Goal: Task Accomplishment & Management: Complete application form

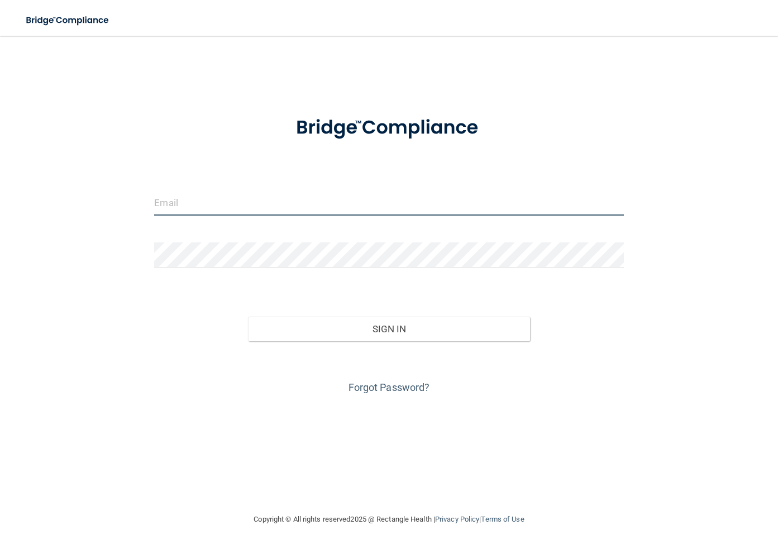
click at [178, 199] on input "email" at bounding box center [388, 202] width 469 height 25
type input "[EMAIL_ADDRESS][DOMAIN_NAME]"
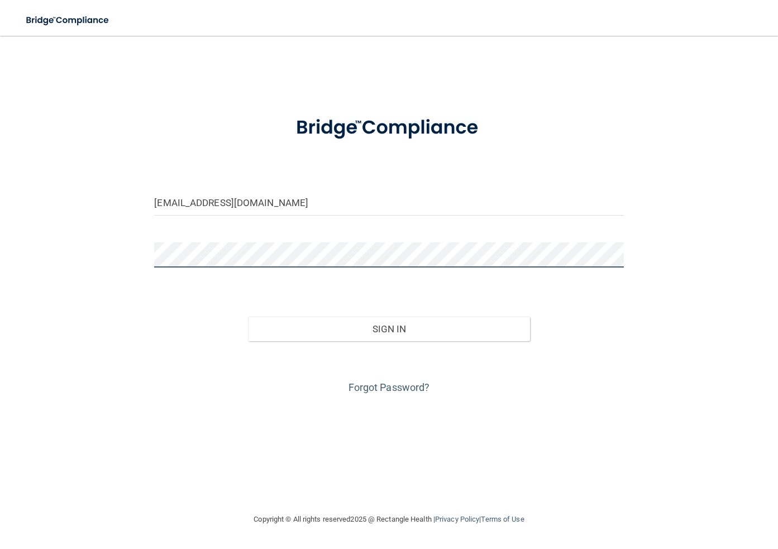
click at [248, 316] on button "Sign In" at bounding box center [388, 328] width 281 height 25
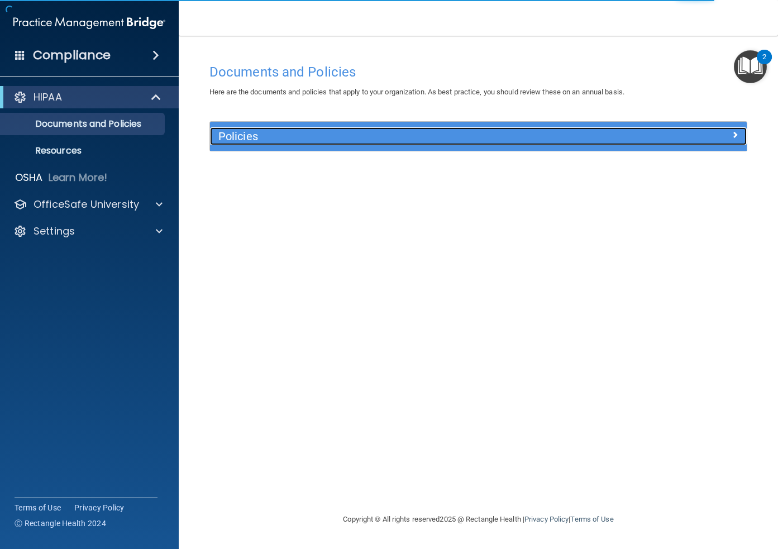
click at [284, 140] on h5 "Policies" at bounding box center [411, 136] width 386 height 12
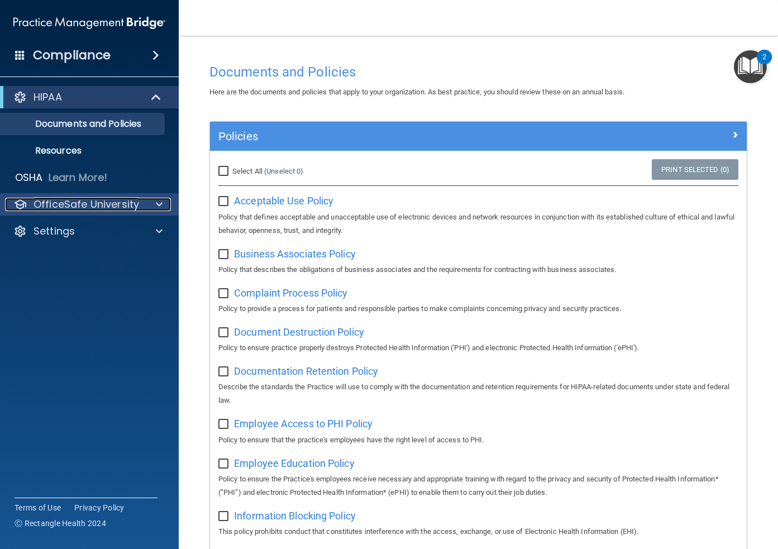
click at [154, 204] on div at bounding box center [157, 204] width 28 height 13
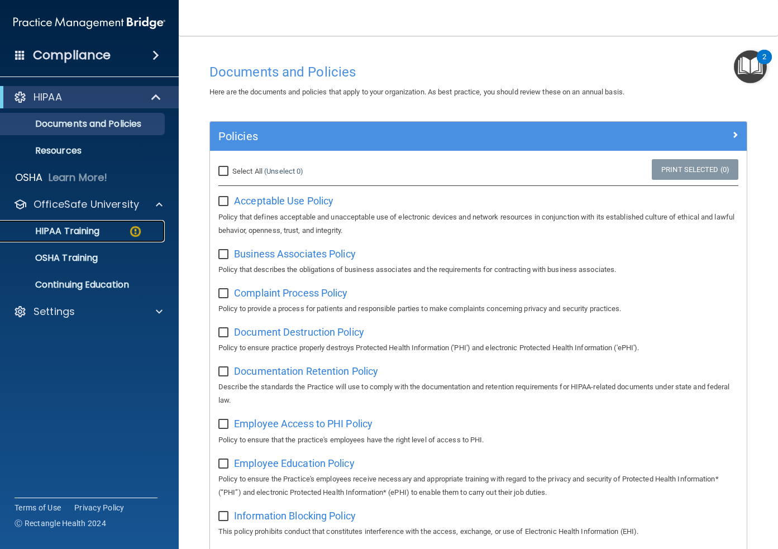
click at [68, 231] on p "HIPAA Training" at bounding box center [53, 231] width 92 height 11
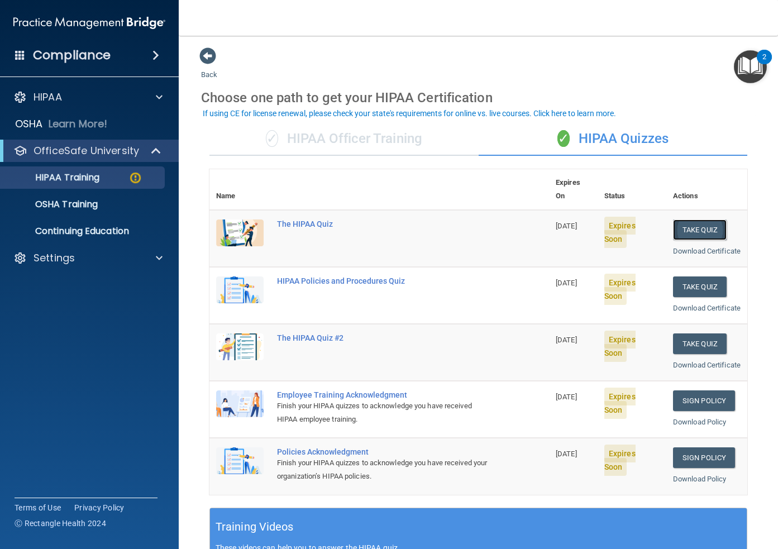
click at [695, 219] on button "Take Quiz" at bounding box center [700, 229] width 54 height 21
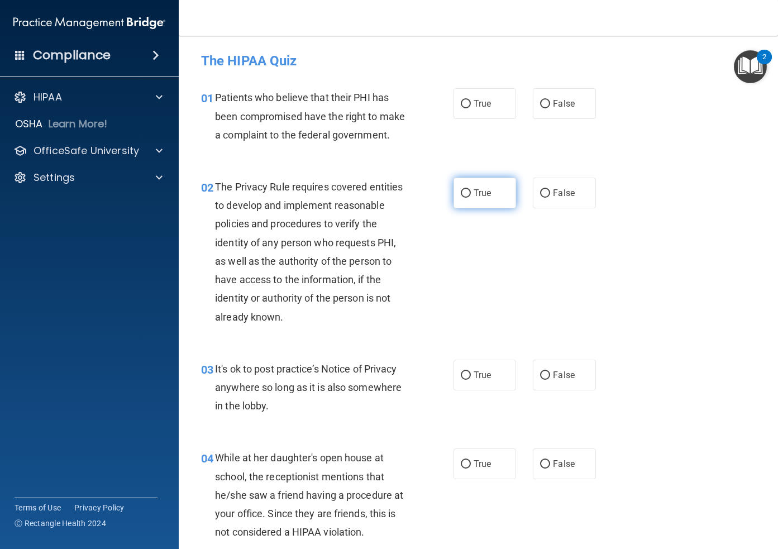
click at [467, 193] on input "True" at bounding box center [465, 193] width 10 height 8
radio input "true"
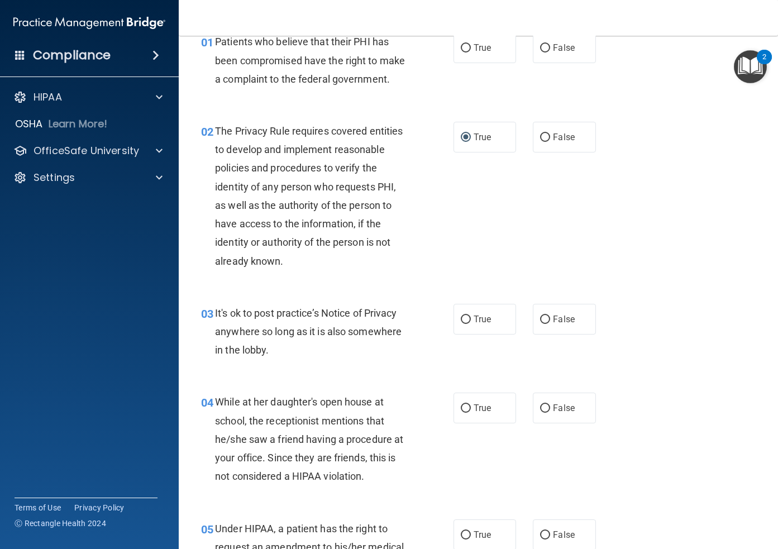
scroll to position [61, 0]
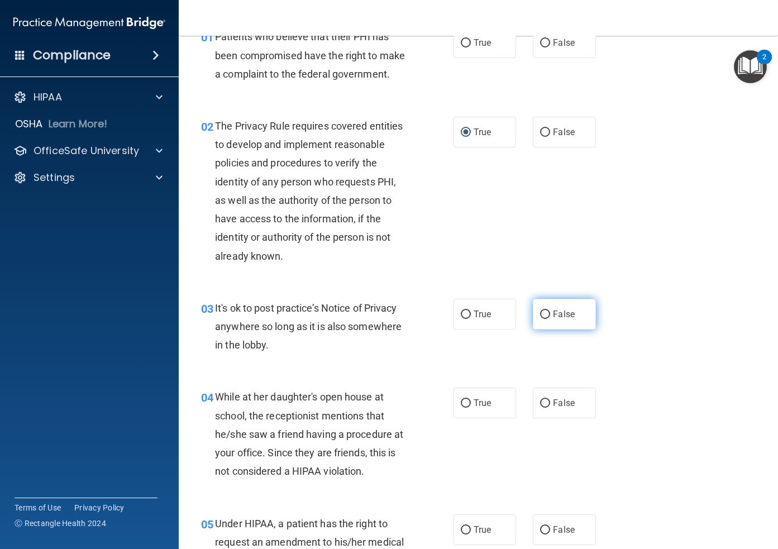
click at [547, 311] on input "False" at bounding box center [545, 314] width 10 height 8
radio input "true"
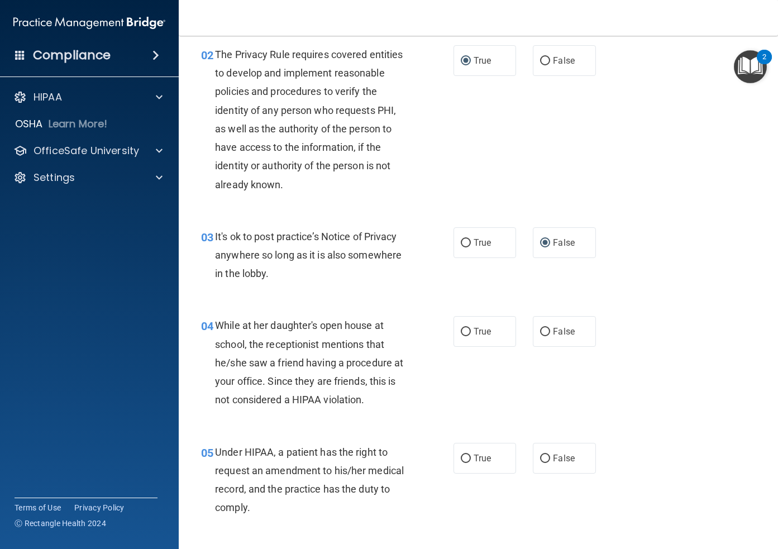
scroll to position [137, 0]
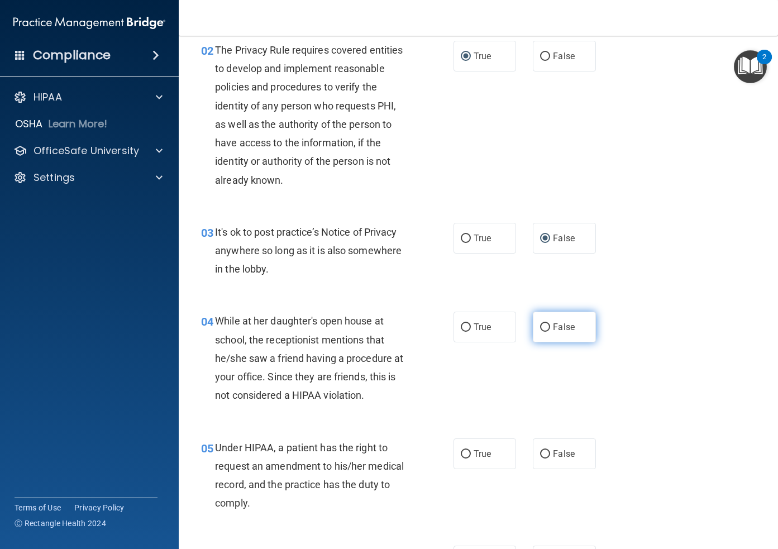
click at [543, 324] on input "False" at bounding box center [545, 327] width 10 height 8
radio input "true"
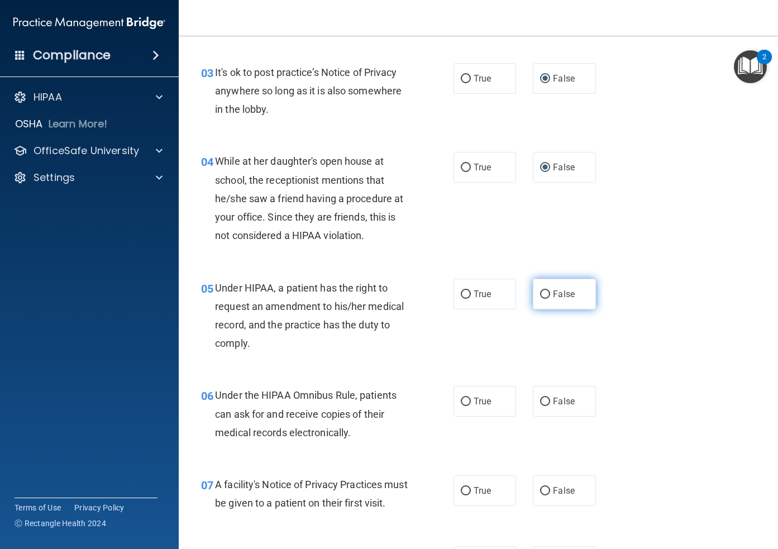
scroll to position [325, 0]
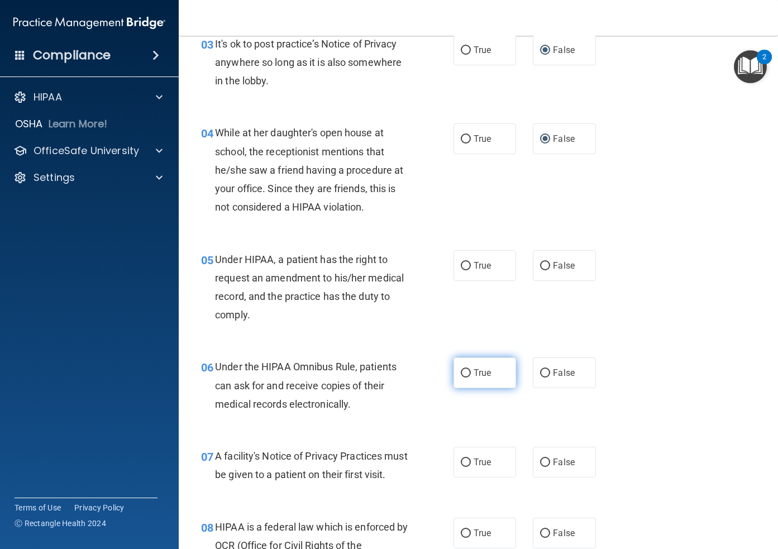
click at [466, 376] on input "True" at bounding box center [465, 373] width 10 height 8
radio input "true"
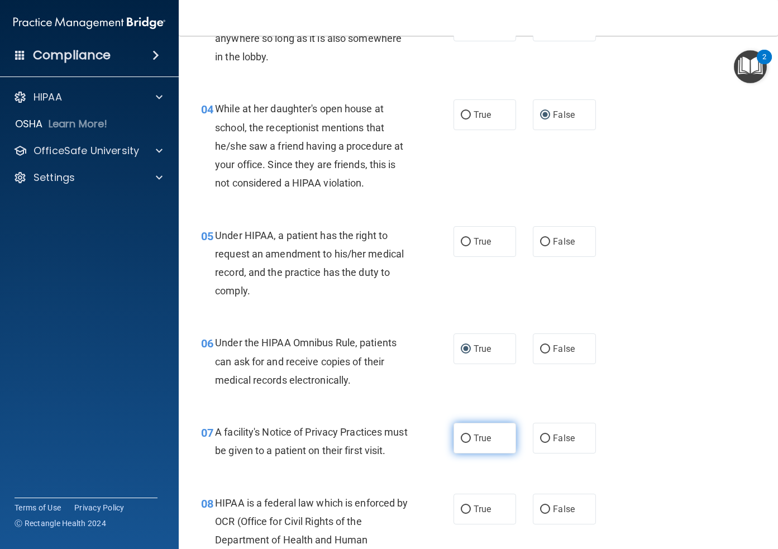
click at [464, 436] on input "True" at bounding box center [465, 438] width 10 height 8
radio input "true"
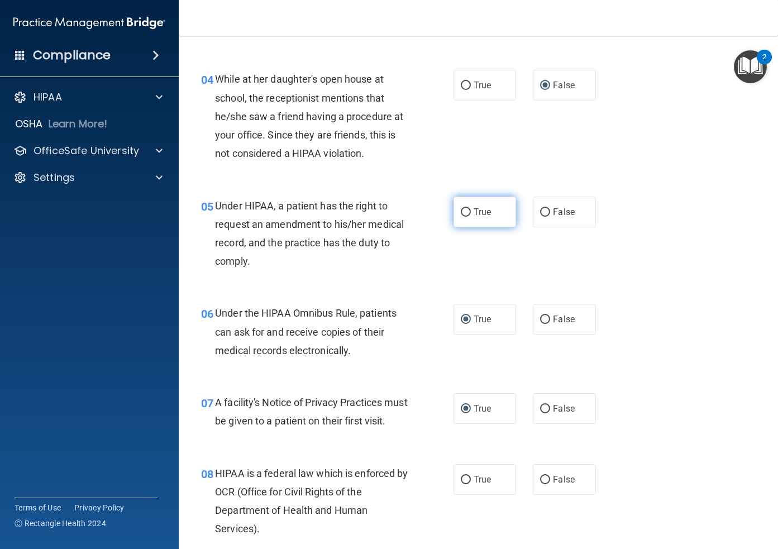
click at [463, 210] on input "True" at bounding box center [465, 212] width 10 height 8
radio input "true"
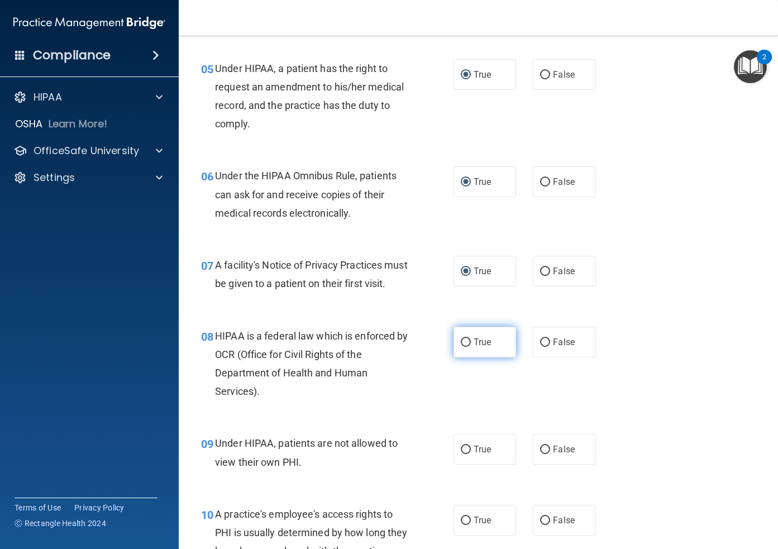
scroll to position [517, 0]
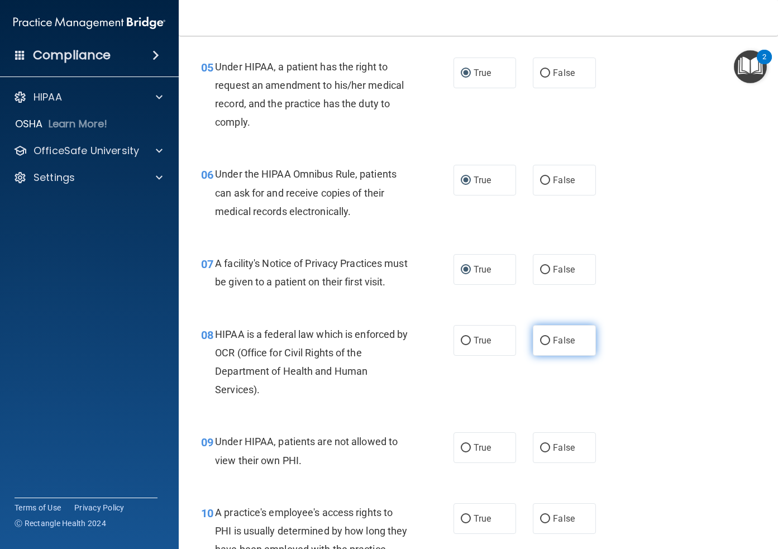
click at [544, 345] on input "False" at bounding box center [545, 341] width 10 height 8
radio input "true"
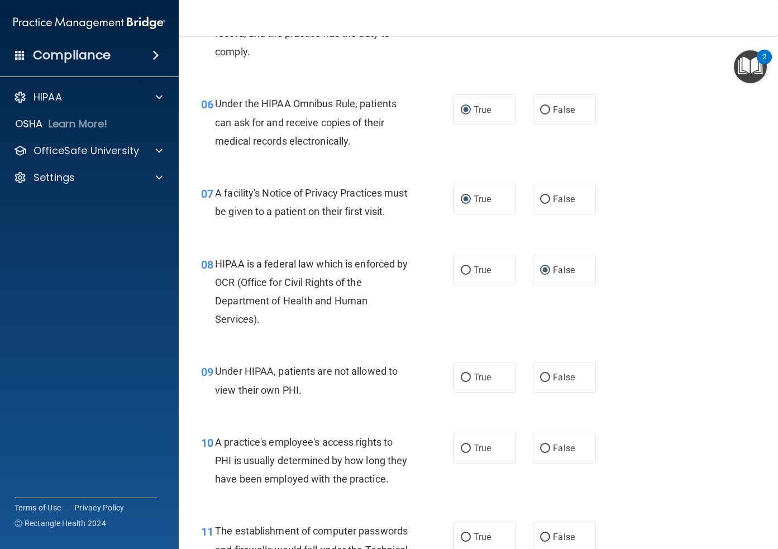
scroll to position [589, 0]
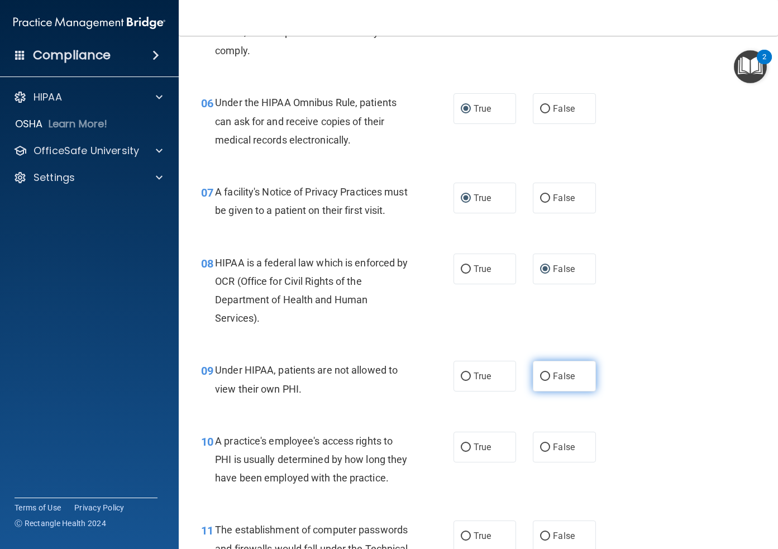
click at [544, 381] on input "False" at bounding box center [545, 376] width 10 height 8
radio input "true"
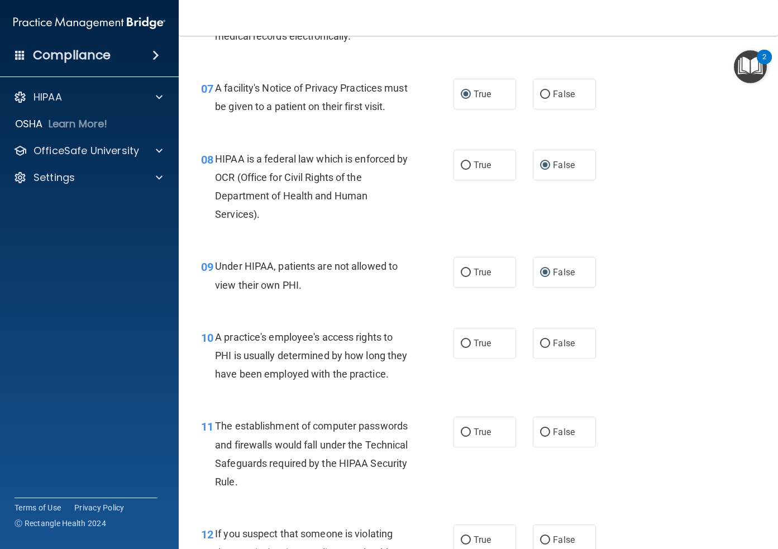
scroll to position [693, 0]
click at [545, 347] on input "False" at bounding box center [545, 343] width 10 height 8
radio input "true"
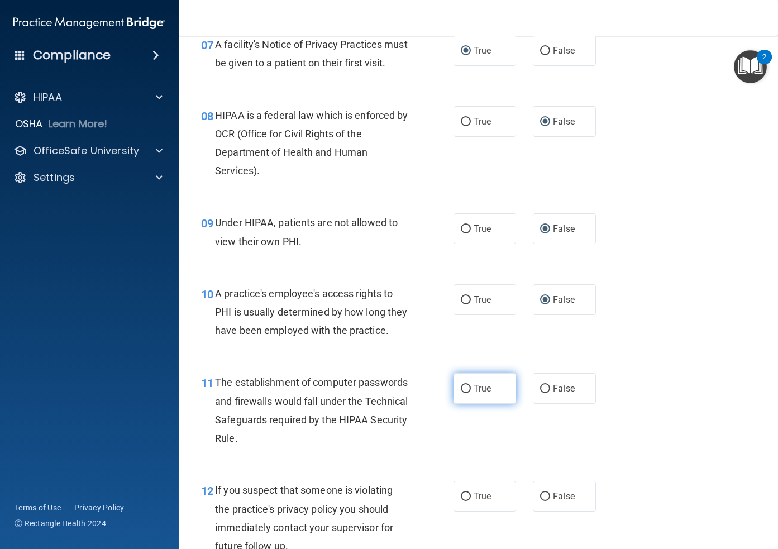
click at [464, 393] on input "True" at bounding box center [465, 389] width 10 height 8
radio input "true"
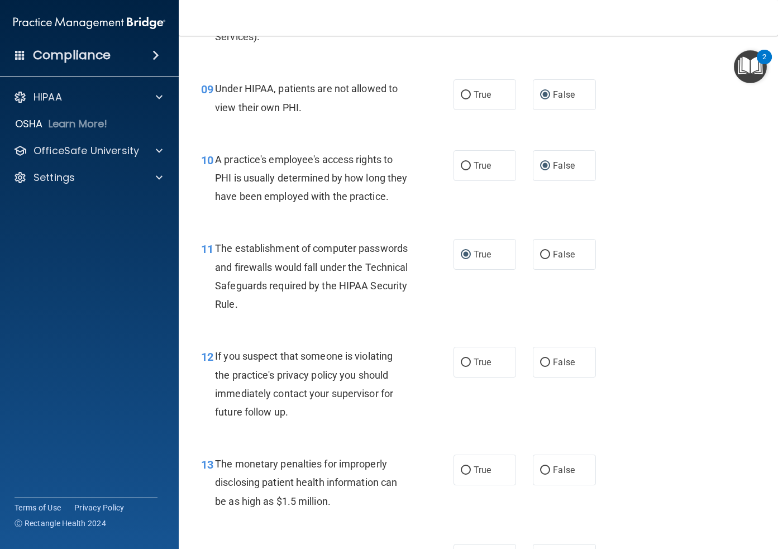
scroll to position [877, 0]
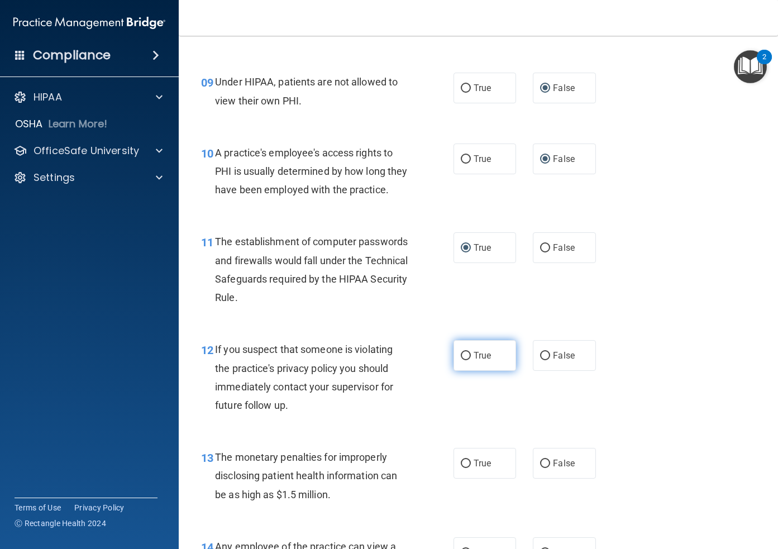
click at [463, 360] on input "True" at bounding box center [465, 356] width 10 height 8
radio input "true"
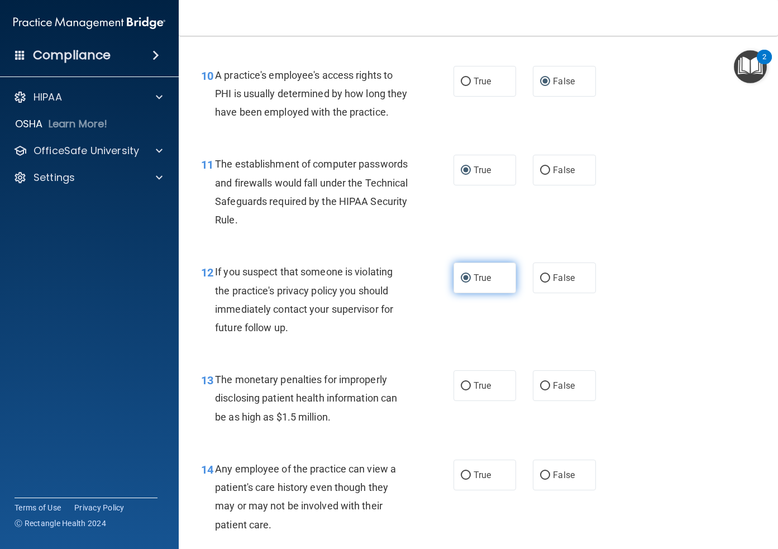
scroll to position [961, 0]
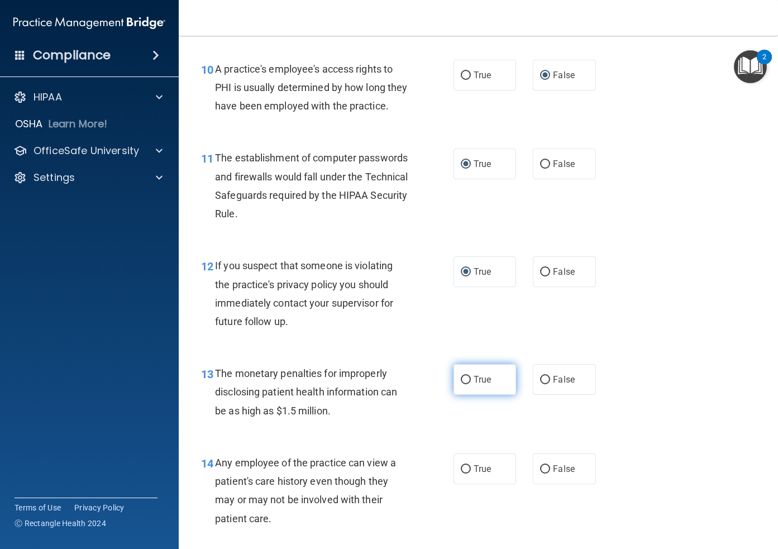
click at [463, 384] on input "True" at bounding box center [465, 380] width 10 height 8
radio input "true"
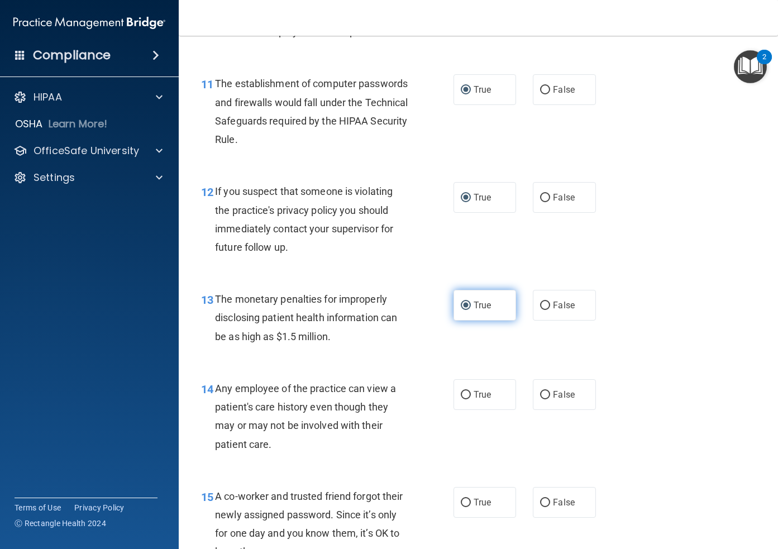
scroll to position [1066, 0]
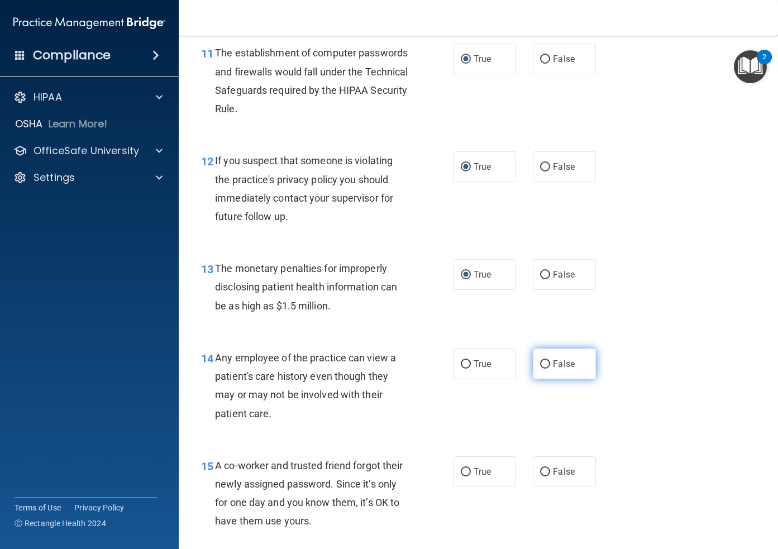
click at [544, 368] on input "False" at bounding box center [545, 364] width 10 height 8
radio input "true"
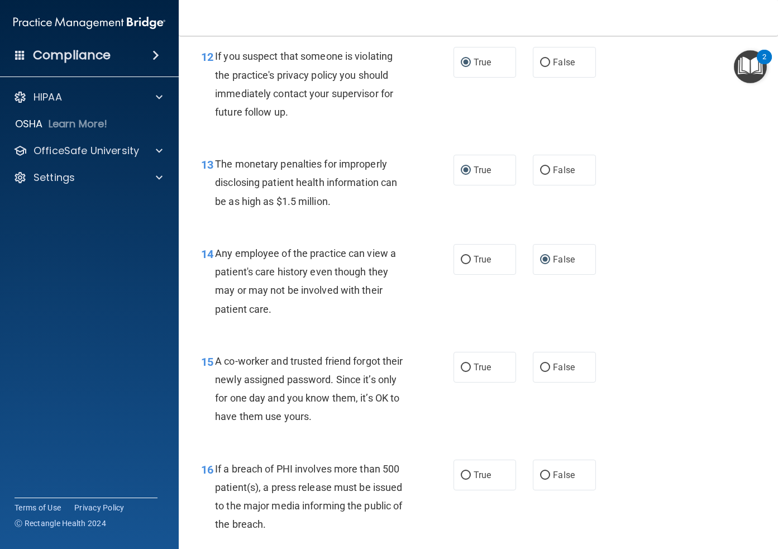
scroll to position [1170, 0]
click at [547, 382] on label "False" at bounding box center [564, 366] width 63 height 31
click at [547, 371] on input "False" at bounding box center [545, 367] width 10 height 8
radio input "true"
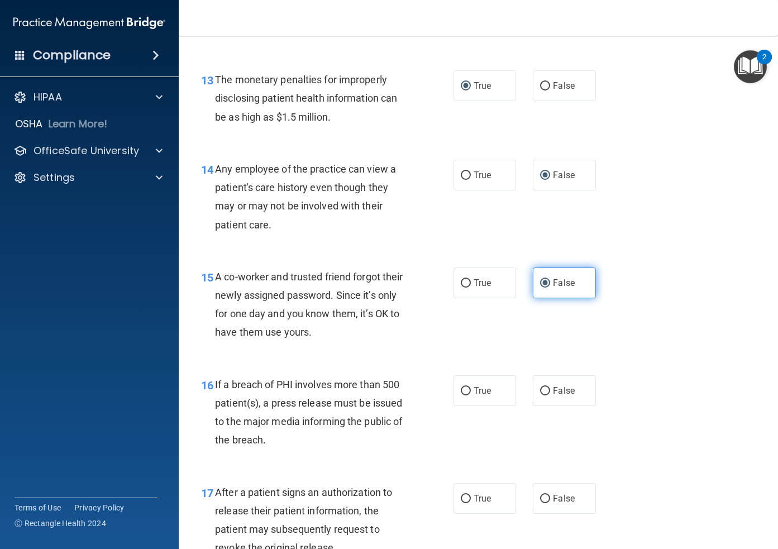
scroll to position [1255, 0]
click at [470, 395] on input "True" at bounding box center [465, 390] width 10 height 8
radio input "true"
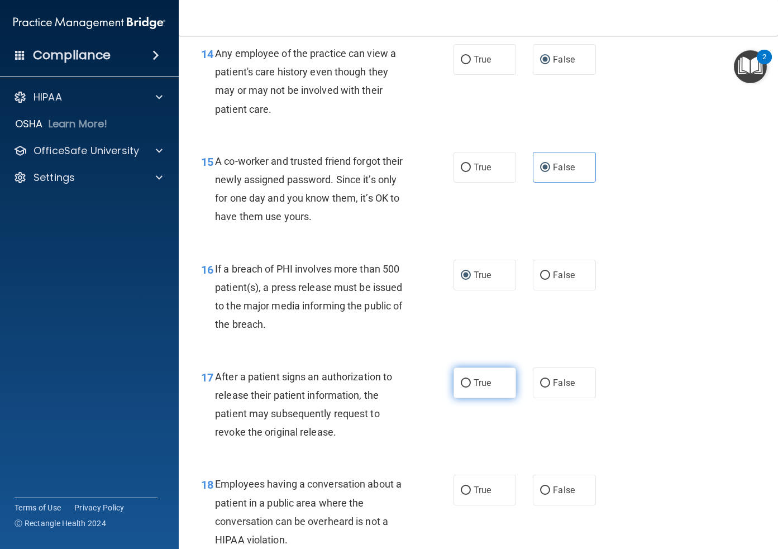
scroll to position [1392, 0]
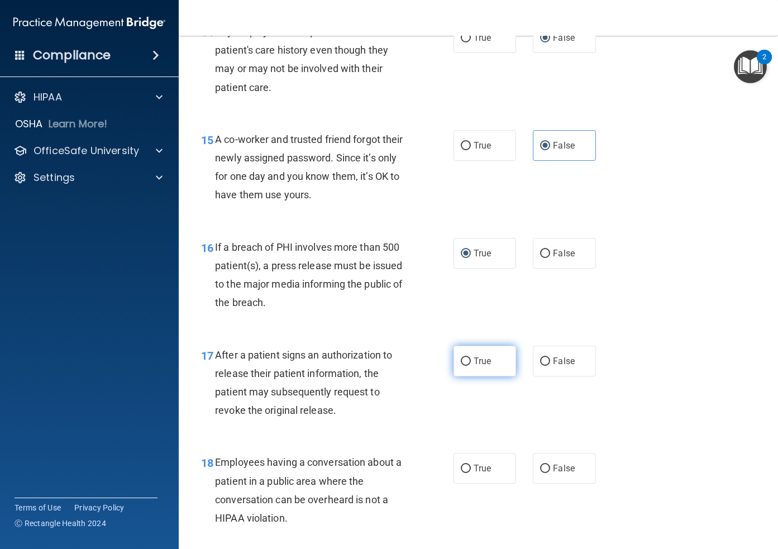
click at [470, 366] on input "True" at bounding box center [465, 361] width 10 height 8
radio input "true"
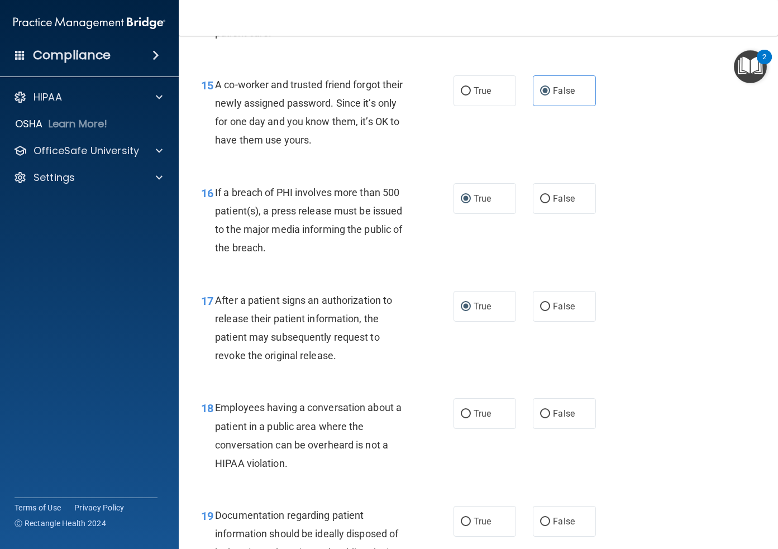
scroll to position [1453, 0]
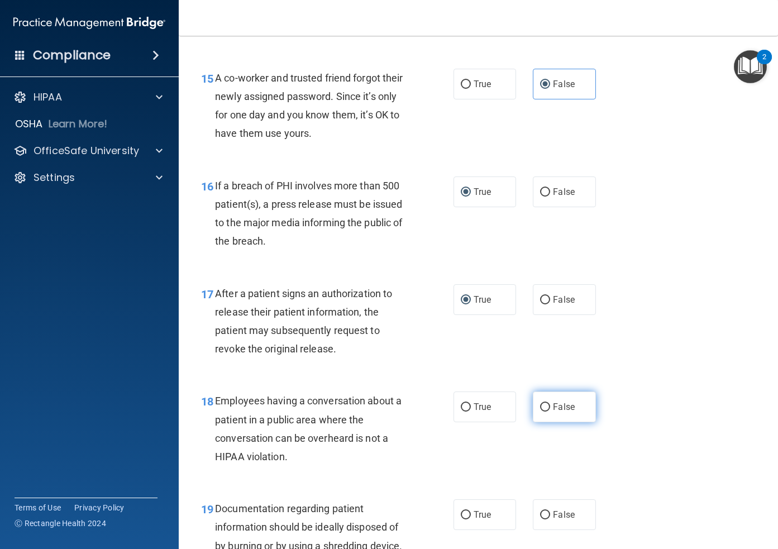
click at [551, 421] on label "False" at bounding box center [564, 406] width 63 height 31
click at [550, 411] on input "False" at bounding box center [545, 407] width 10 height 8
radio input "true"
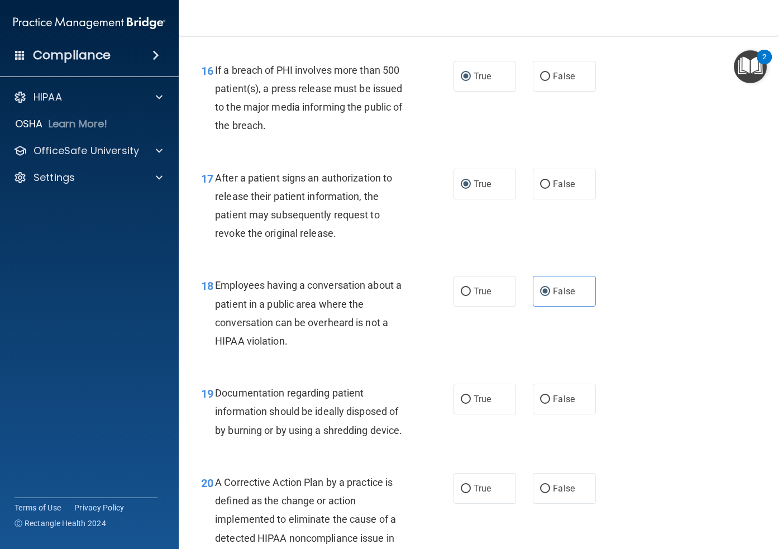
scroll to position [1569, 0]
click at [467, 414] on label "True" at bounding box center [484, 398] width 63 height 31
click at [467, 403] on input "True" at bounding box center [465, 399] width 10 height 8
radio input "true"
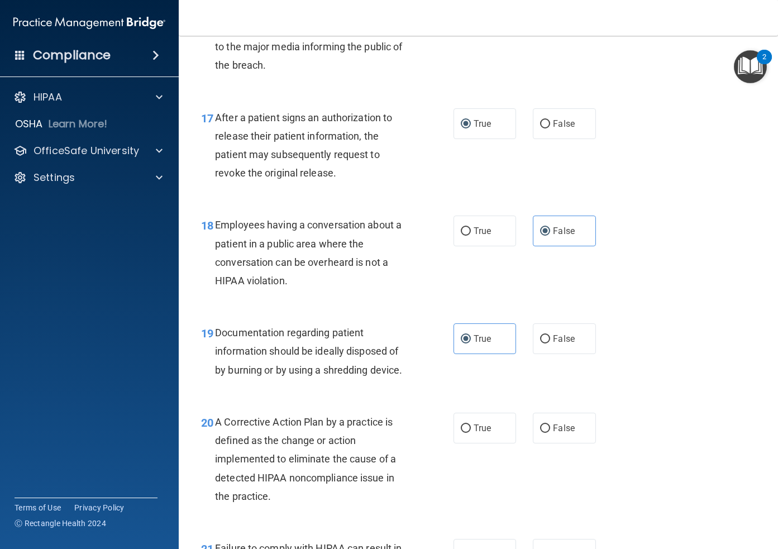
scroll to position [1636, 0]
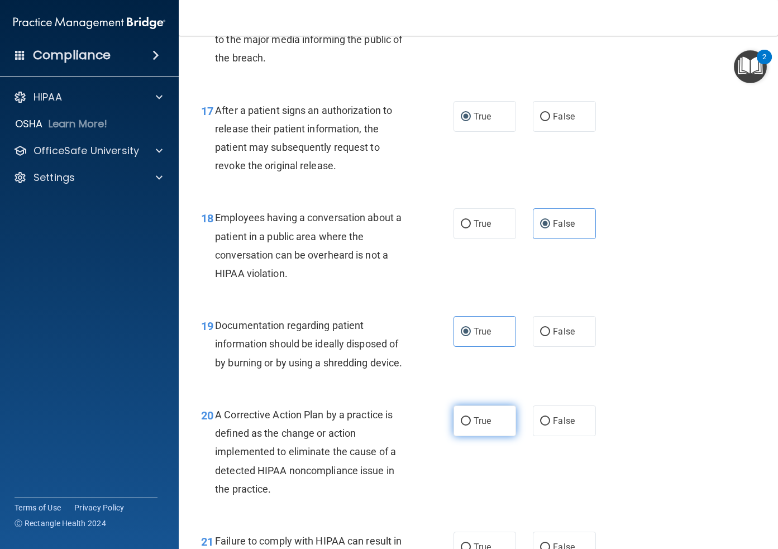
click at [472, 436] on label "True" at bounding box center [484, 420] width 63 height 31
click at [471, 425] on input "True" at bounding box center [465, 421] width 10 height 8
radio input "true"
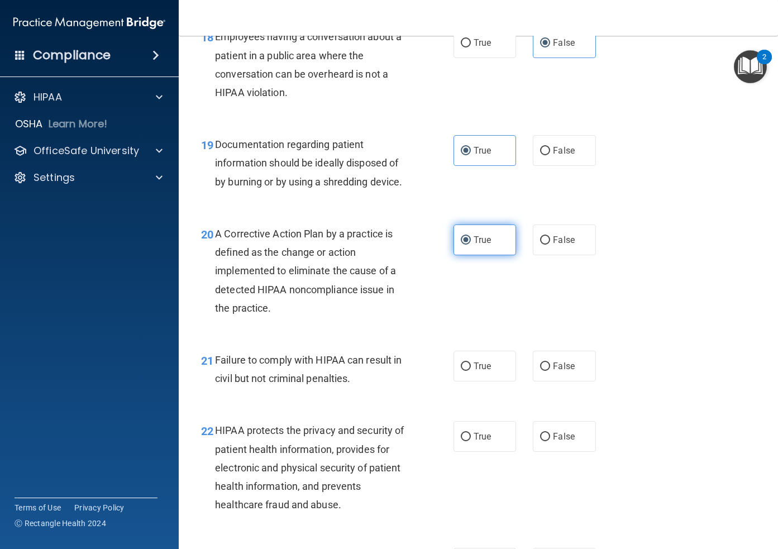
scroll to position [1818, 0]
click at [465, 370] on input "True" at bounding box center [465, 365] width 10 height 8
radio input "true"
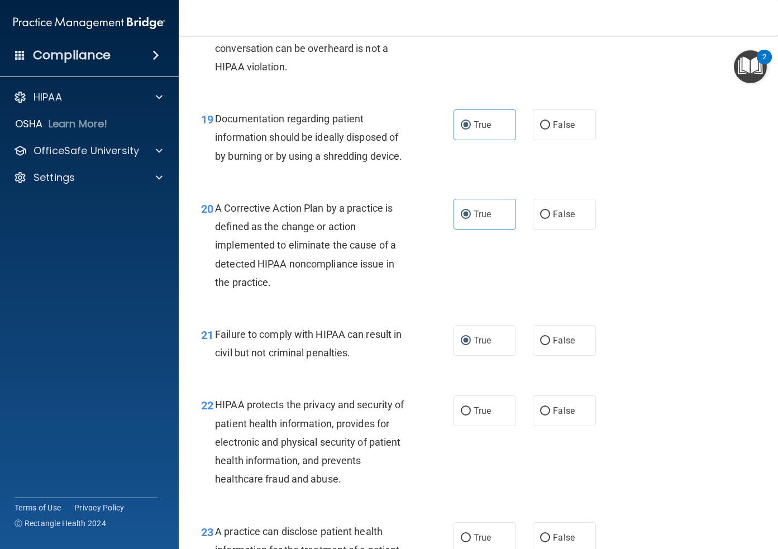
scroll to position [1862, 0]
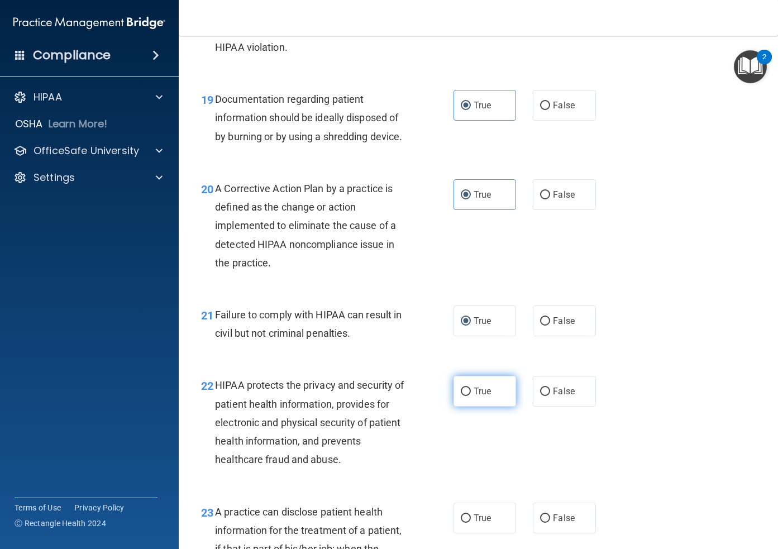
drag, startPoint x: 466, startPoint y: 407, endPoint x: 474, endPoint y: 410, distance: 9.2
click at [465, 396] on input "True" at bounding box center [465, 391] width 10 height 8
radio input "true"
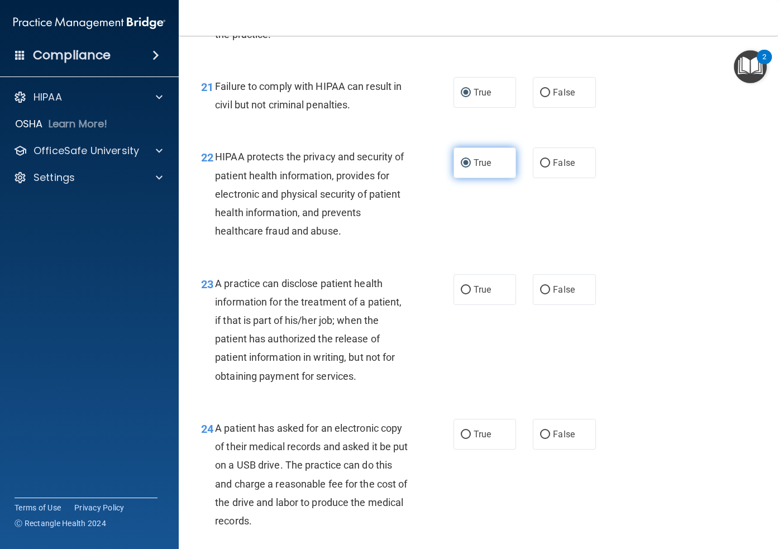
scroll to position [2098, 0]
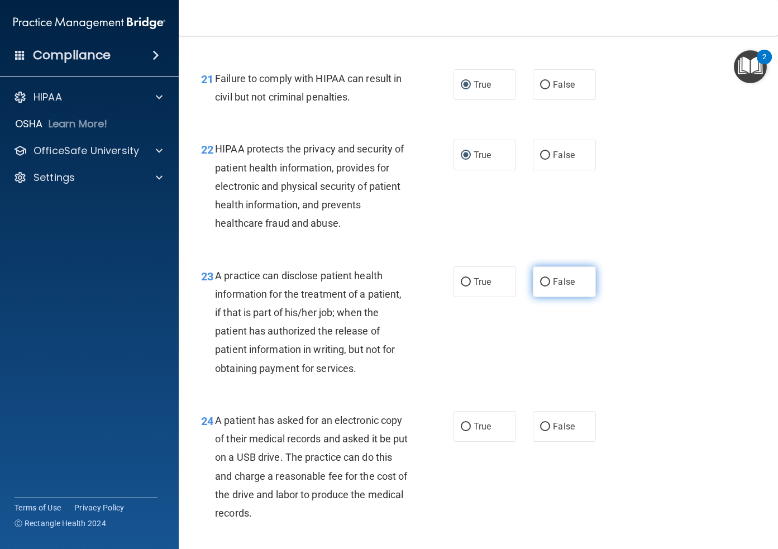
click at [549, 286] on input "False" at bounding box center [545, 282] width 10 height 8
radio input "true"
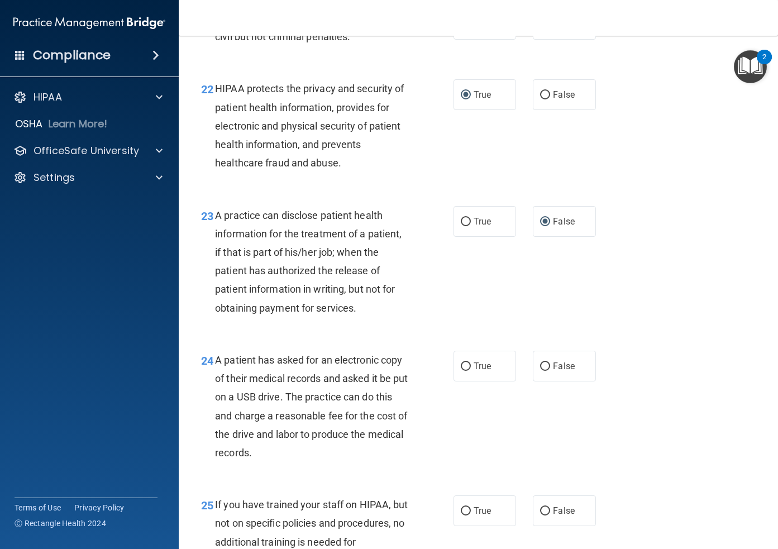
scroll to position [2160, 0]
click at [466, 370] on input "True" at bounding box center [465, 365] width 10 height 8
radio input "true"
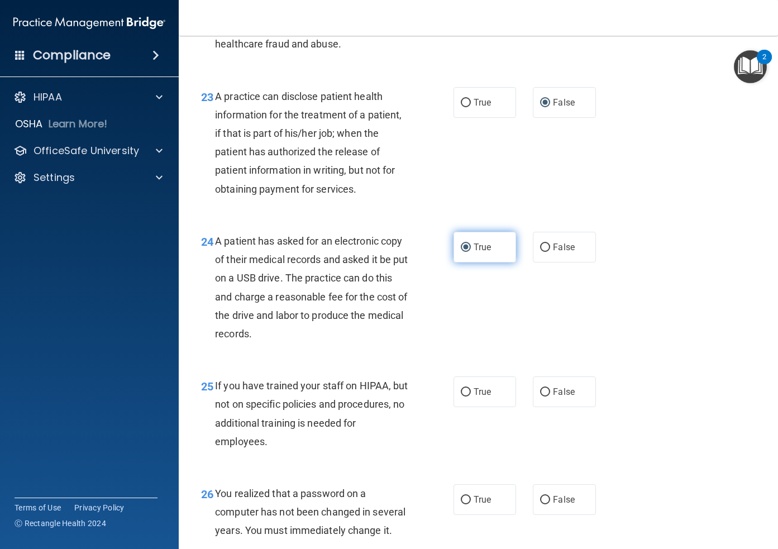
scroll to position [2316, 0]
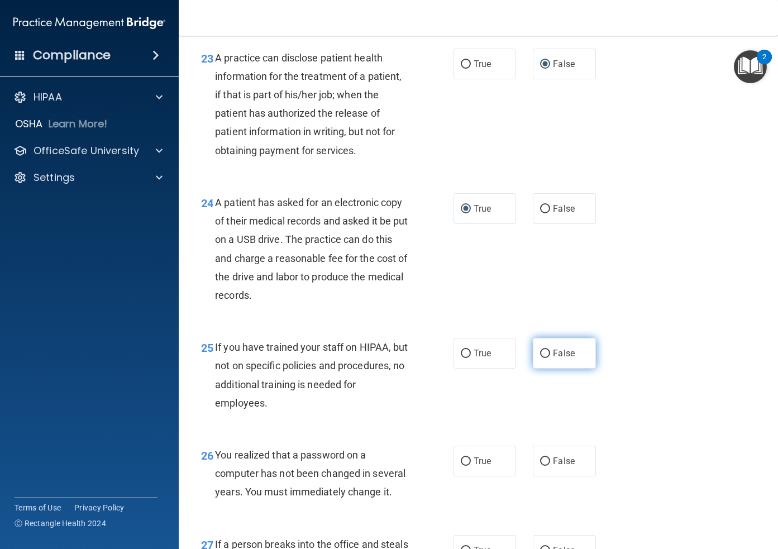
click at [544, 358] on input "False" at bounding box center [545, 353] width 10 height 8
radio input "true"
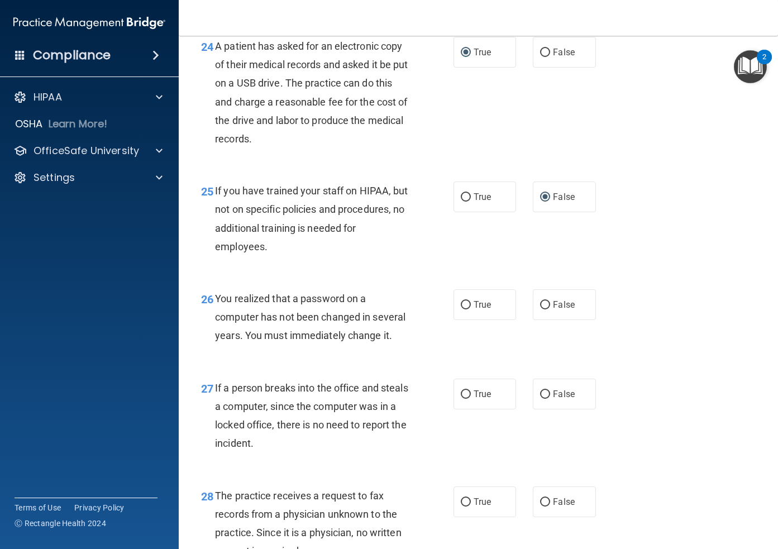
scroll to position [2473, 0]
click at [467, 309] on input "True" at bounding box center [465, 304] width 10 height 8
radio input "true"
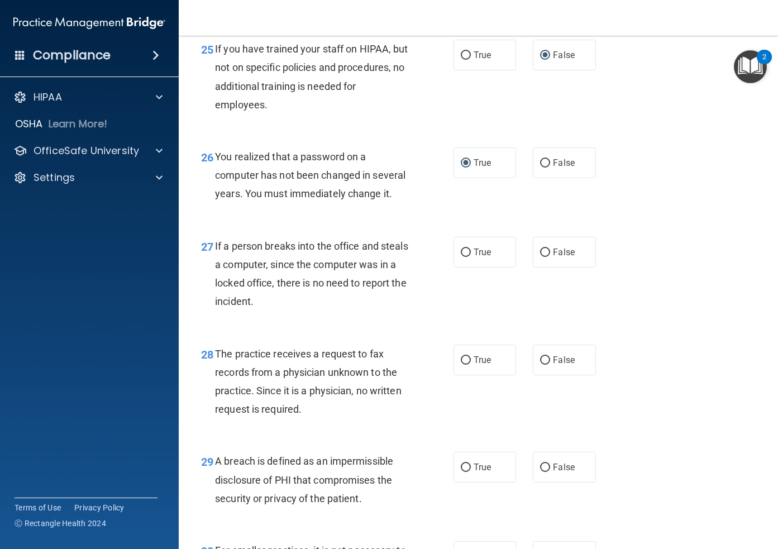
scroll to position [2617, 0]
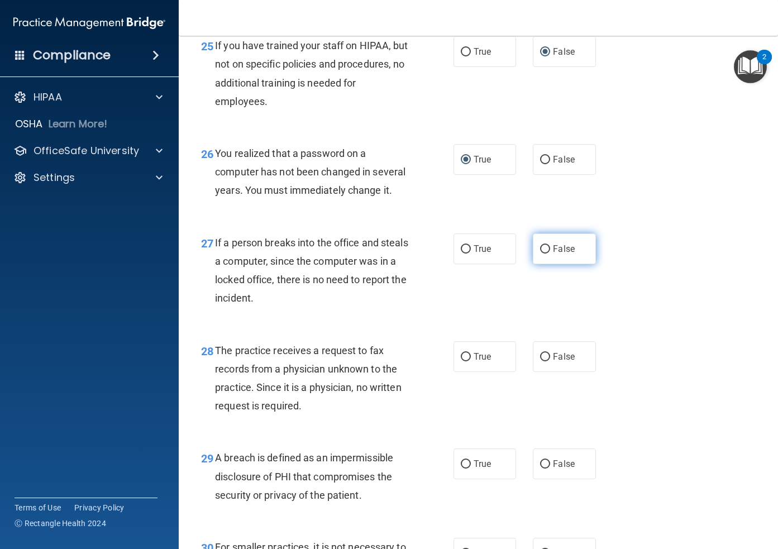
click at [545, 253] on input "False" at bounding box center [545, 249] width 10 height 8
radio input "true"
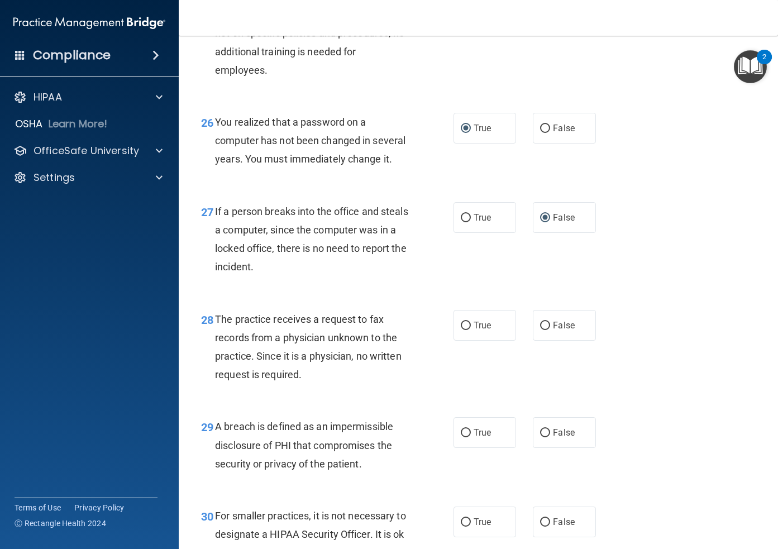
scroll to position [2650, 0]
click at [477, 329] on span "True" at bounding box center [481, 324] width 17 height 11
click at [471, 329] on input "True" at bounding box center [465, 324] width 10 height 8
radio input "true"
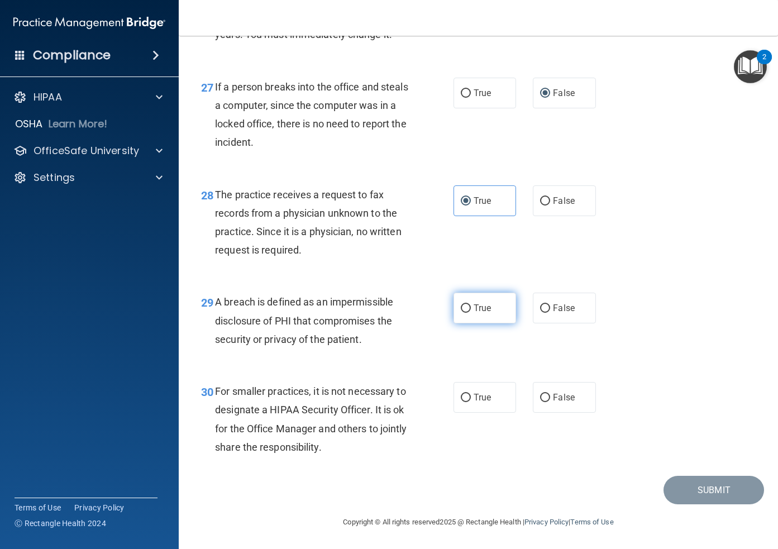
scroll to position [2778, 0]
click at [474, 323] on label "True" at bounding box center [484, 307] width 63 height 31
click at [471, 313] on input "True" at bounding box center [465, 308] width 10 height 8
radio input "true"
click at [544, 412] on label "False" at bounding box center [564, 397] width 63 height 31
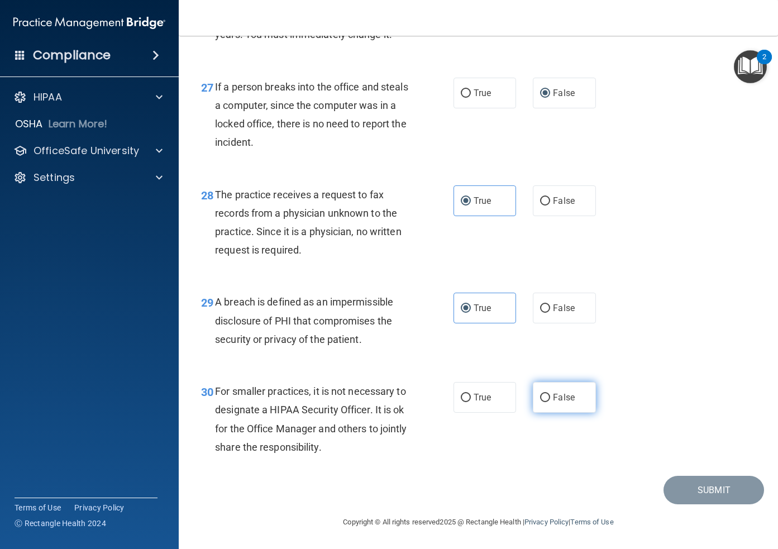
click at [544, 402] on input "False" at bounding box center [545, 398] width 10 height 8
radio input "true"
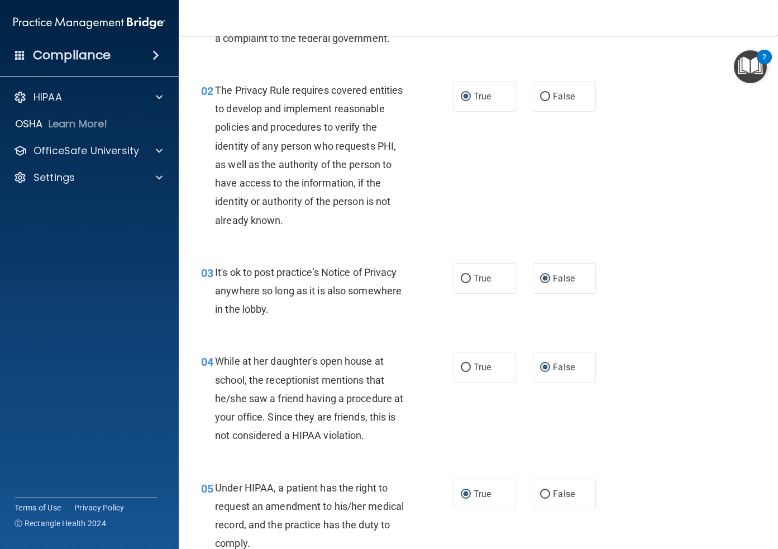
scroll to position [0, 0]
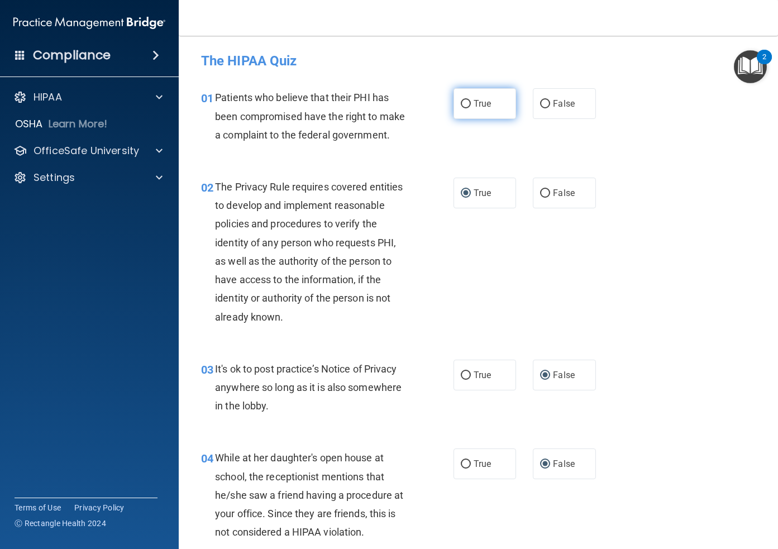
click at [466, 107] on input "True" at bounding box center [465, 104] width 10 height 8
radio input "true"
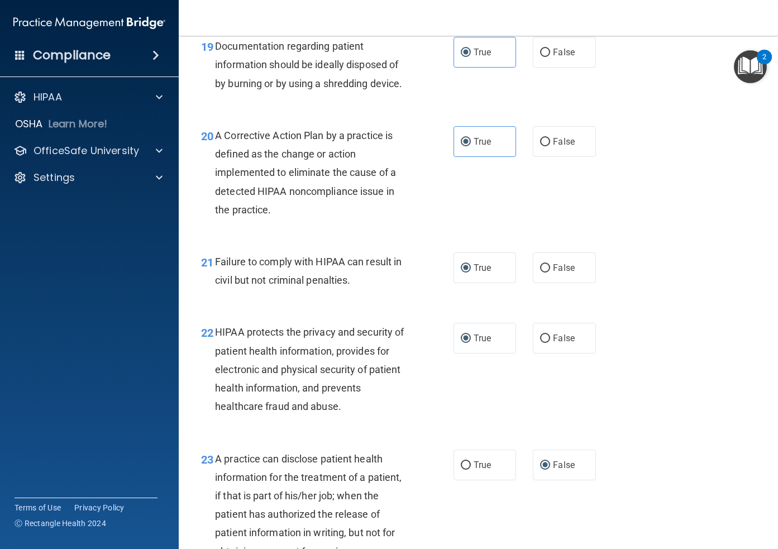
scroll to position [1916, 0]
click at [546, 272] on input "False" at bounding box center [545, 267] width 10 height 8
radio input "true"
radio input "false"
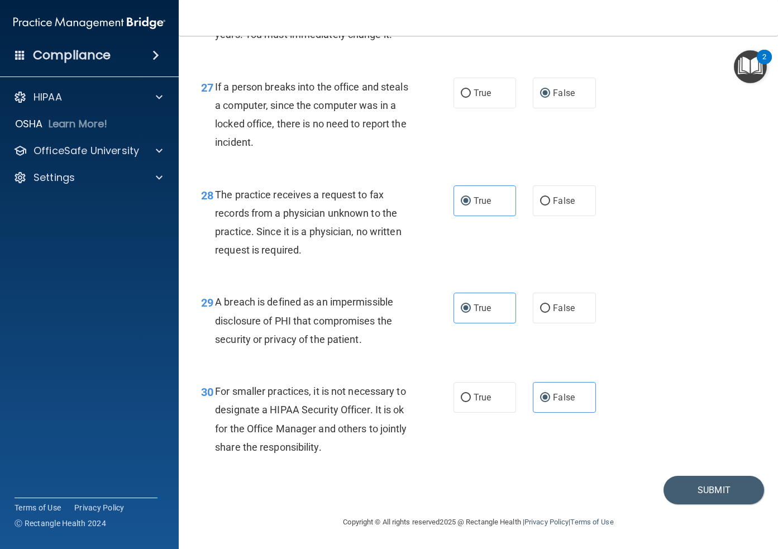
scroll to position [2783, 0]
click at [746, 491] on button "Submit" at bounding box center [713, 490] width 100 height 28
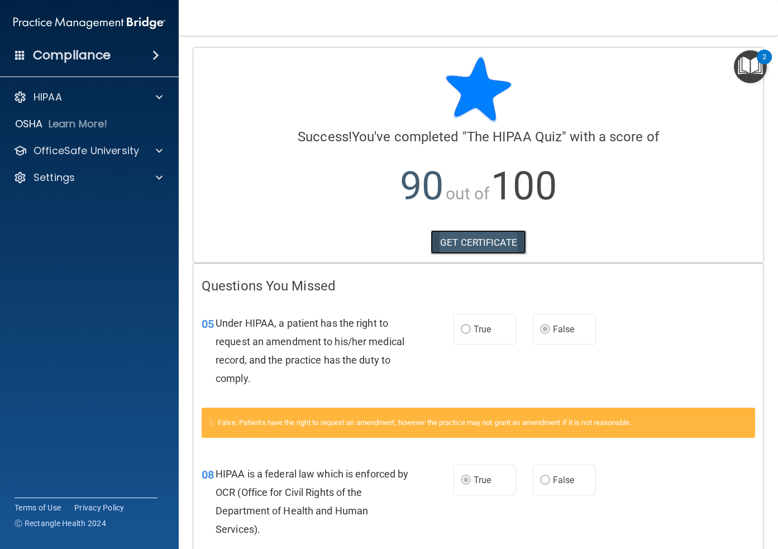
click at [482, 242] on link "GET CERTIFICATE" at bounding box center [477, 242] width 95 height 25
click at [492, 246] on link "GET CERTIFICATE" at bounding box center [477, 242] width 95 height 25
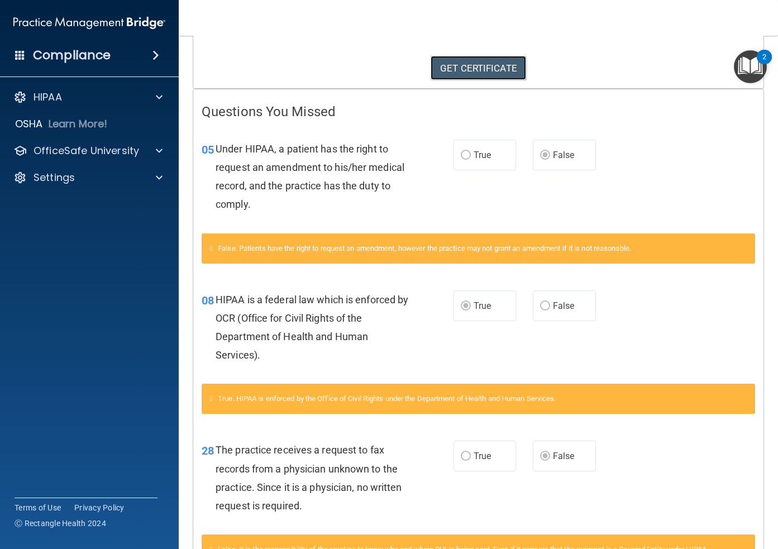
scroll to position [256, 0]
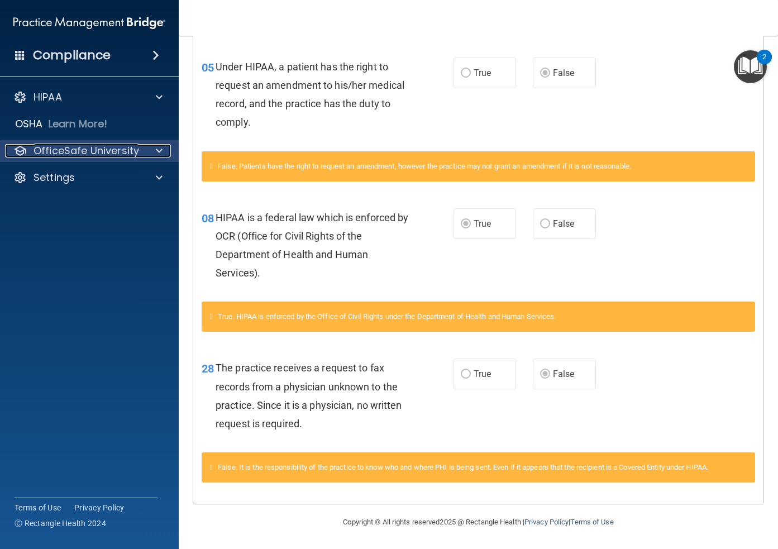
click at [159, 154] on span at bounding box center [159, 150] width 7 height 13
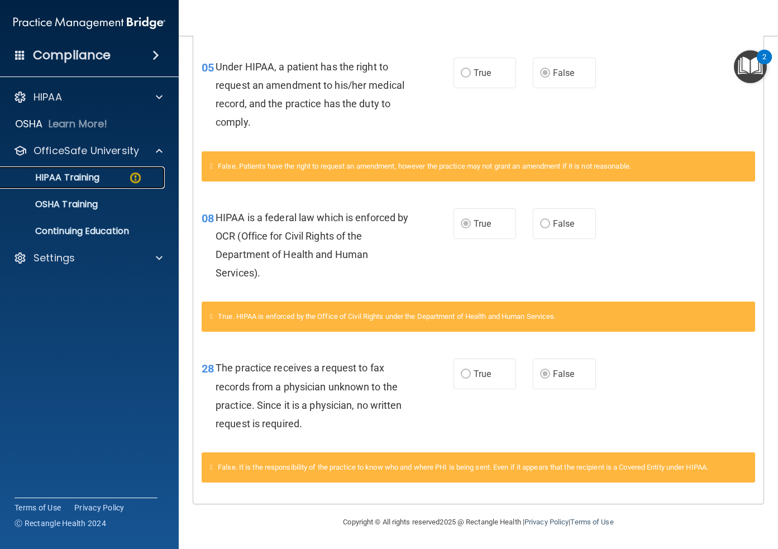
click at [81, 175] on p "HIPAA Training" at bounding box center [53, 177] width 92 height 11
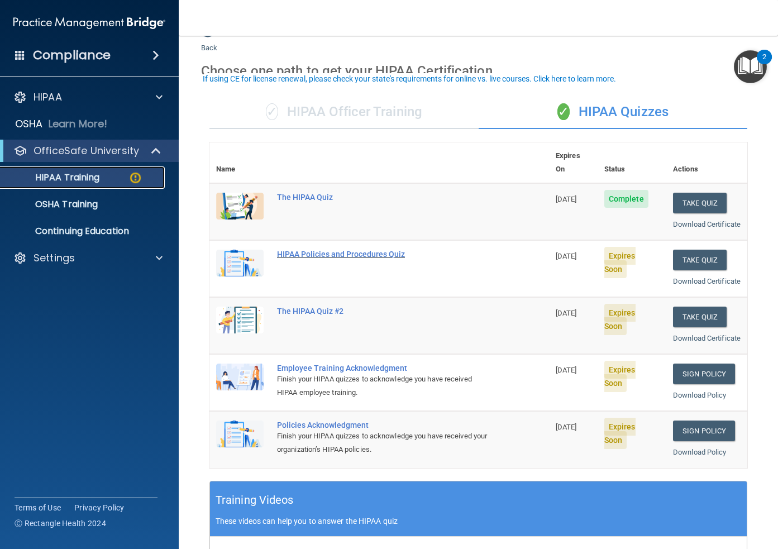
scroll to position [35, 0]
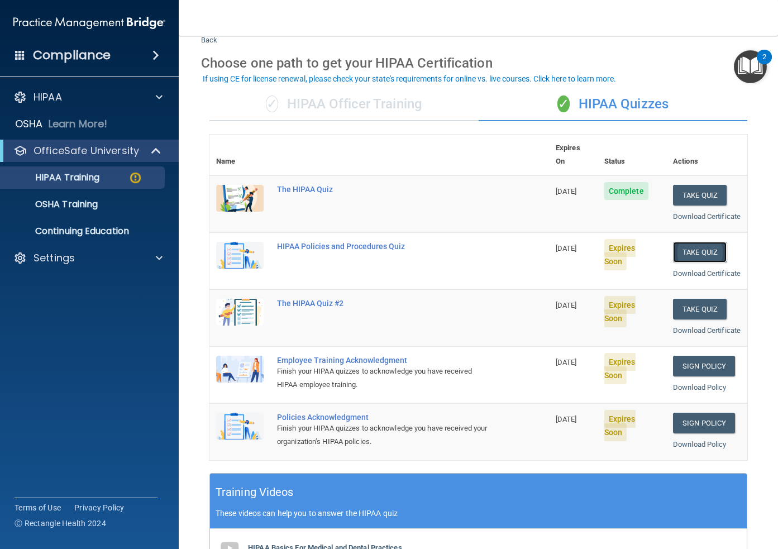
click at [705, 253] on button "Take Quiz" at bounding box center [700, 252] width 54 height 21
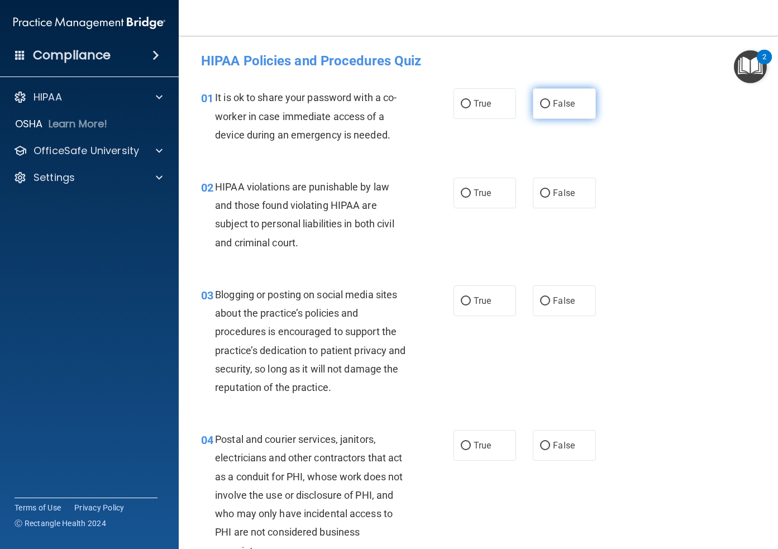
click at [545, 104] on input "False" at bounding box center [545, 104] width 10 height 8
radio input "true"
click at [467, 189] on input "True" at bounding box center [465, 193] width 10 height 8
radio input "true"
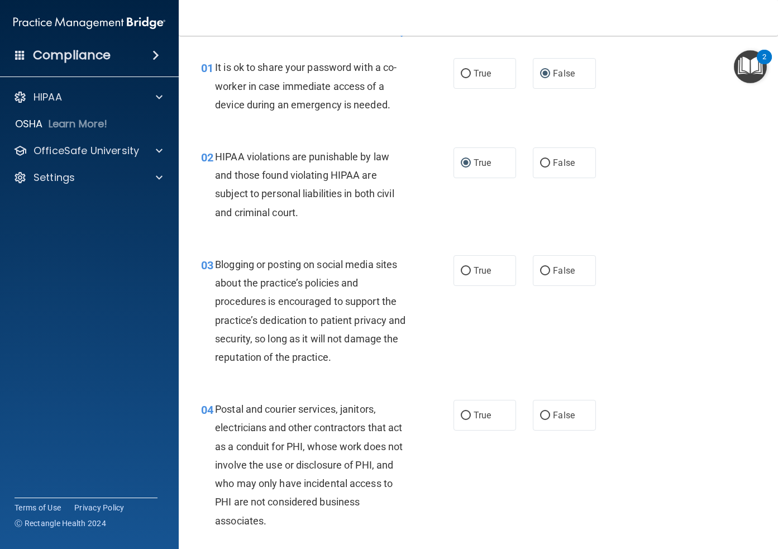
scroll to position [41, 0]
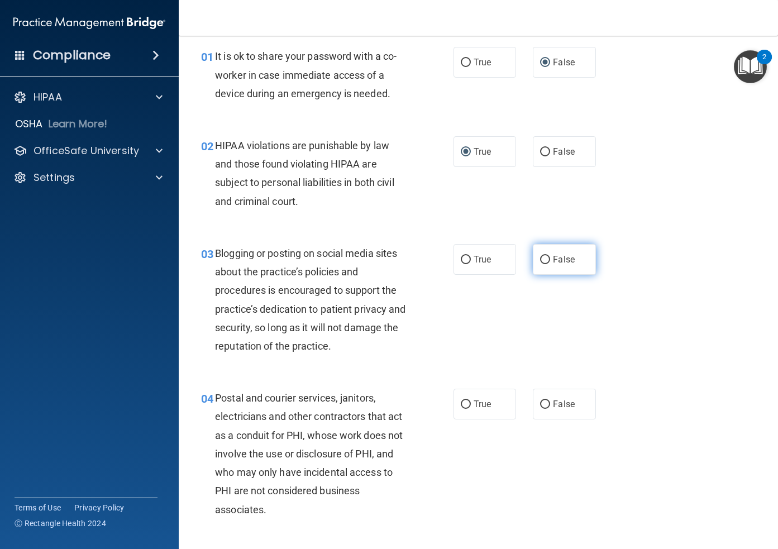
click at [550, 259] on label "False" at bounding box center [564, 259] width 63 height 31
click at [550, 259] on input "False" at bounding box center [545, 260] width 10 height 8
radio input "true"
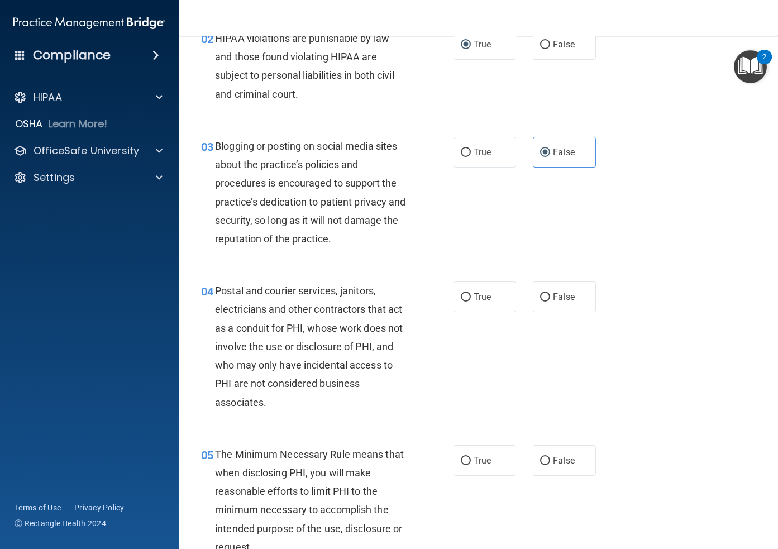
scroll to position [152, 0]
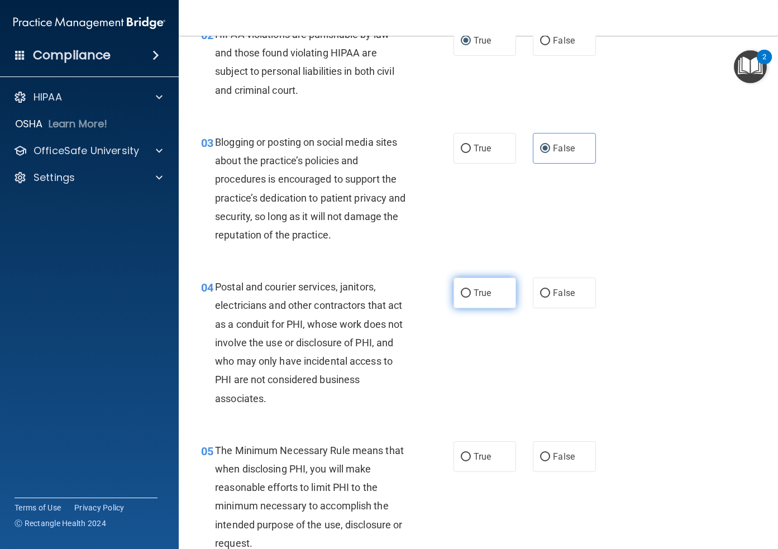
click at [478, 293] on span "True" at bounding box center [481, 292] width 17 height 11
click at [471, 293] on input "True" at bounding box center [465, 293] width 10 height 8
radio input "true"
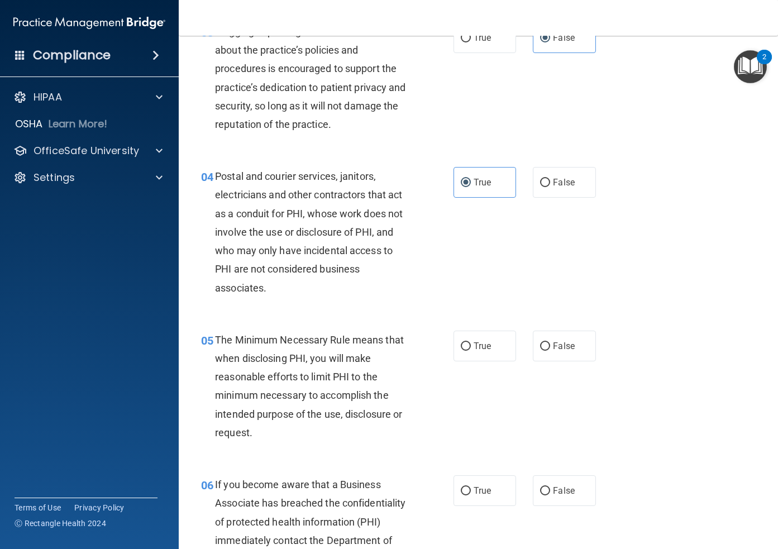
scroll to position [263, 0]
click at [472, 348] on label "True" at bounding box center [484, 345] width 63 height 31
click at [471, 348] on input "True" at bounding box center [465, 346] width 10 height 8
radio input "true"
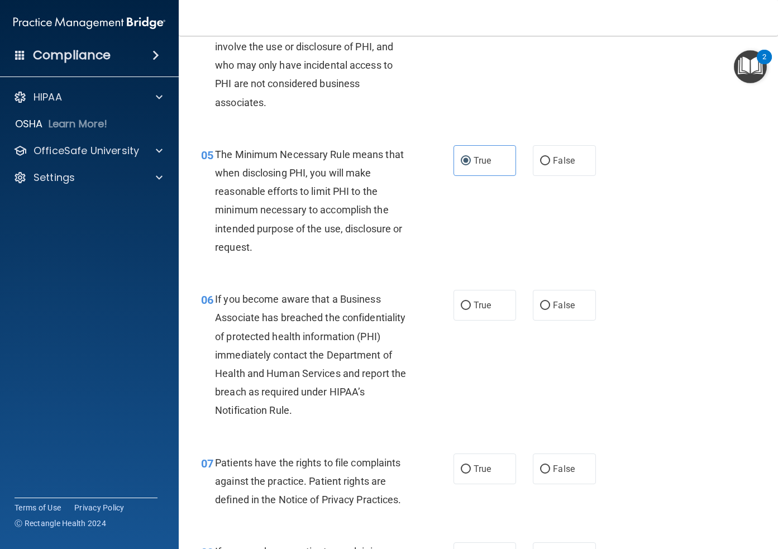
scroll to position [453, 0]
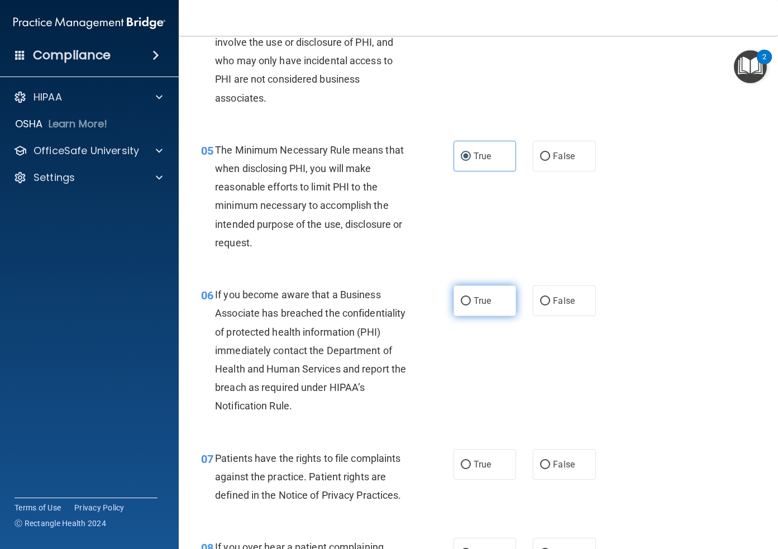
click at [482, 299] on span "True" at bounding box center [481, 300] width 17 height 11
click at [471, 299] on input "True" at bounding box center [465, 301] width 10 height 8
radio input "true"
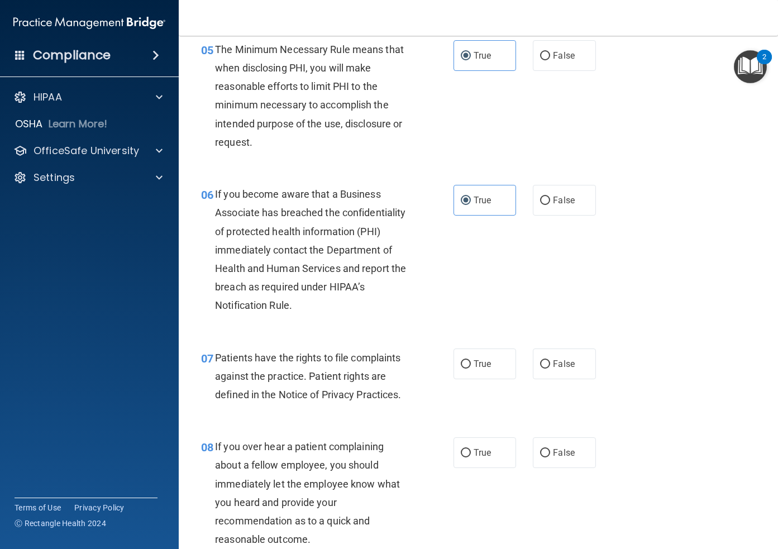
scroll to position [554, 0]
click at [486, 361] on span "True" at bounding box center [481, 362] width 17 height 11
click at [471, 361] on input "True" at bounding box center [465, 363] width 10 height 8
radio input "true"
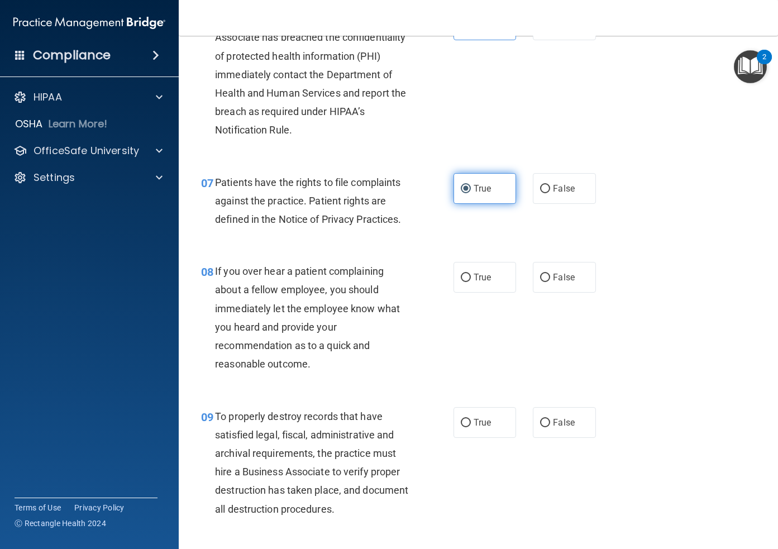
scroll to position [730, 0]
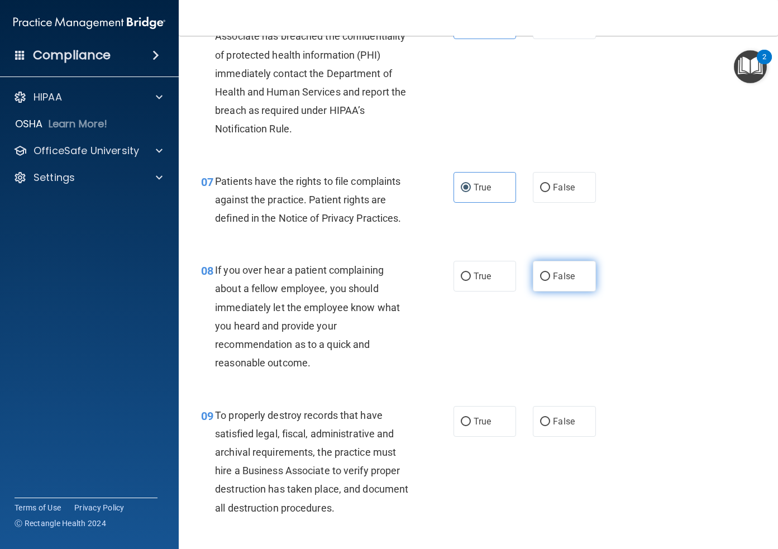
click at [549, 279] on input "False" at bounding box center [545, 276] width 10 height 8
radio input "true"
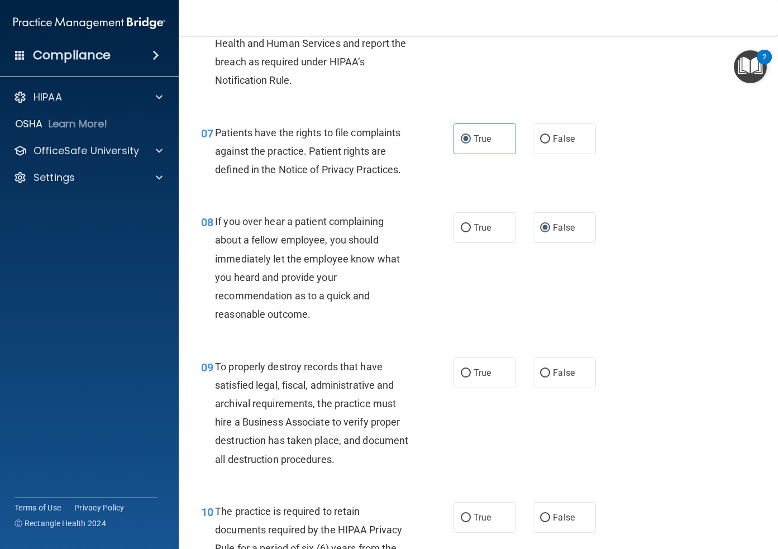
scroll to position [797, 0]
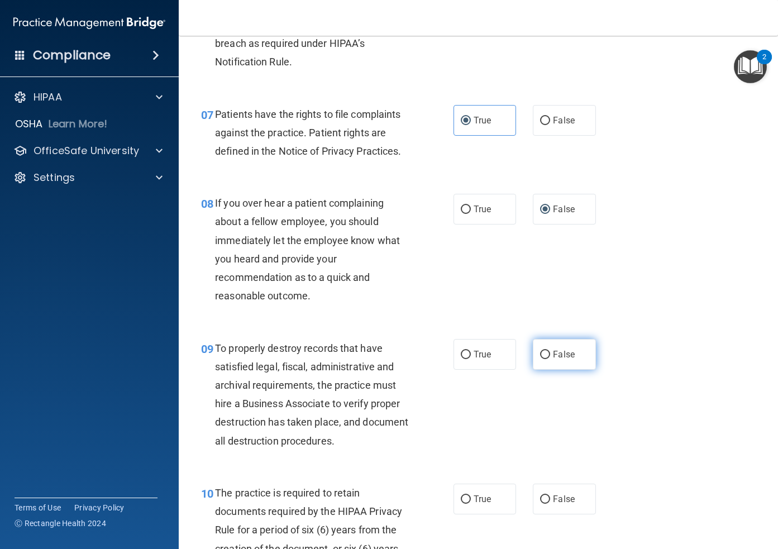
click at [550, 360] on label "False" at bounding box center [564, 354] width 63 height 31
click at [550, 359] on input "False" at bounding box center [545, 355] width 10 height 8
radio input "true"
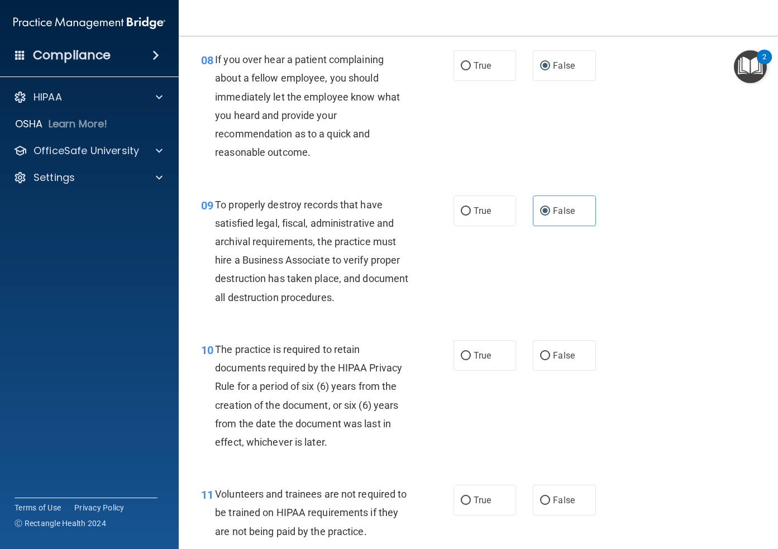
scroll to position [951, 0]
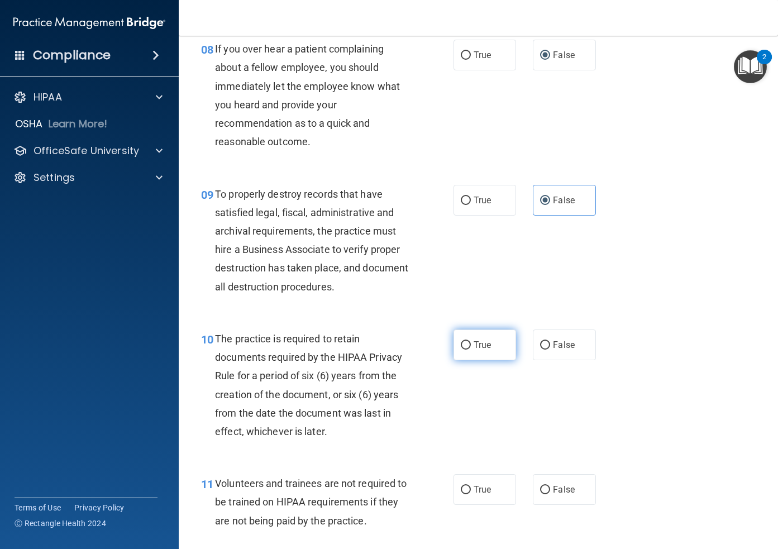
click at [487, 351] on label "True" at bounding box center [484, 344] width 63 height 31
click at [471, 349] on input "True" at bounding box center [465, 345] width 10 height 8
radio input "true"
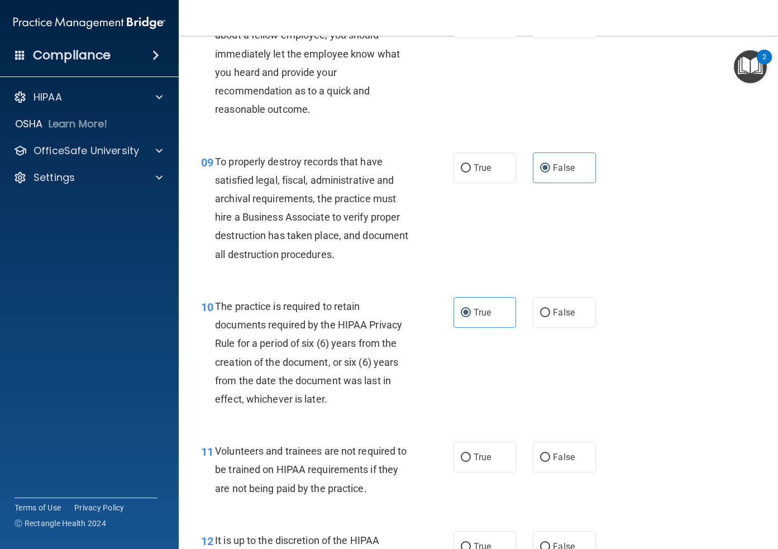
scroll to position [1012, 0]
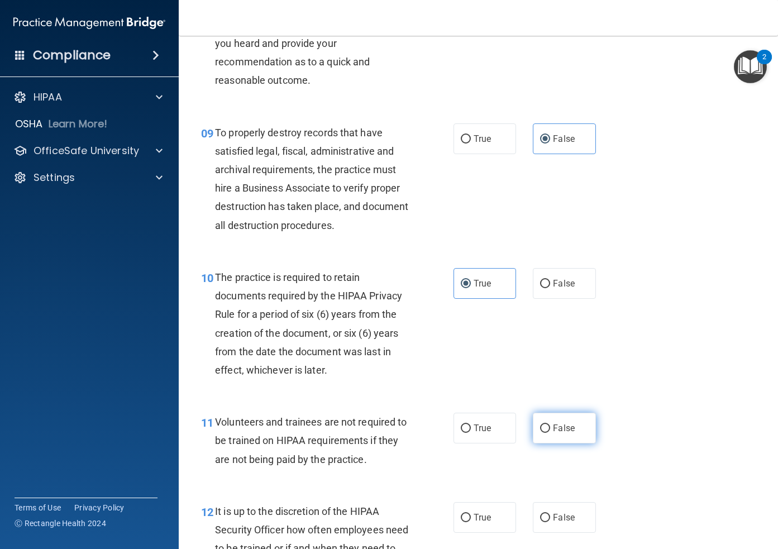
click at [555, 433] on span "False" at bounding box center [564, 428] width 22 height 11
click at [550, 433] on input "False" at bounding box center [545, 428] width 10 height 8
radio input "true"
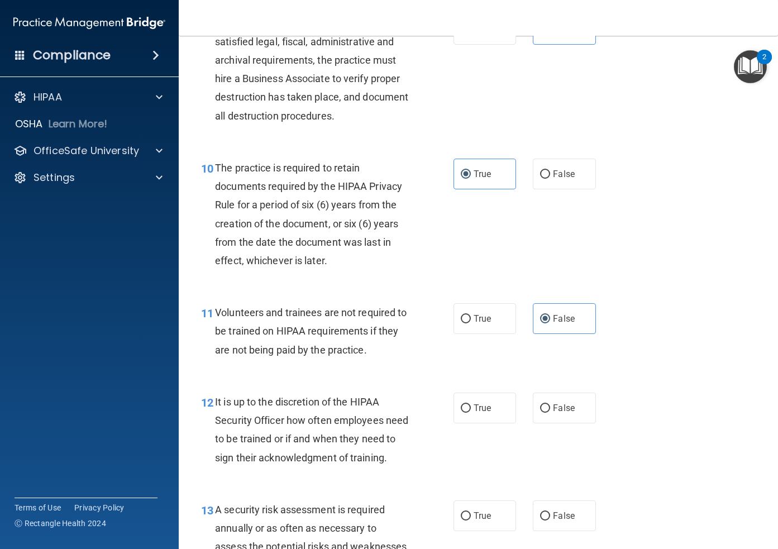
scroll to position [1122, 0]
click at [574, 409] on label "False" at bounding box center [564, 407] width 63 height 31
click at [550, 409] on input "False" at bounding box center [545, 408] width 10 height 8
radio input "true"
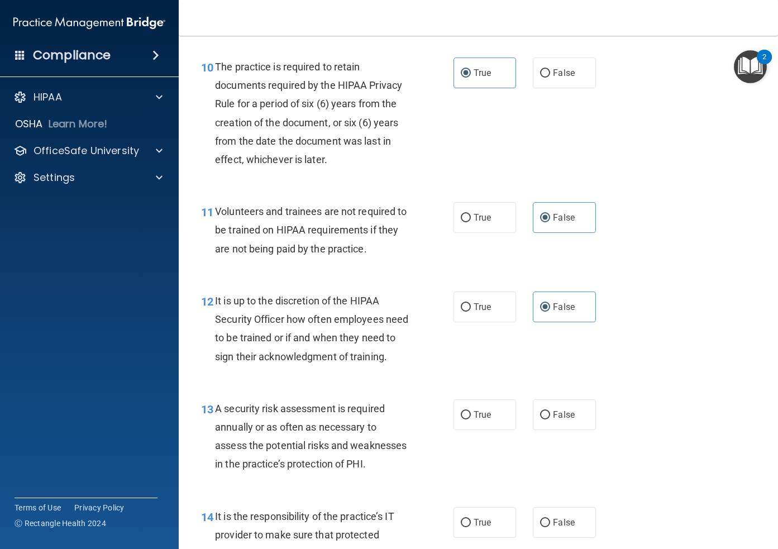
scroll to position [1235, 0]
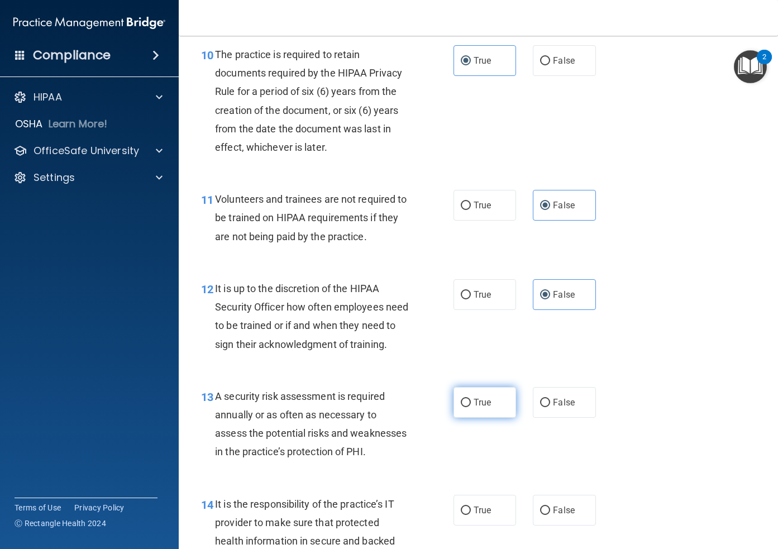
click at [488, 407] on span "True" at bounding box center [481, 402] width 17 height 11
click at [471, 407] on input "True" at bounding box center [465, 403] width 10 height 8
radio input "true"
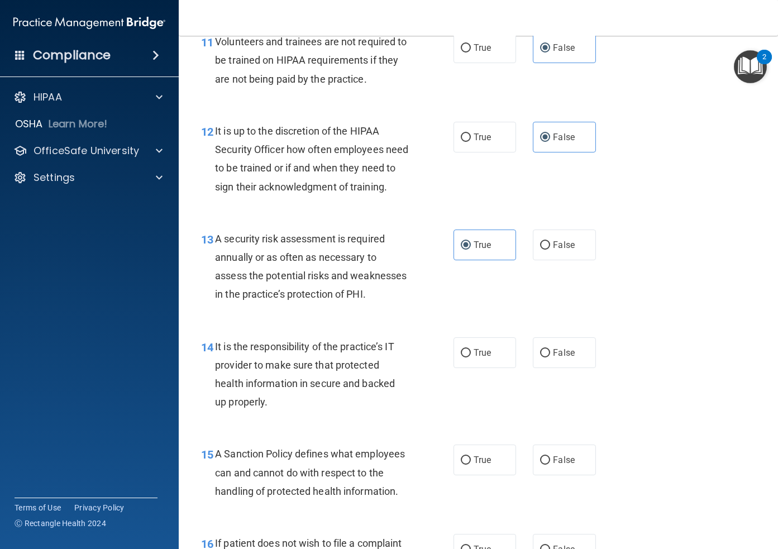
scroll to position [1394, 0]
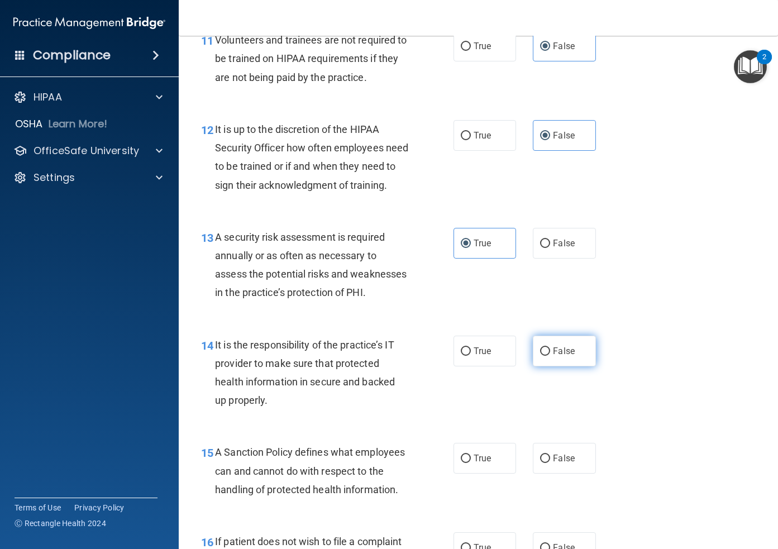
click at [543, 366] on label "False" at bounding box center [564, 350] width 63 height 31
click at [543, 356] on input "False" at bounding box center [545, 351] width 10 height 8
radio input "true"
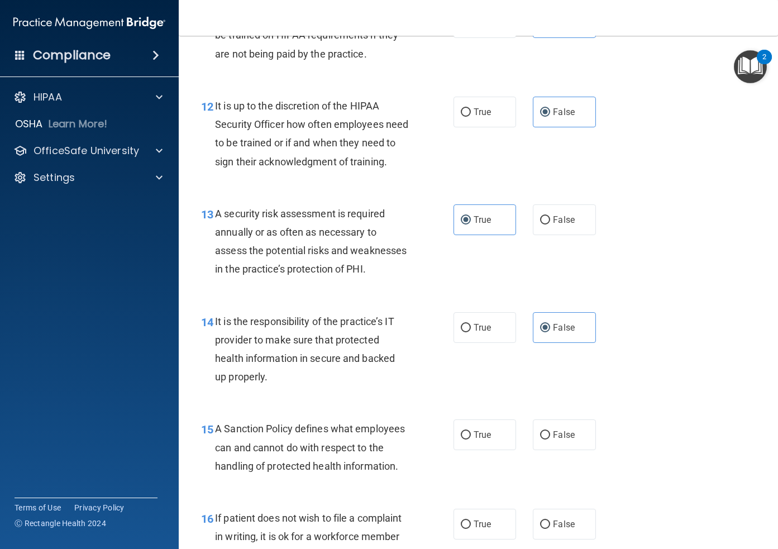
scroll to position [1426, 0]
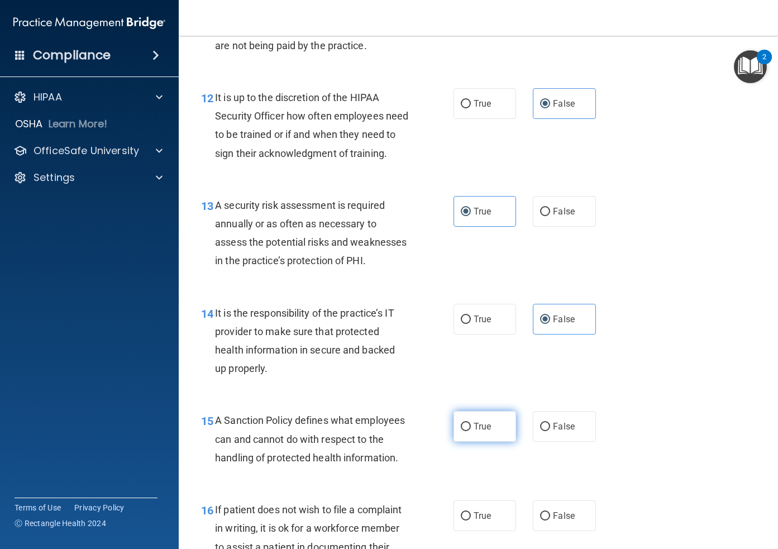
click at [474, 431] on span "True" at bounding box center [481, 426] width 17 height 11
click at [471, 431] on input "True" at bounding box center [465, 427] width 10 height 8
radio input "true"
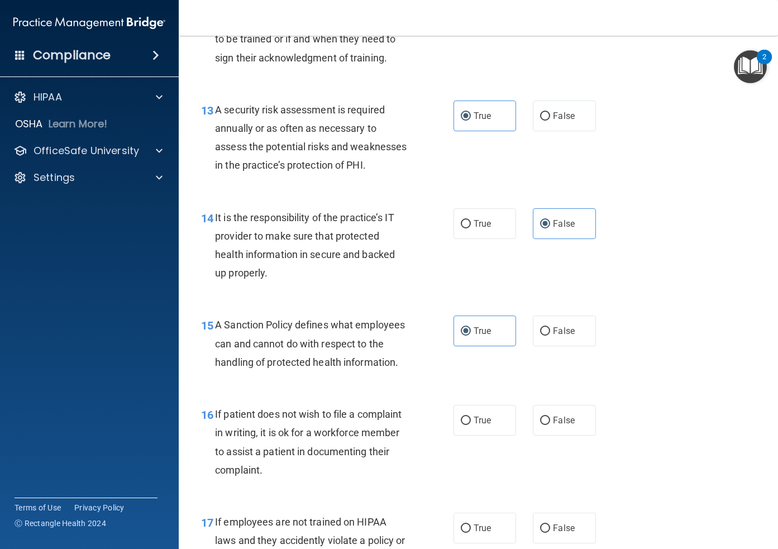
scroll to position [1522, 0]
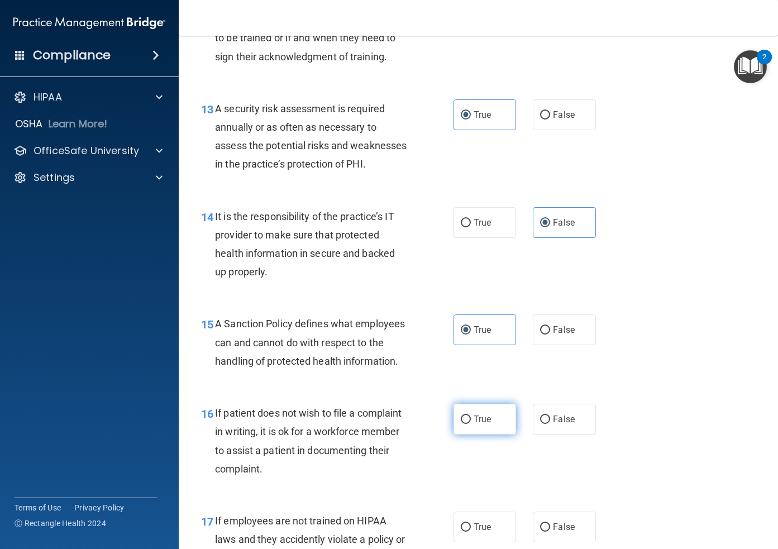
click at [486, 424] on span "True" at bounding box center [481, 419] width 17 height 11
click at [471, 424] on input "True" at bounding box center [465, 419] width 10 height 8
radio input "true"
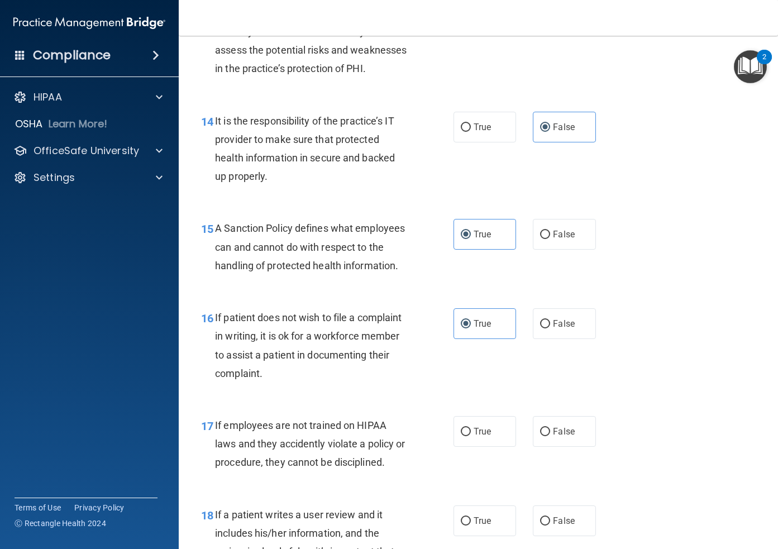
scroll to position [1618, 0]
click at [575, 446] on label "False" at bounding box center [564, 430] width 63 height 31
click at [550, 435] on input "False" at bounding box center [545, 431] width 10 height 8
radio input "true"
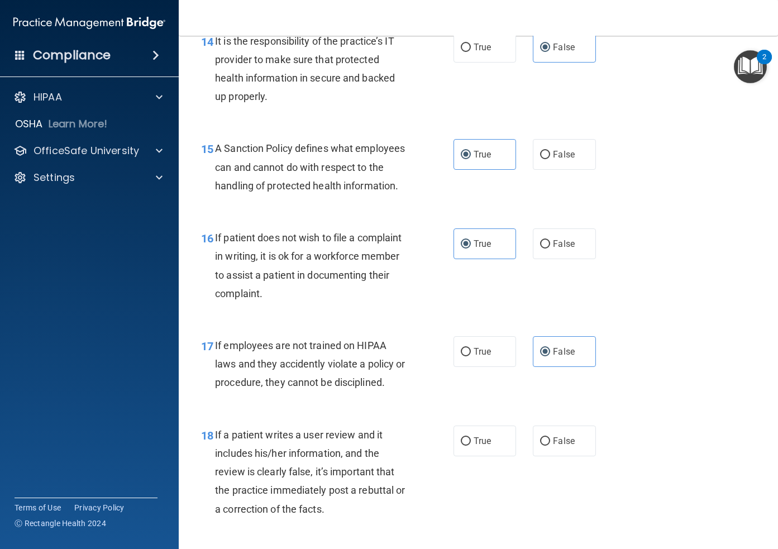
scroll to position [1732, 0]
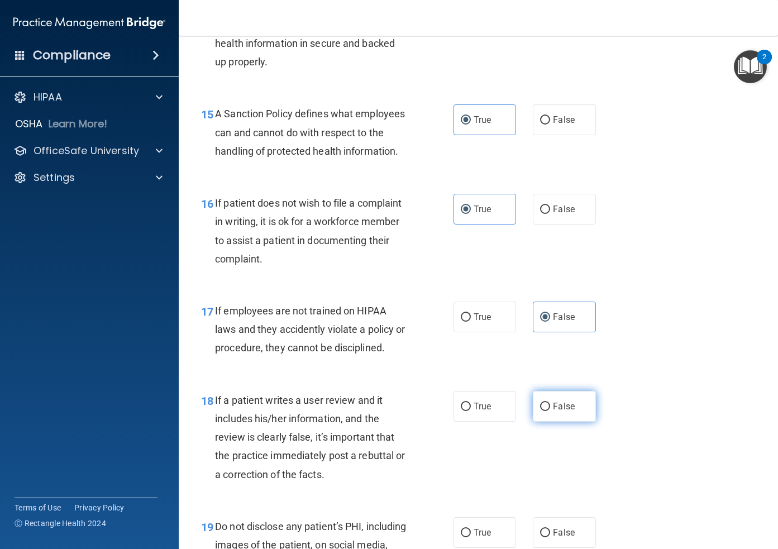
click at [574, 421] on label "False" at bounding box center [564, 406] width 63 height 31
click at [550, 411] on input "False" at bounding box center [545, 406] width 10 height 8
radio input "true"
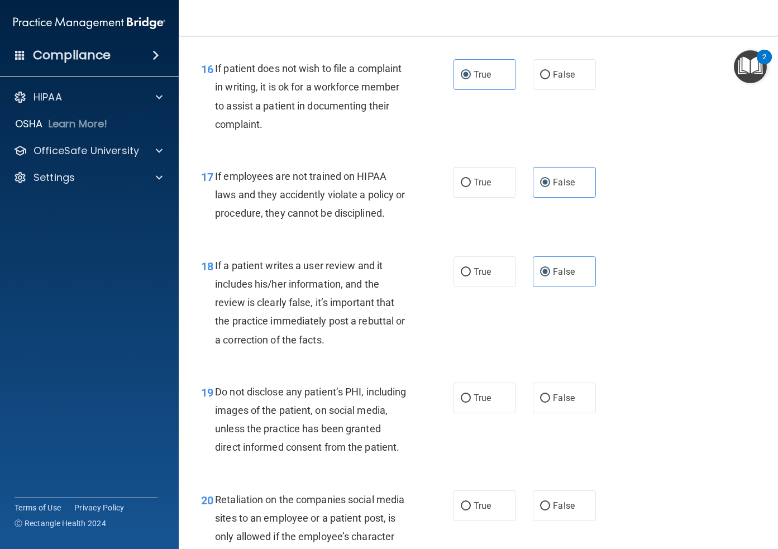
scroll to position [1869, 0]
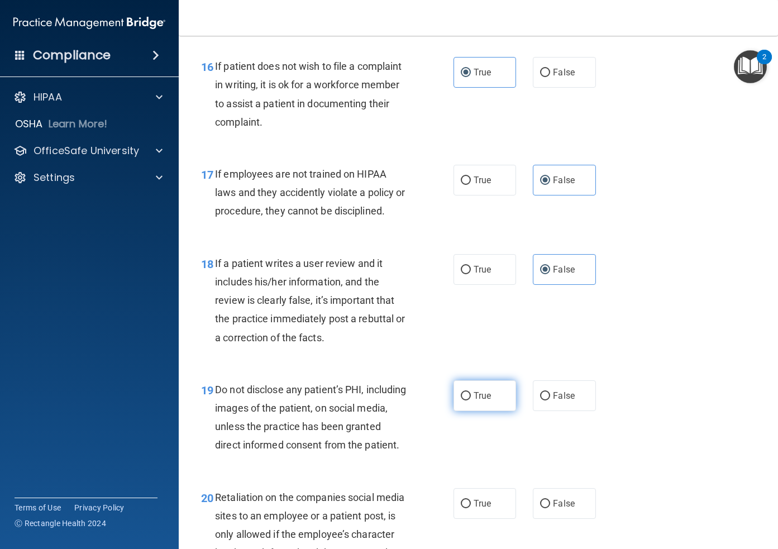
click at [469, 411] on label "True" at bounding box center [484, 395] width 63 height 31
click at [469, 400] on input "True" at bounding box center [465, 396] width 10 height 8
radio input "true"
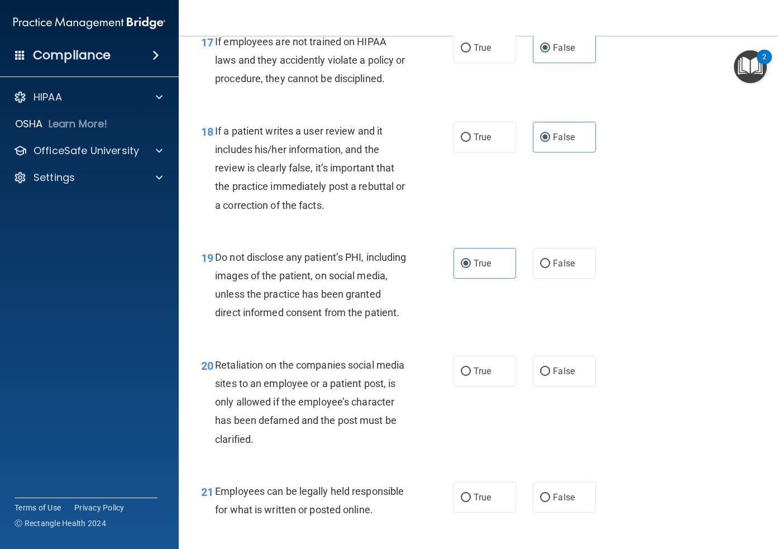
scroll to position [2008, 0]
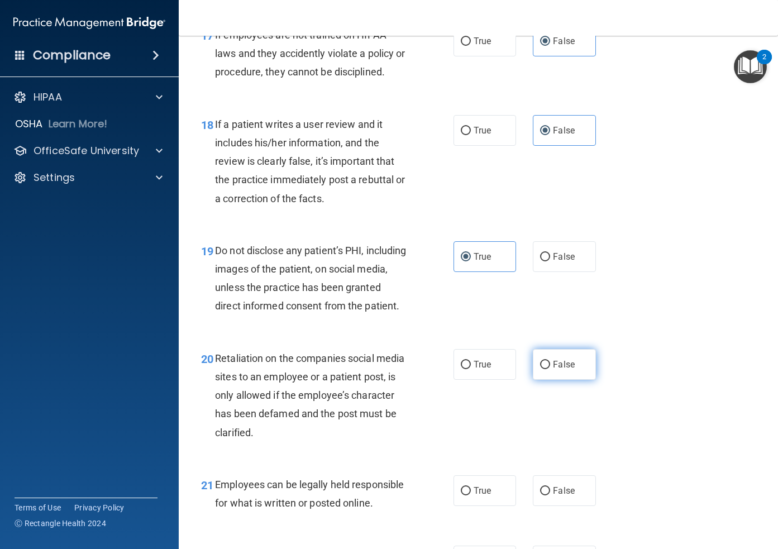
click at [558, 370] on span "False" at bounding box center [564, 364] width 22 height 11
click at [550, 369] on input "False" at bounding box center [545, 365] width 10 height 8
radio input "true"
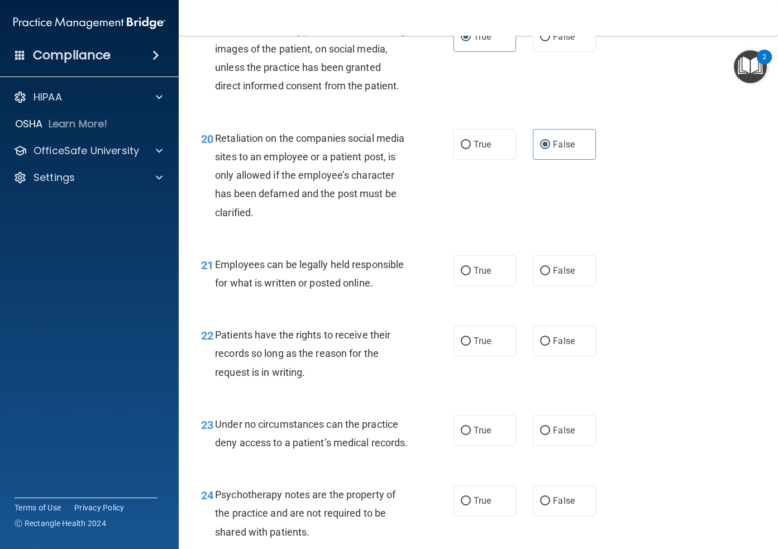
scroll to position [2229, 0]
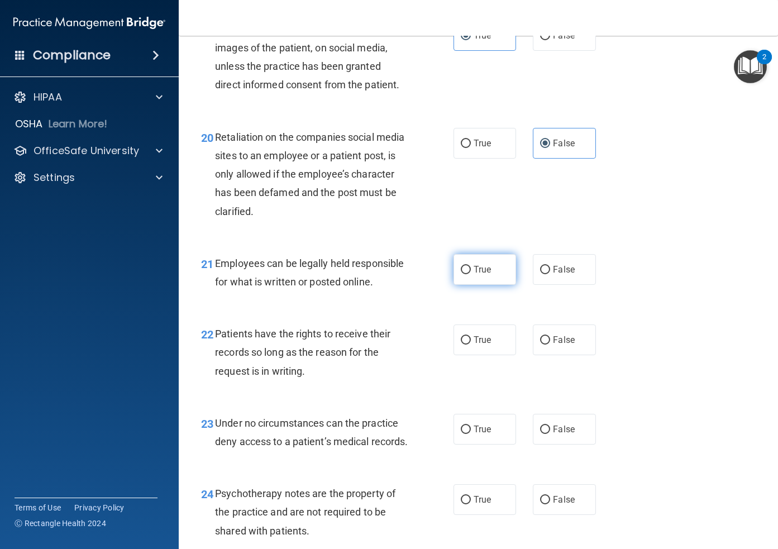
click at [484, 285] on label "True" at bounding box center [484, 269] width 63 height 31
click at [471, 274] on input "True" at bounding box center [465, 270] width 10 height 8
radio input "true"
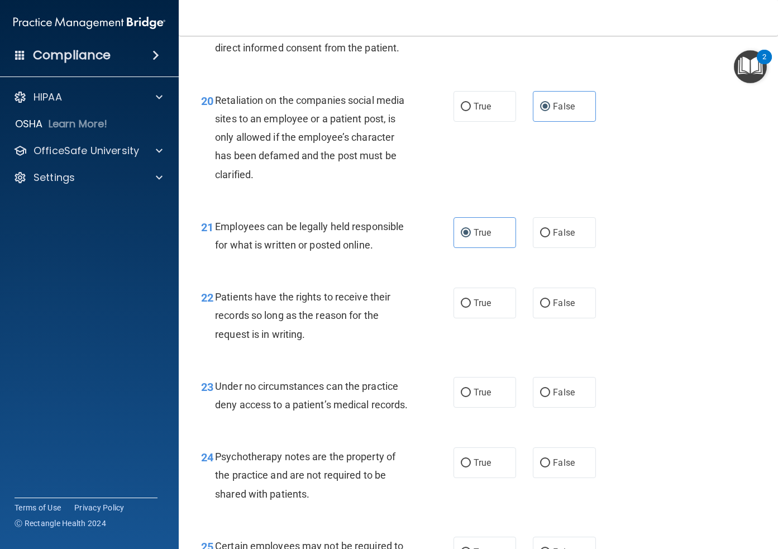
scroll to position [2275, 0]
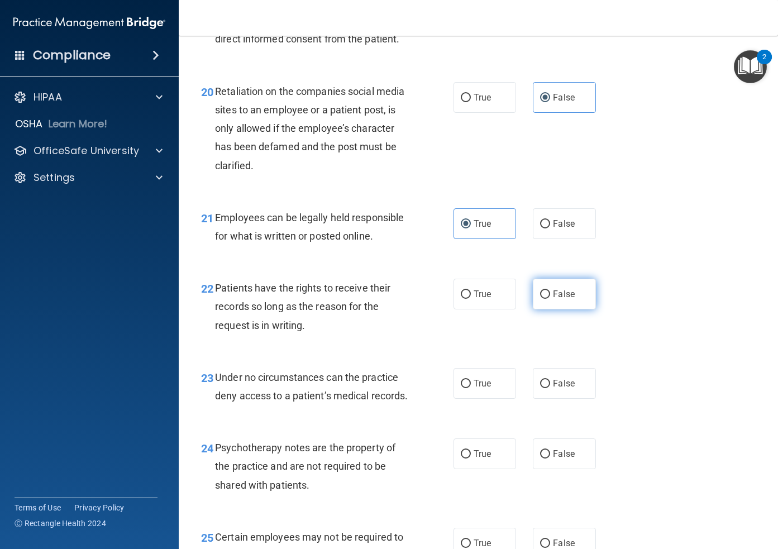
click at [565, 299] on span "False" at bounding box center [564, 294] width 22 height 11
click at [550, 299] on input "False" at bounding box center [545, 294] width 10 height 8
radio input "true"
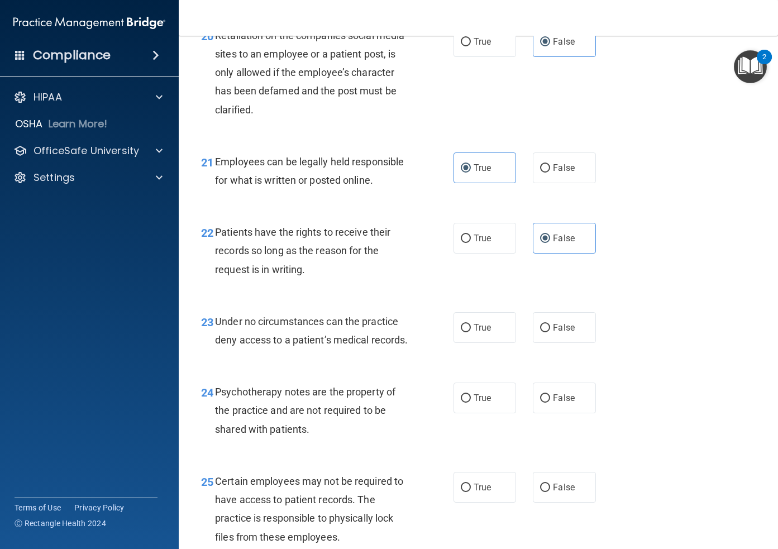
scroll to position [2338, 0]
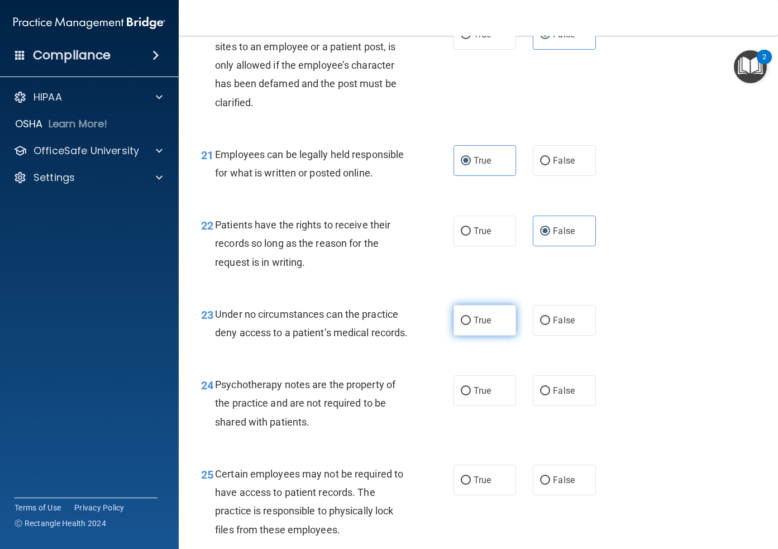
click at [486, 335] on label "True" at bounding box center [484, 320] width 63 height 31
click at [471, 325] on input "True" at bounding box center [465, 320] width 10 height 8
radio input "true"
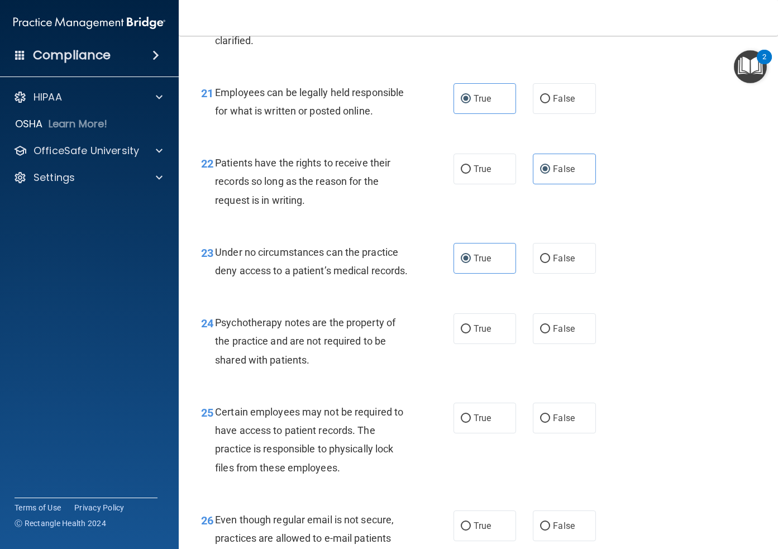
scroll to position [2400, 0]
click at [543, 262] on input "False" at bounding box center [545, 258] width 10 height 8
radio input "true"
radio input "false"
click at [466, 333] on input "True" at bounding box center [465, 328] width 10 height 8
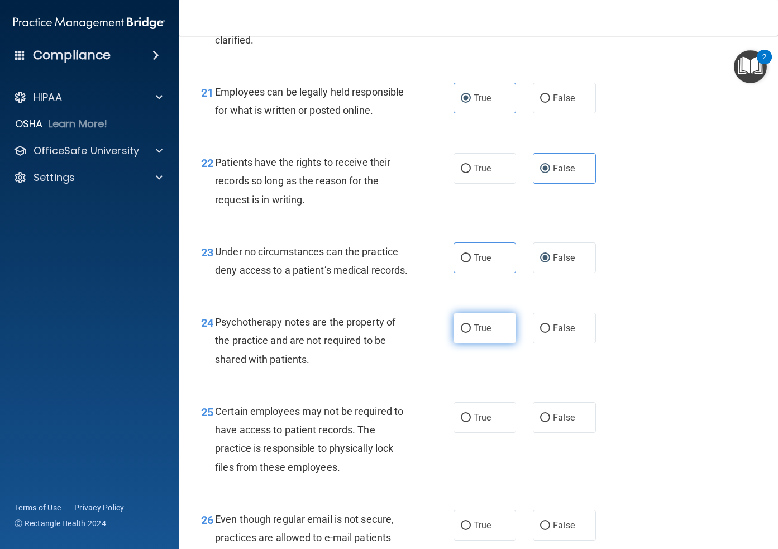
radio input "true"
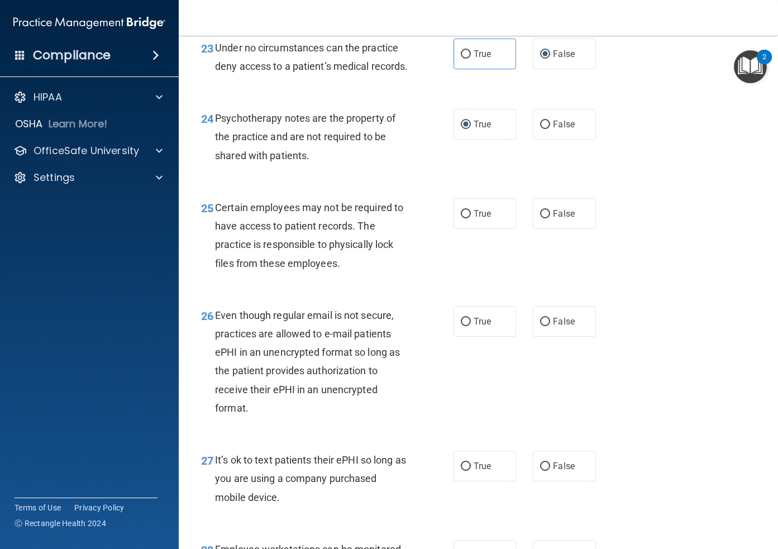
scroll to position [2605, 0]
click at [565, 218] on span "False" at bounding box center [564, 212] width 22 height 11
click at [550, 217] on input "False" at bounding box center [545, 213] width 10 height 8
radio input "true"
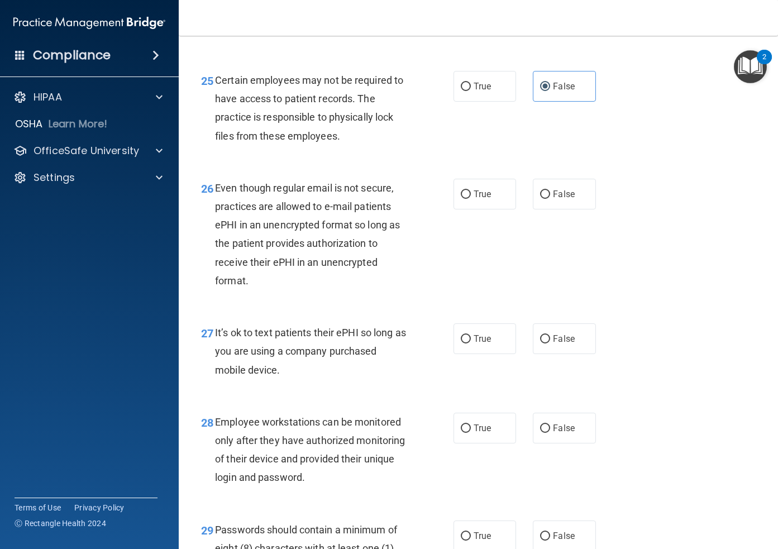
scroll to position [2733, 0]
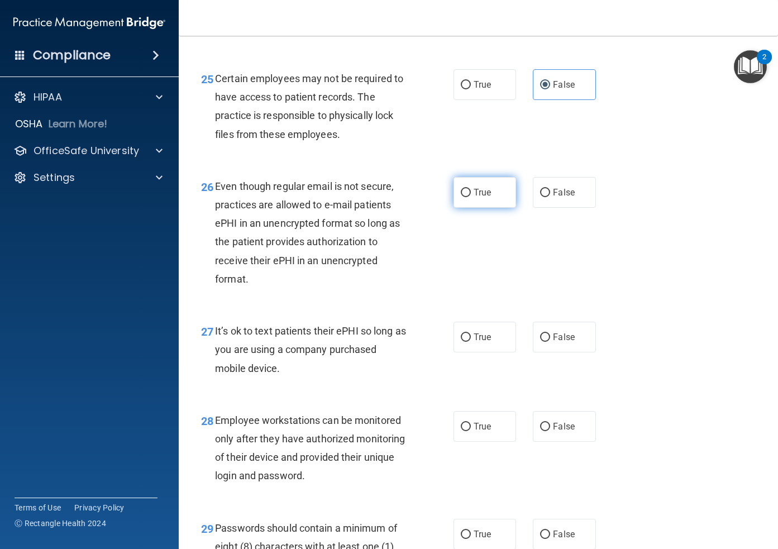
click at [473, 208] on label "True" at bounding box center [484, 192] width 63 height 31
click at [471, 197] on input "True" at bounding box center [465, 193] width 10 height 8
radio input "true"
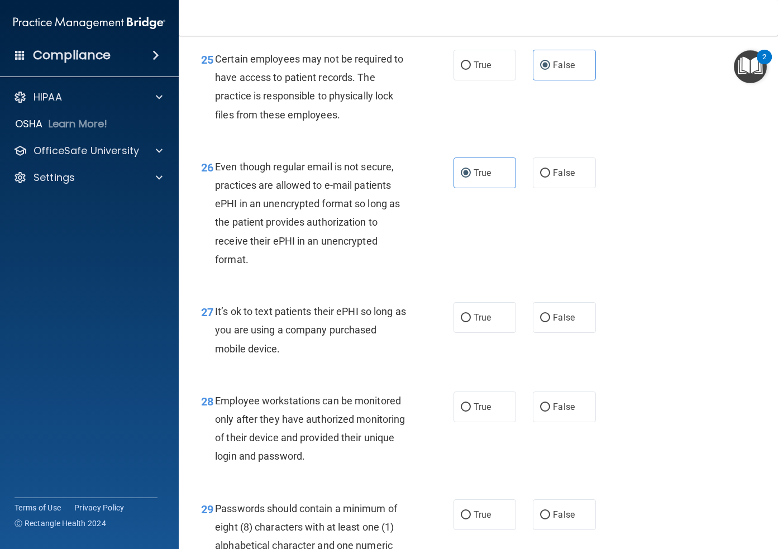
scroll to position [2759, 0]
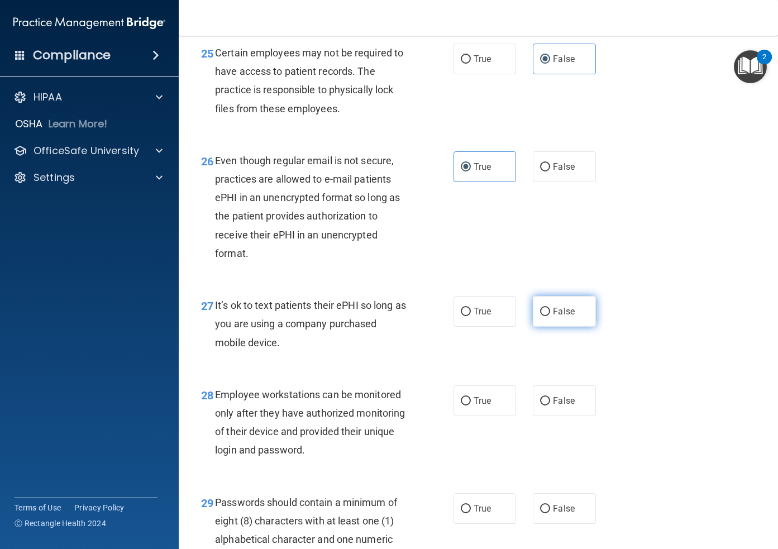
click at [564, 327] on label "False" at bounding box center [564, 311] width 63 height 31
click at [550, 316] on input "False" at bounding box center [545, 312] width 10 height 8
radio input "true"
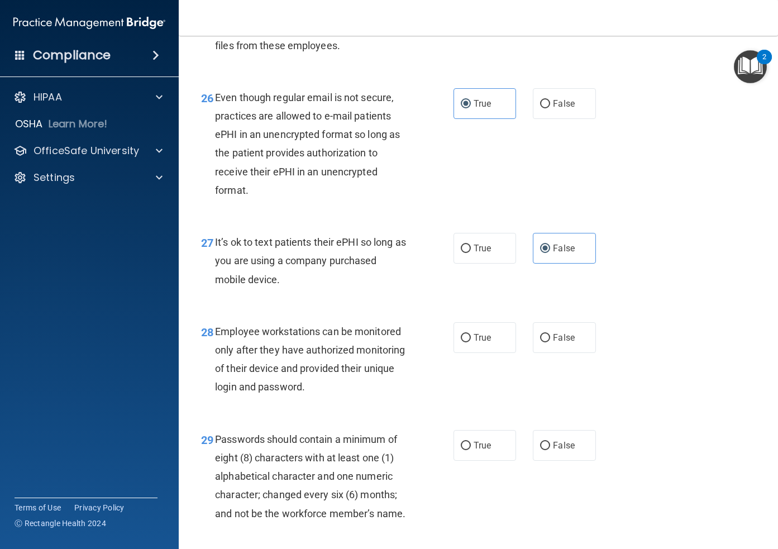
scroll to position [2823, 0]
click at [559, 352] on label "False" at bounding box center [564, 336] width 63 height 31
click at [550, 341] on input "False" at bounding box center [545, 337] width 10 height 8
radio input "true"
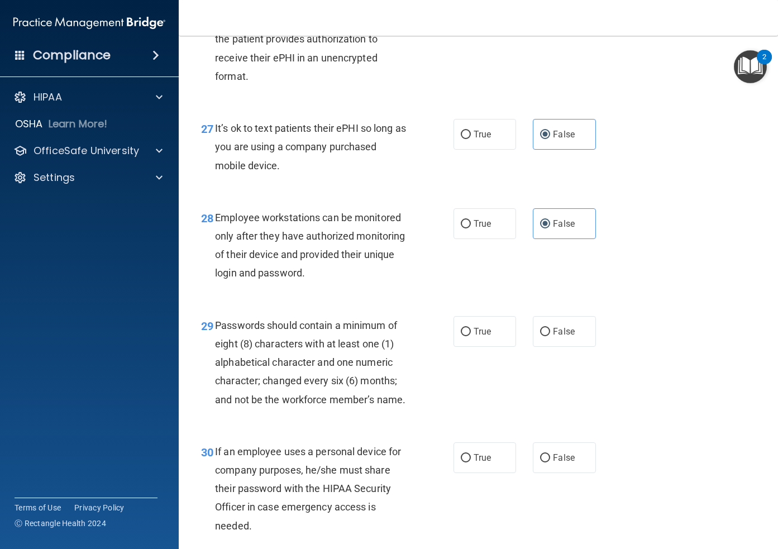
scroll to position [2940, 0]
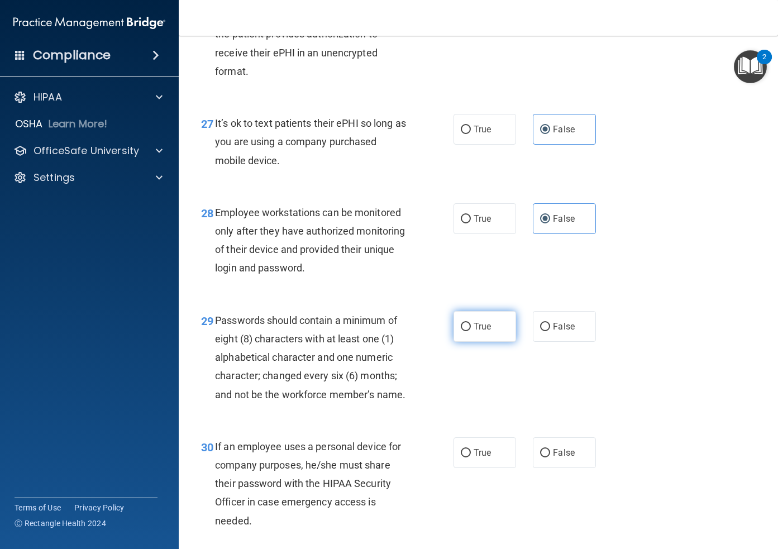
click at [483, 332] on span "True" at bounding box center [481, 326] width 17 height 11
click at [471, 331] on input "True" at bounding box center [465, 327] width 10 height 8
radio input "true"
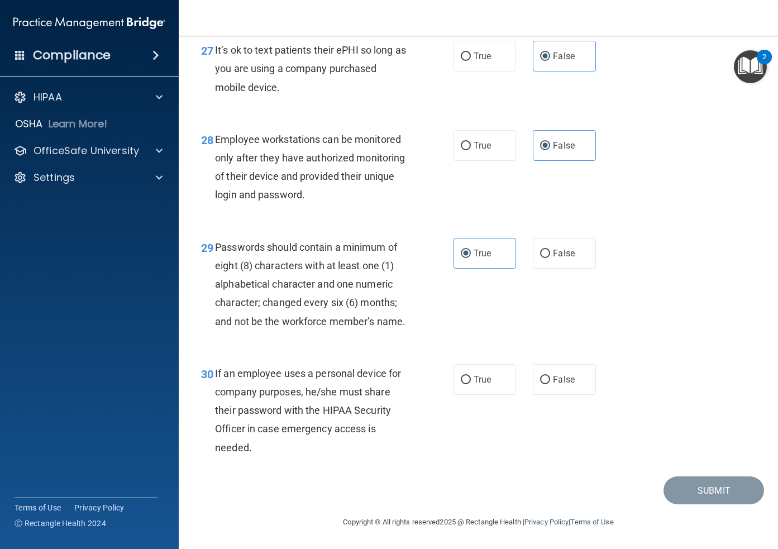
scroll to position [3070, 0]
click at [469, 383] on label "True" at bounding box center [484, 379] width 63 height 31
click at [469, 383] on input "True" at bounding box center [465, 380] width 10 height 8
radio input "true"
click at [708, 491] on button "Submit" at bounding box center [713, 490] width 100 height 28
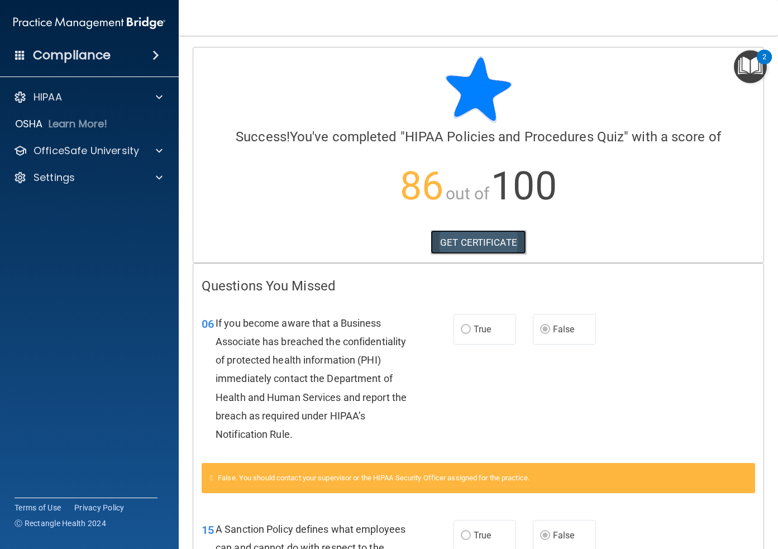
click at [479, 243] on link "GET CERTIFICATE" at bounding box center [477, 242] width 95 height 25
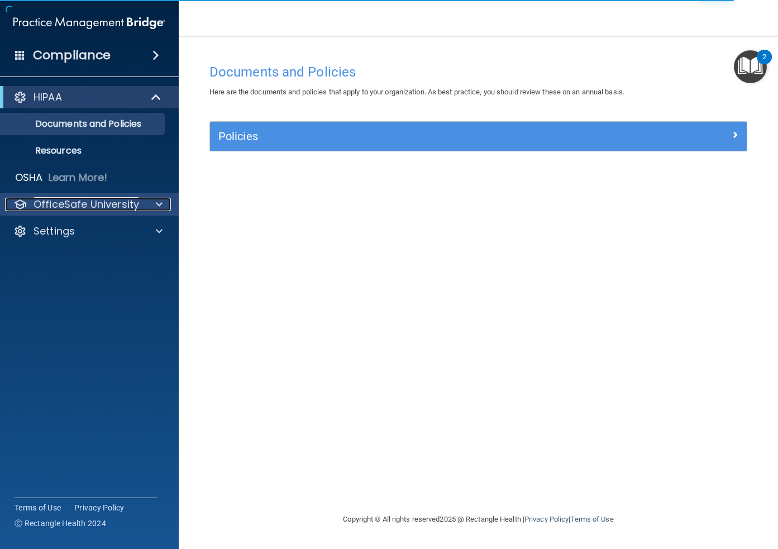
click at [161, 208] on span at bounding box center [159, 204] width 7 height 13
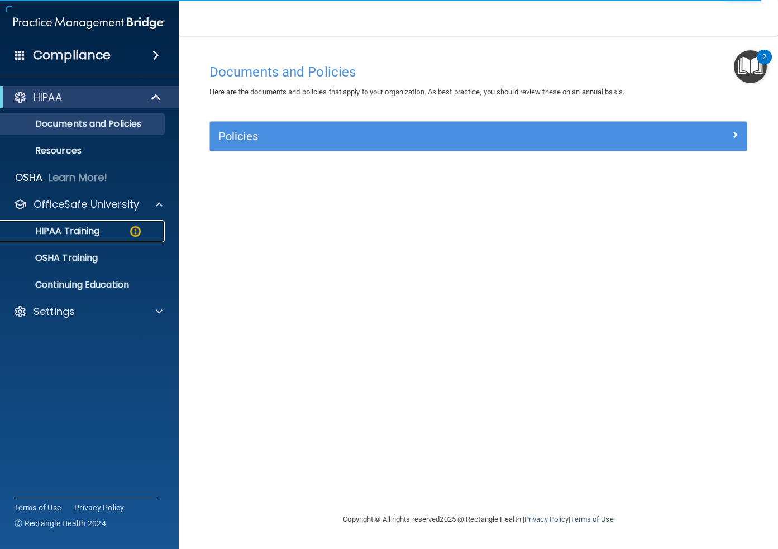
click at [63, 234] on p "HIPAA Training" at bounding box center [53, 231] width 92 height 11
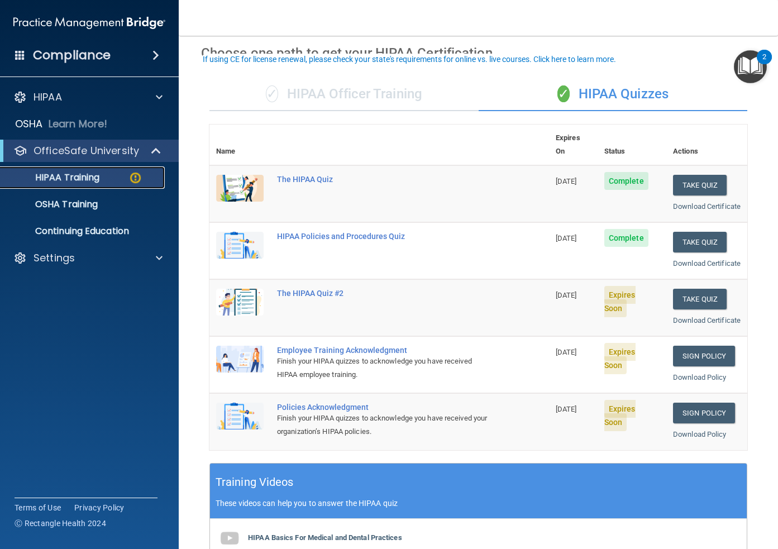
scroll to position [55, 0]
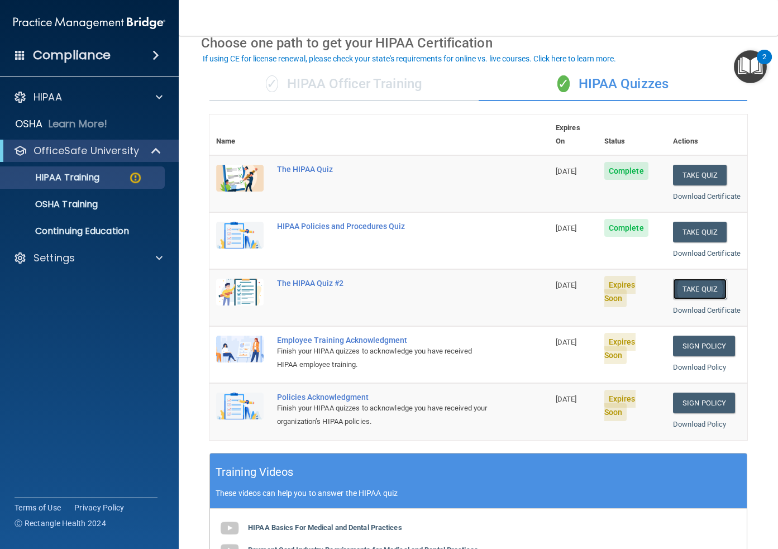
click at [717, 299] on button "Take Quiz" at bounding box center [700, 289] width 54 height 21
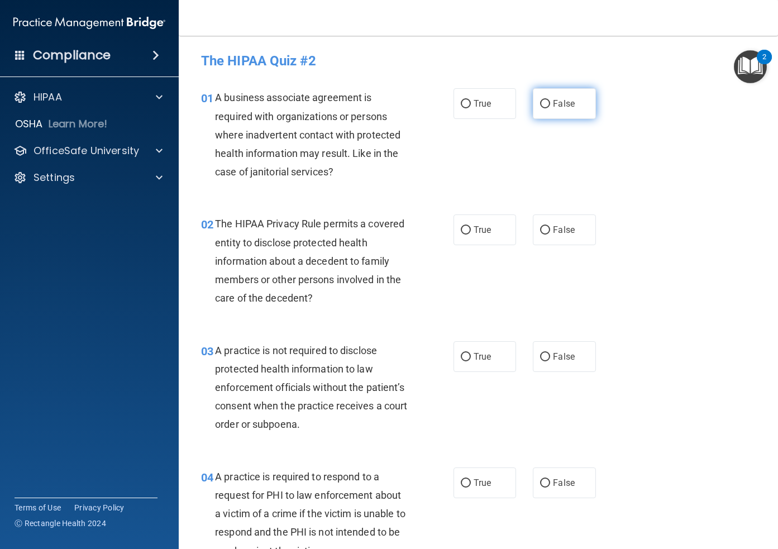
click at [547, 108] on input "False" at bounding box center [545, 104] width 10 height 8
radio input "true"
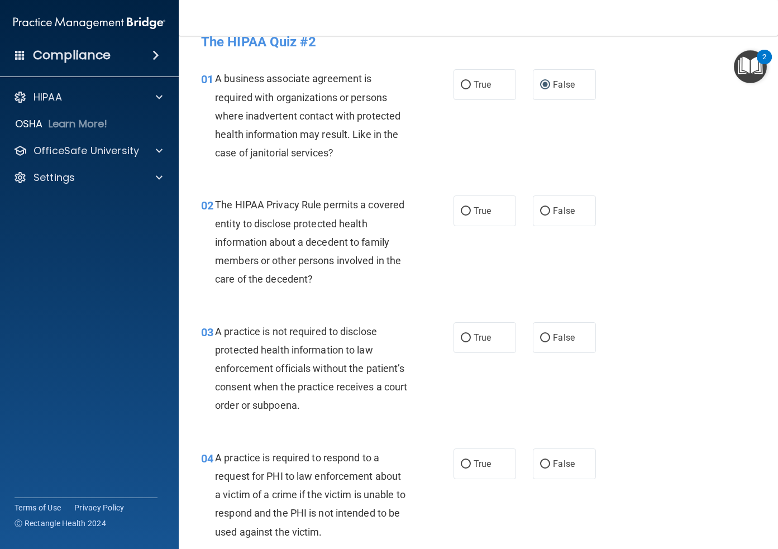
scroll to position [20, 0]
click at [479, 208] on span "True" at bounding box center [481, 210] width 17 height 11
click at [471, 208] on input "True" at bounding box center [465, 211] width 10 height 8
radio input "true"
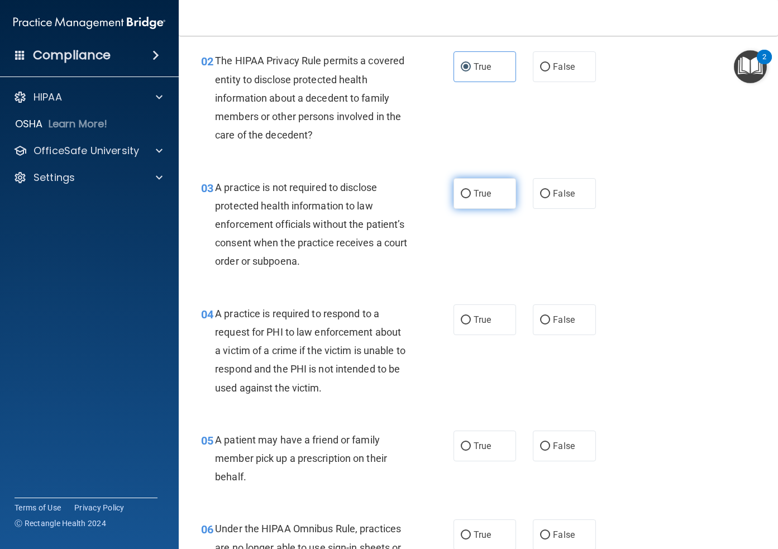
scroll to position [165, 0]
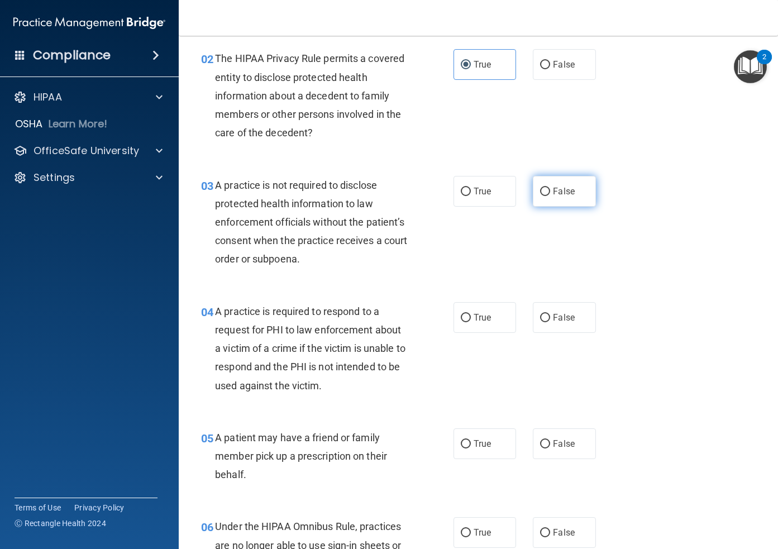
click at [549, 195] on label "False" at bounding box center [564, 191] width 63 height 31
click at [549, 195] on input "False" at bounding box center [545, 192] width 10 height 8
radio input "true"
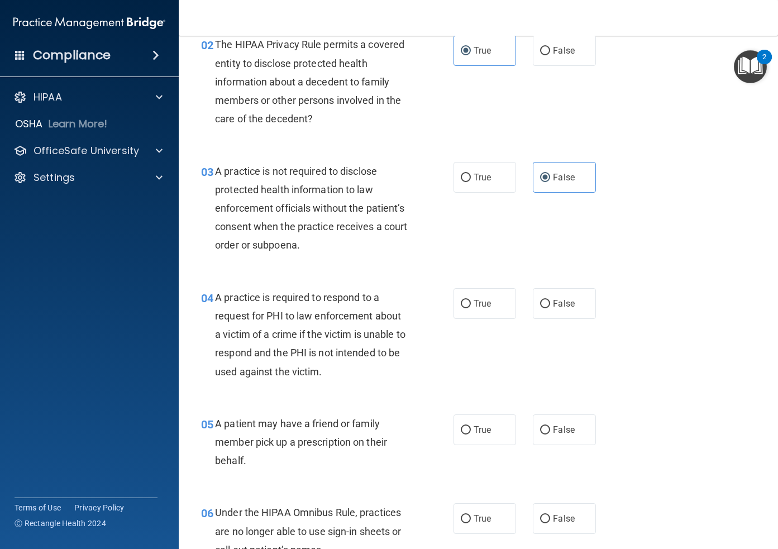
scroll to position [217, 0]
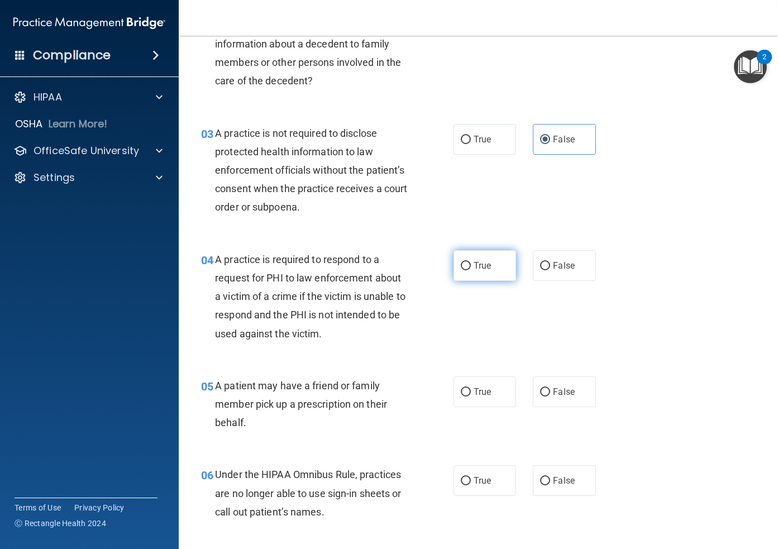
click at [476, 261] on span "True" at bounding box center [481, 265] width 17 height 11
click at [471, 262] on input "True" at bounding box center [465, 266] width 10 height 8
radio input "true"
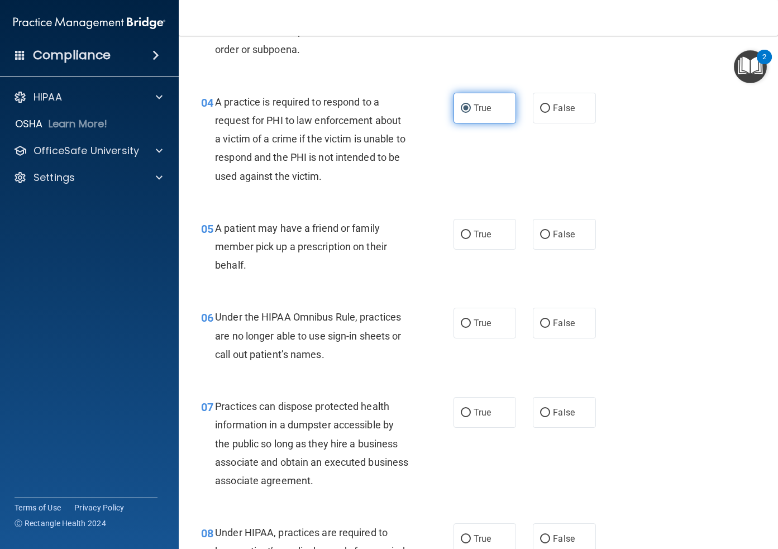
scroll to position [376, 0]
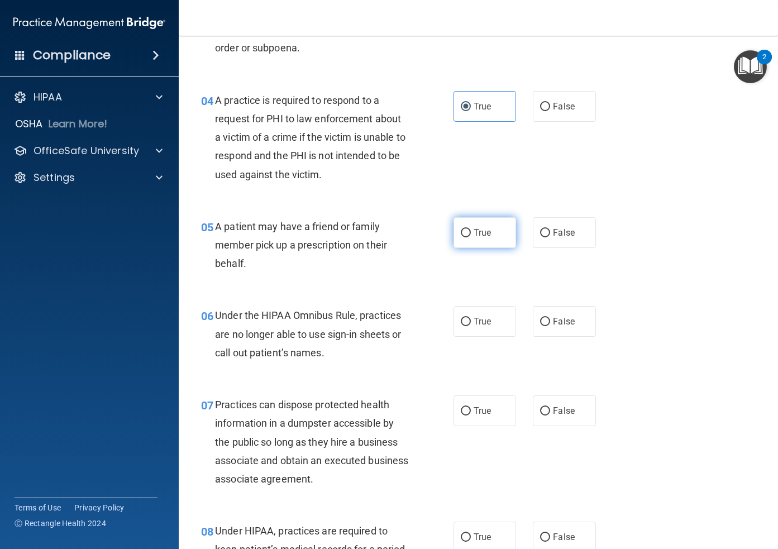
click at [481, 229] on span "True" at bounding box center [481, 232] width 17 height 11
click at [471, 229] on input "True" at bounding box center [465, 233] width 10 height 8
radio input "true"
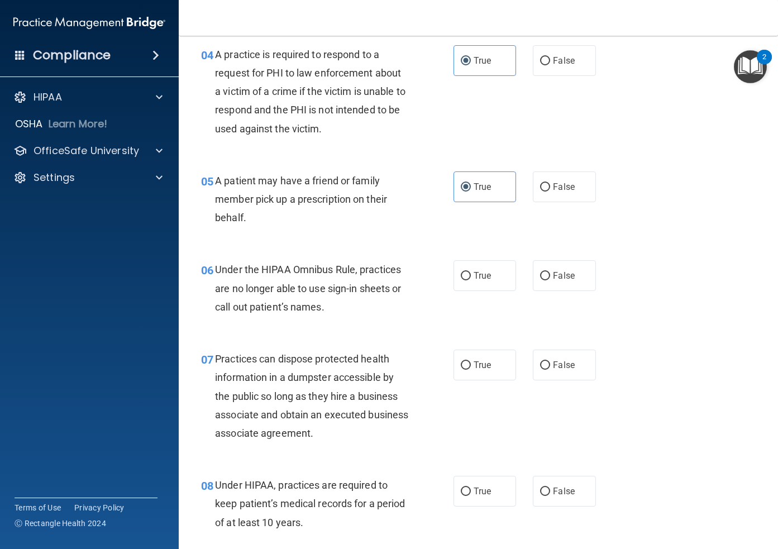
scroll to position [425, 0]
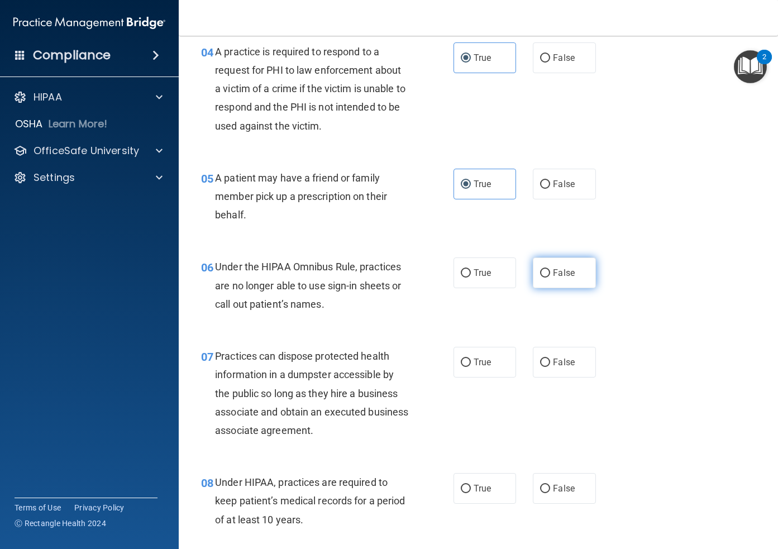
click at [564, 272] on span "False" at bounding box center [564, 272] width 22 height 11
click at [550, 272] on input "False" at bounding box center [545, 273] width 10 height 8
radio input "true"
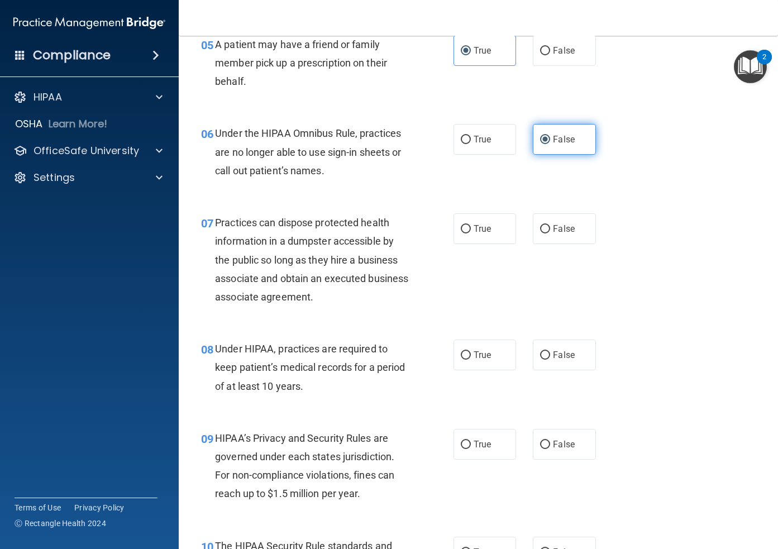
scroll to position [560, 0]
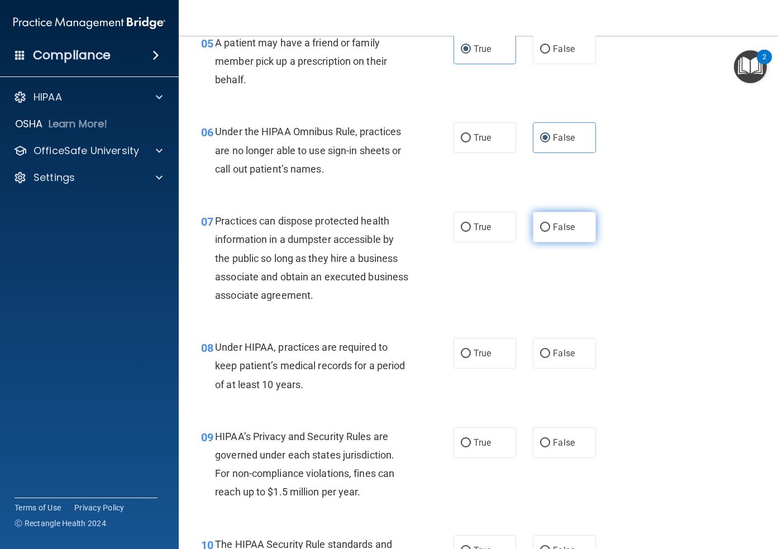
click at [579, 225] on label "False" at bounding box center [564, 227] width 63 height 31
click at [550, 225] on input "False" at bounding box center [545, 227] width 10 height 8
radio input "true"
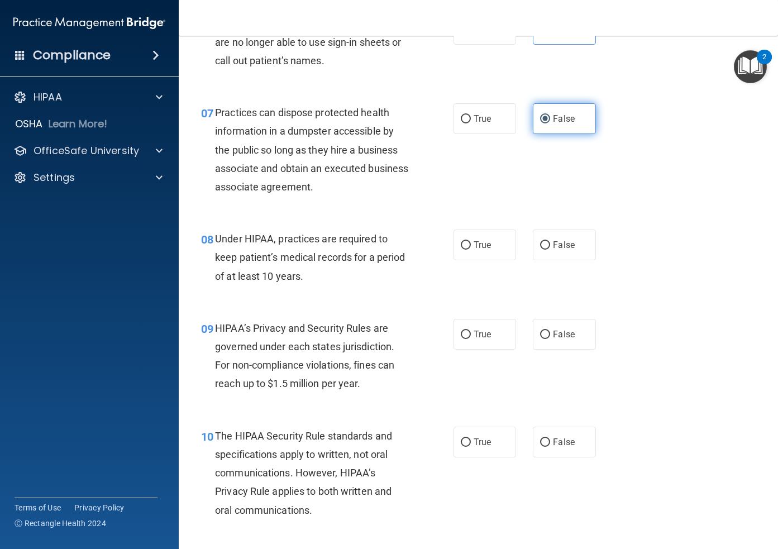
scroll to position [676, 0]
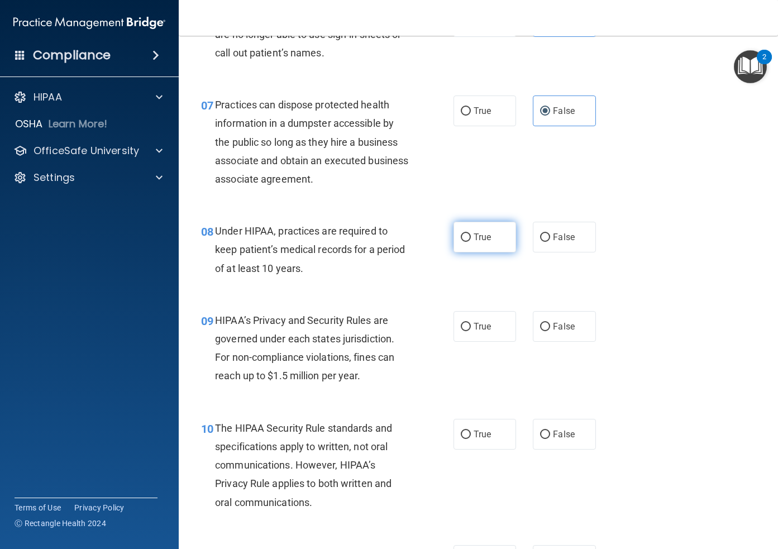
click at [478, 241] on span "True" at bounding box center [481, 237] width 17 height 11
click at [471, 241] on input "True" at bounding box center [465, 237] width 10 height 8
radio input "true"
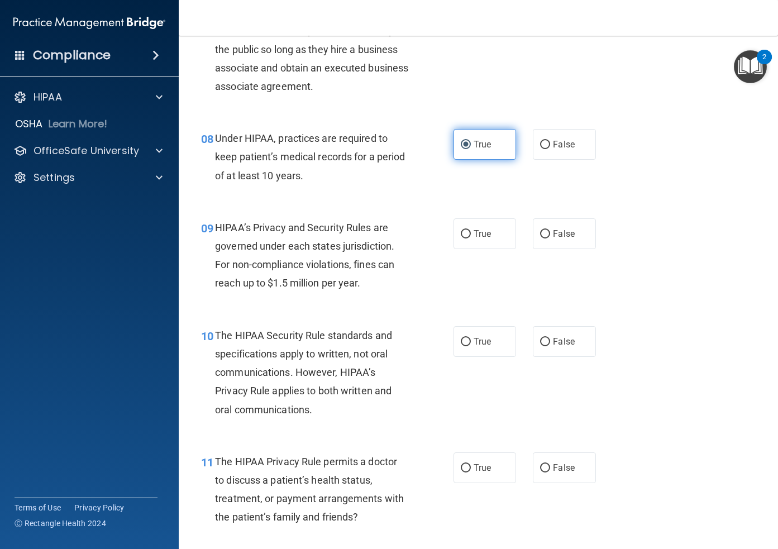
scroll to position [769, 0]
click at [478, 241] on label "True" at bounding box center [484, 233] width 63 height 31
click at [471, 238] on input "True" at bounding box center [465, 233] width 10 height 8
radio input "true"
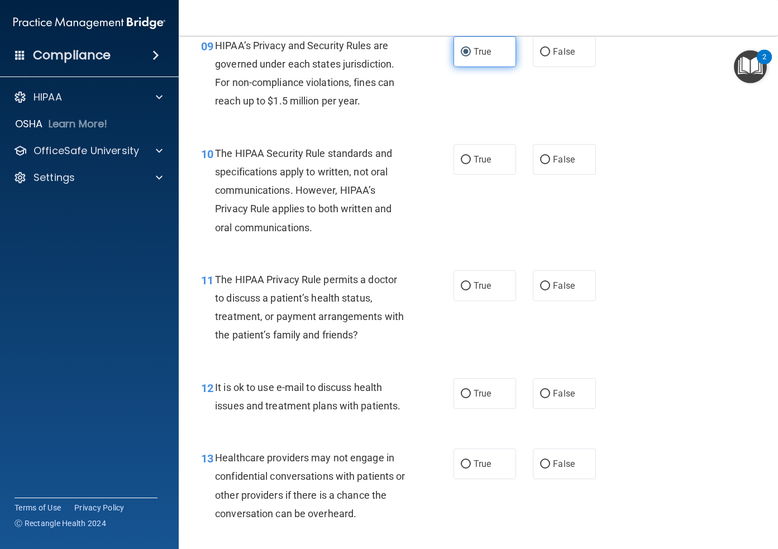
scroll to position [953, 0]
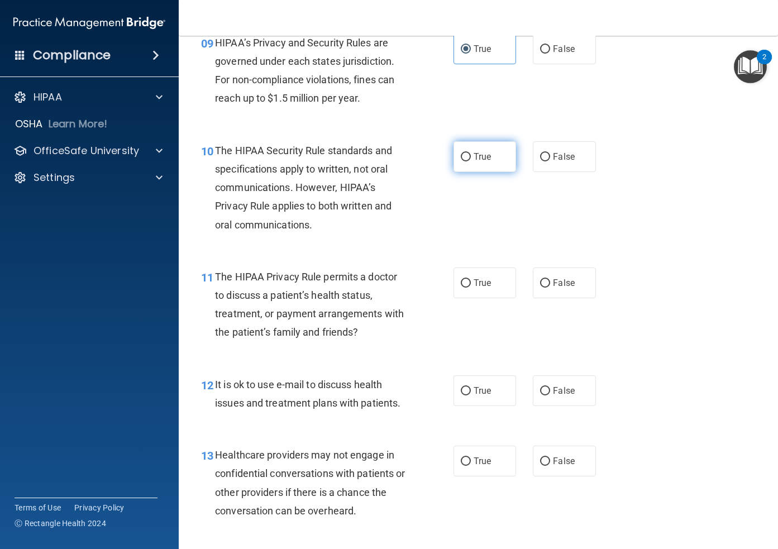
click at [497, 161] on label "True" at bounding box center [484, 156] width 63 height 31
click at [471, 161] on input "True" at bounding box center [465, 157] width 10 height 8
radio input "true"
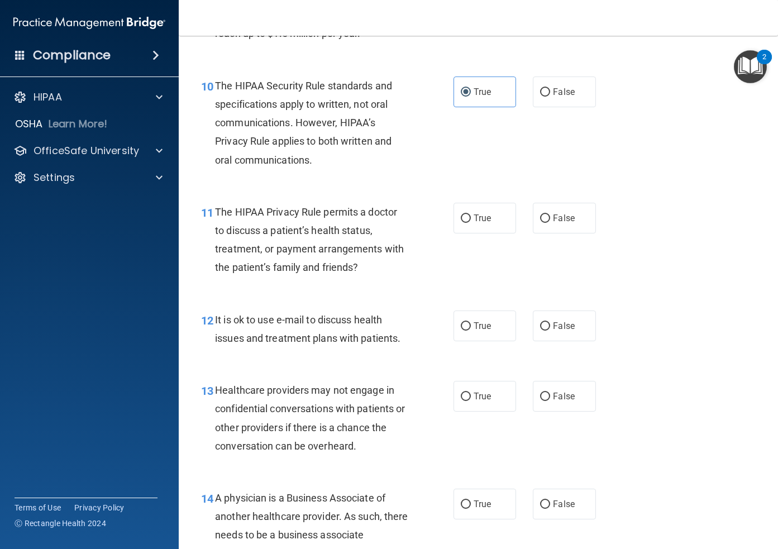
scroll to position [1019, 0]
click at [499, 226] on label "True" at bounding box center [484, 217] width 63 height 31
click at [471, 222] on input "True" at bounding box center [465, 217] width 10 height 8
radio input "true"
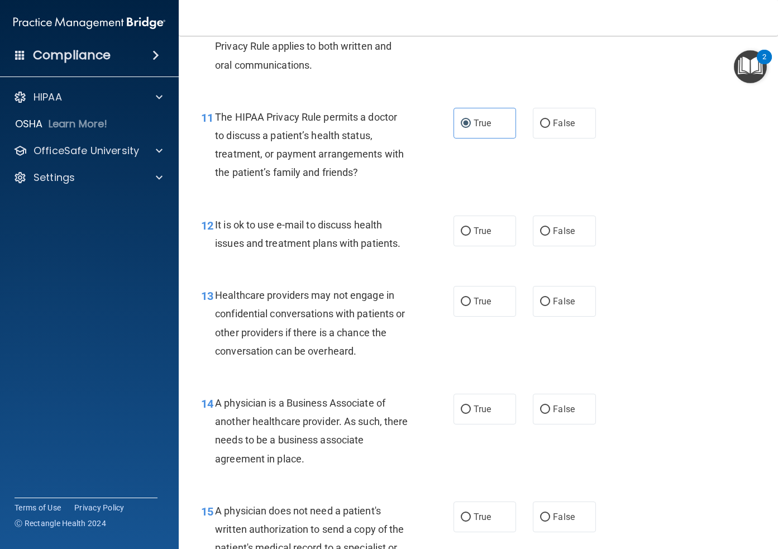
scroll to position [1115, 0]
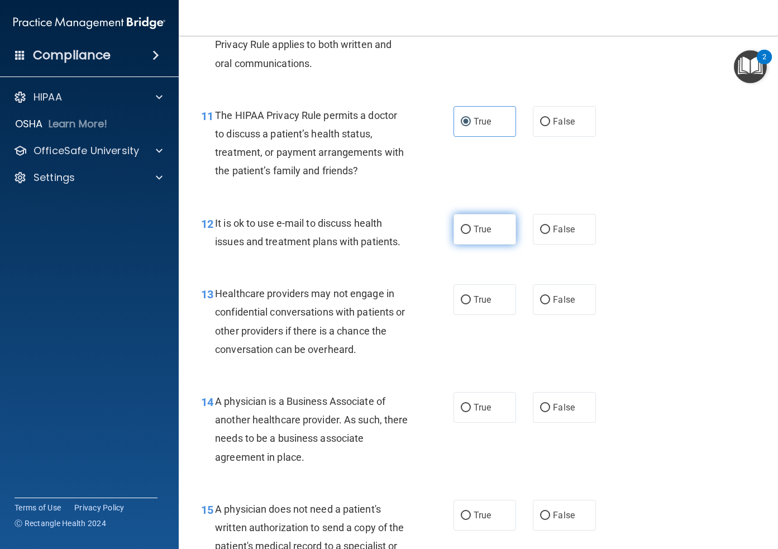
click at [496, 227] on label "True" at bounding box center [484, 229] width 63 height 31
click at [471, 227] on input "True" at bounding box center [465, 230] width 10 height 8
radio input "true"
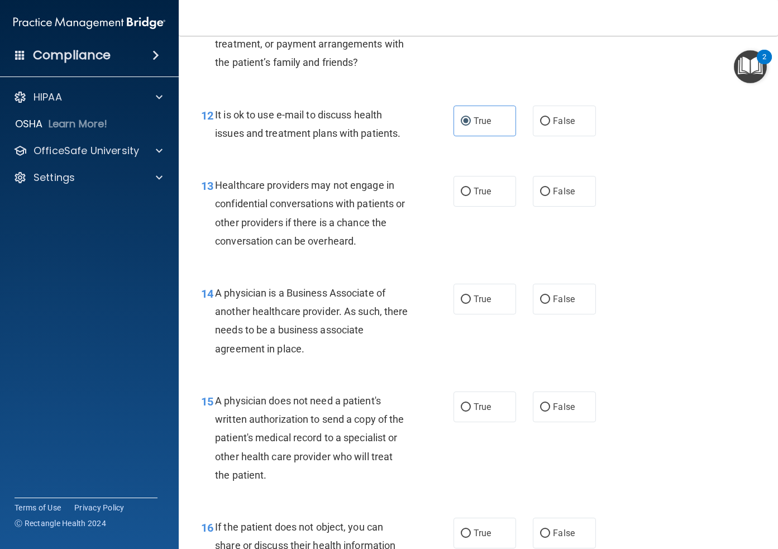
scroll to position [1227, 0]
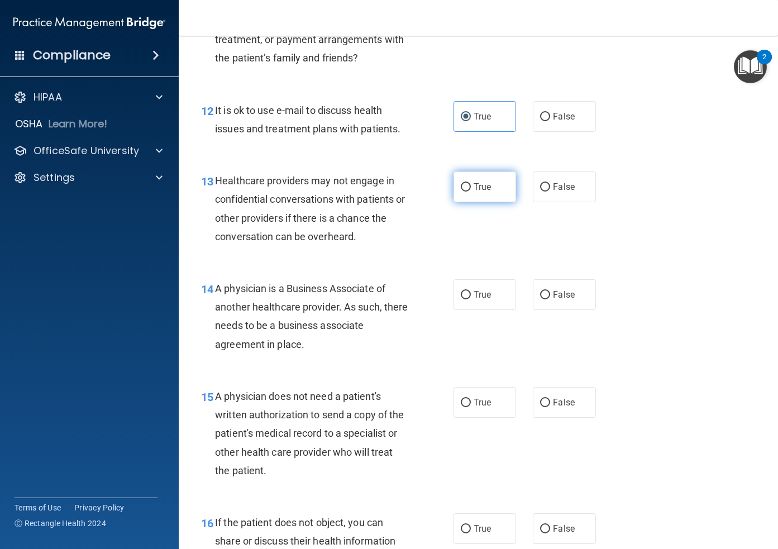
click at [475, 191] on span "True" at bounding box center [481, 186] width 17 height 11
click at [471, 191] on input "True" at bounding box center [465, 187] width 10 height 8
radio input "true"
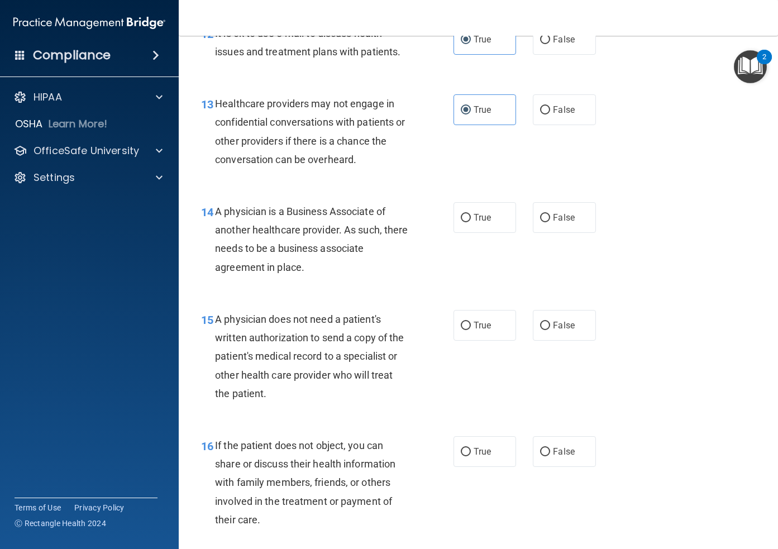
scroll to position [1305, 0]
click at [560, 221] on span "False" at bounding box center [564, 217] width 22 height 11
click at [550, 221] on input "False" at bounding box center [545, 217] width 10 height 8
radio input "true"
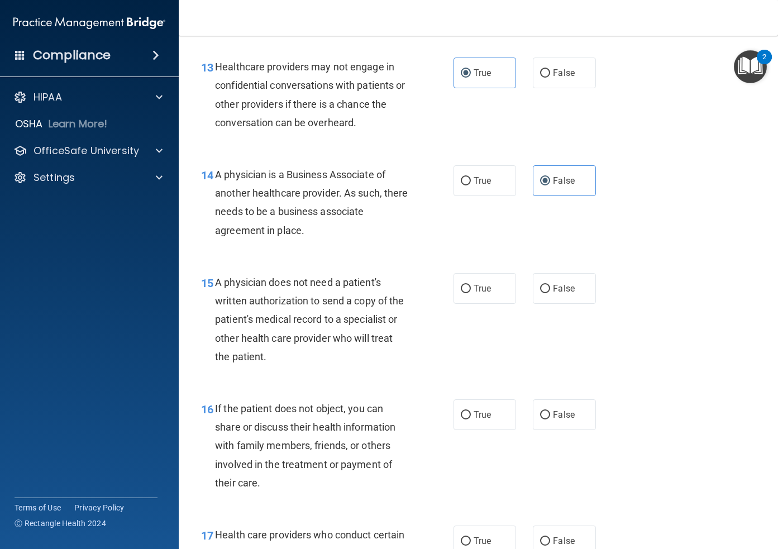
scroll to position [1342, 0]
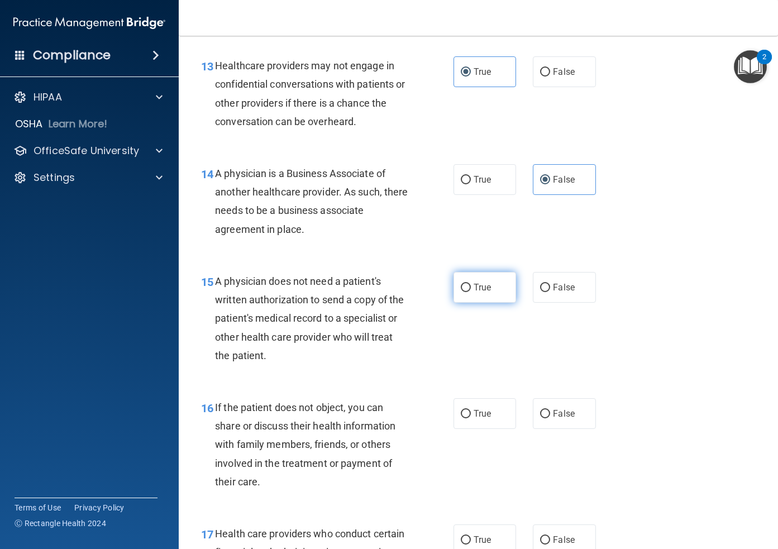
click at [479, 287] on span "True" at bounding box center [481, 287] width 17 height 11
click at [471, 287] on input "True" at bounding box center [465, 288] width 10 height 8
radio input "true"
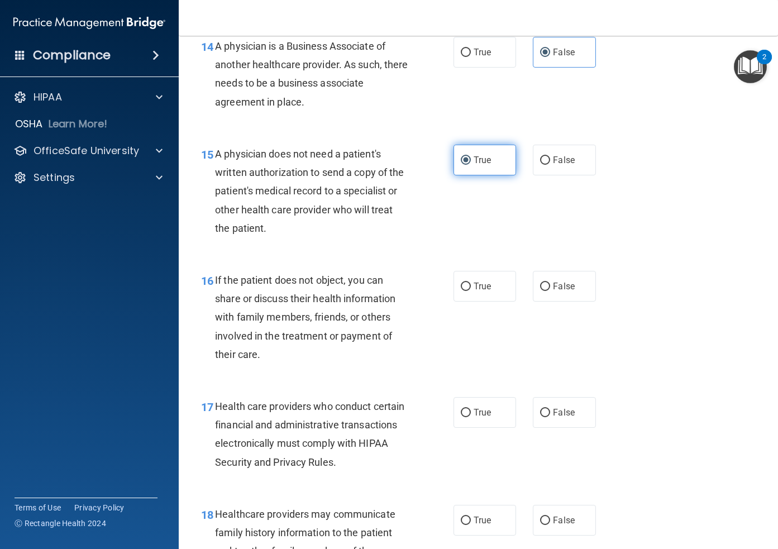
scroll to position [1475, 0]
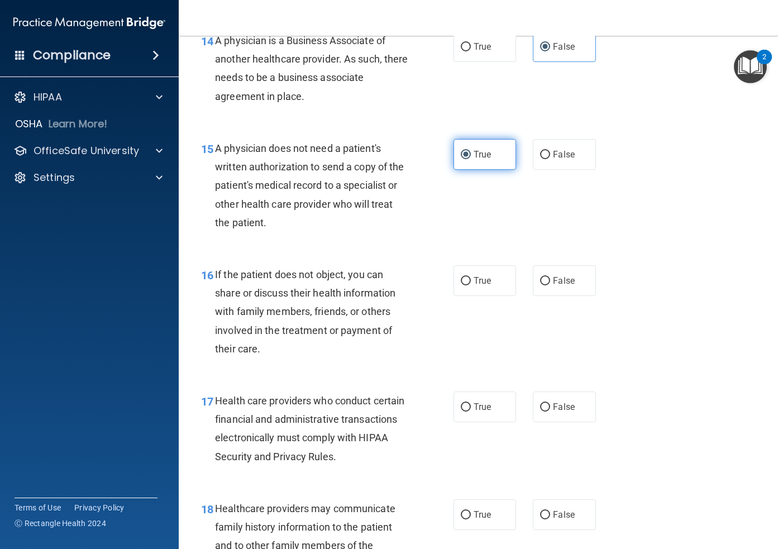
click at [479, 287] on label "True" at bounding box center [484, 280] width 63 height 31
click at [471, 285] on input "True" at bounding box center [465, 281] width 10 height 8
radio input "true"
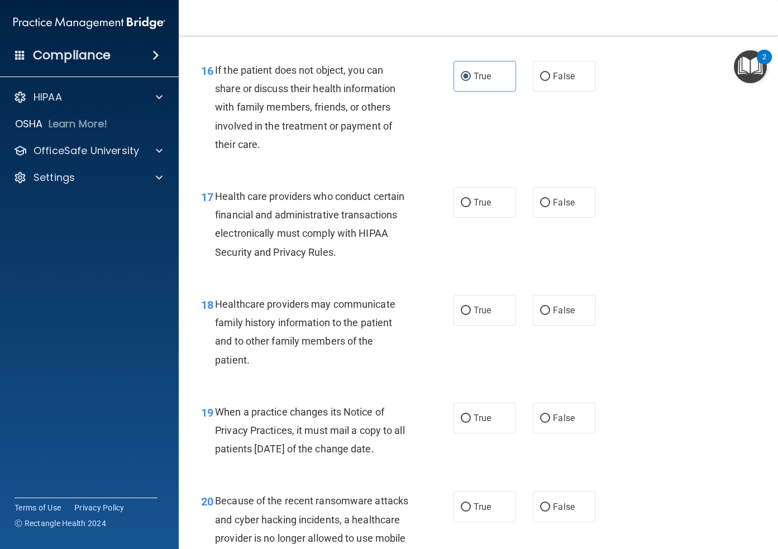
scroll to position [1681, 0]
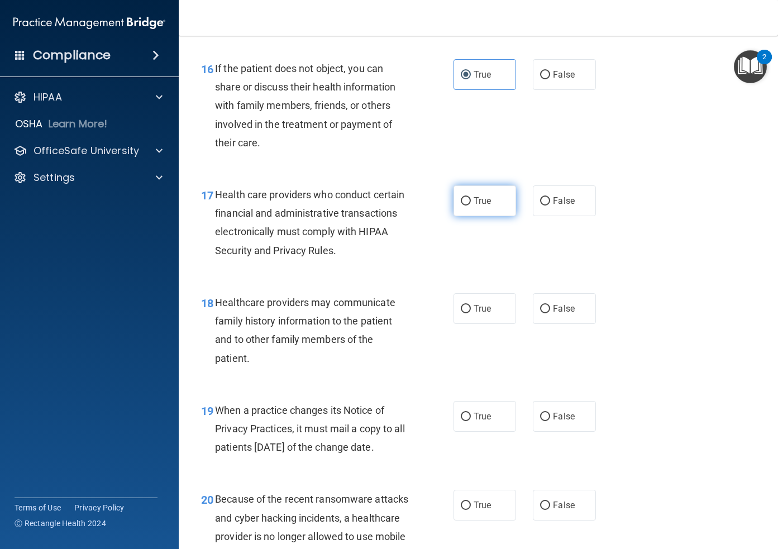
click at [478, 206] on span "True" at bounding box center [481, 200] width 17 height 11
click at [471, 205] on input "True" at bounding box center [465, 201] width 10 height 8
radio input "true"
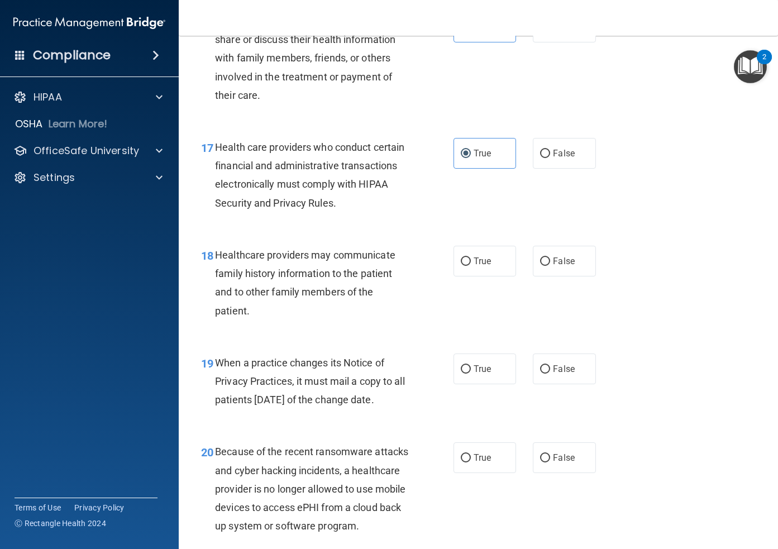
scroll to position [1730, 0]
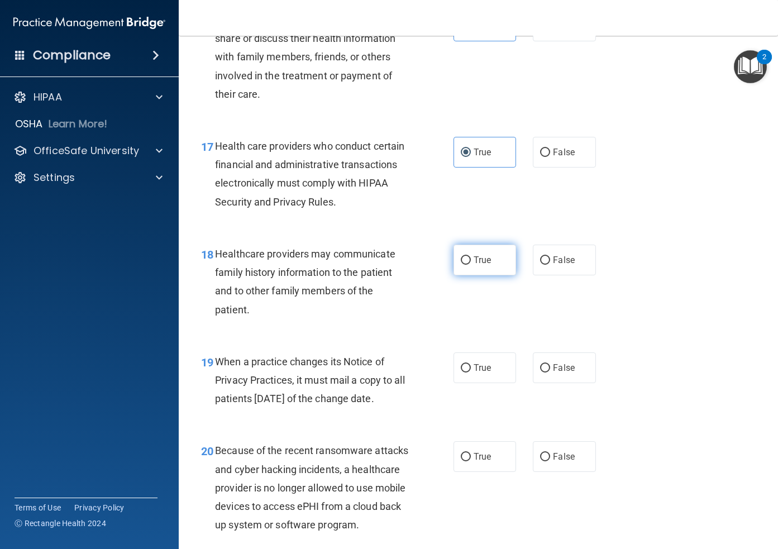
click at [478, 266] on label "True" at bounding box center [484, 259] width 63 height 31
click at [471, 265] on input "True" at bounding box center [465, 260] width 10 height 8
radio input "true"
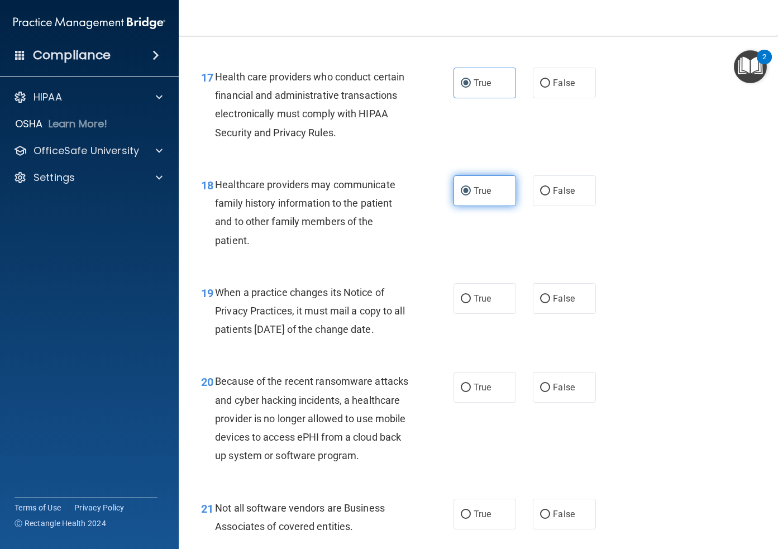
scroll to position [1807, 0]
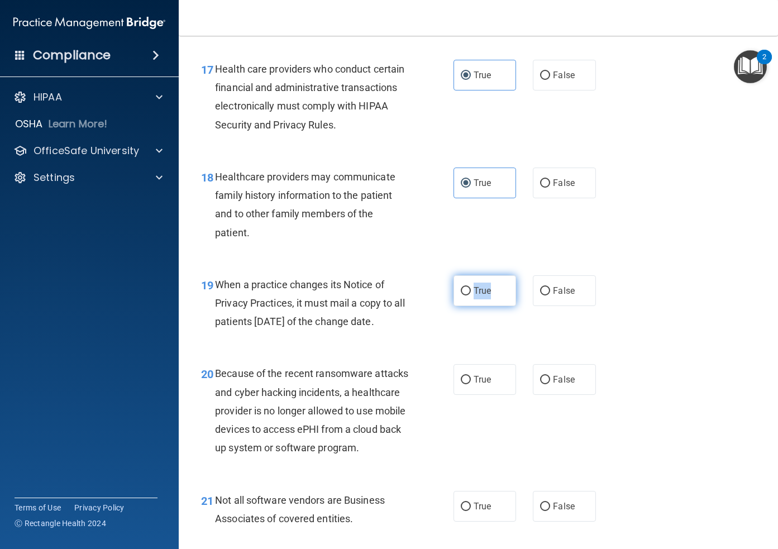
click at [467, 291] on input "True" at bounding box center [465, 291] width 10 height 8
radio input "true"
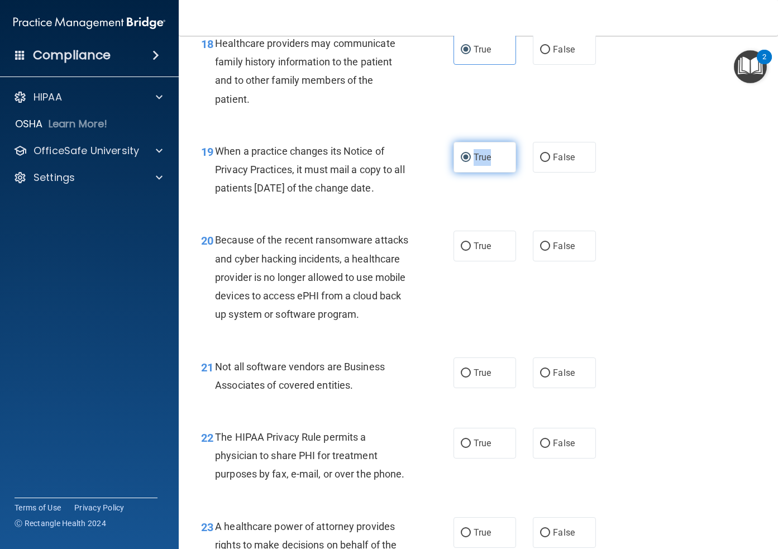
scroll to position [1959, 0]
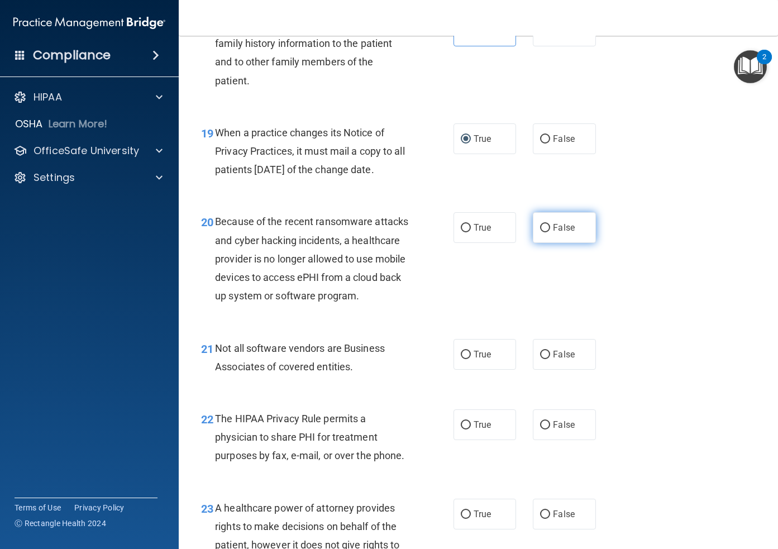
click at [562, 243] on label "False" at bounding box center [564, 227] width 63 height 31
click at [550, 232] on input "False" at bounding box center [545, 228] width 10 height 8
radio input "true"
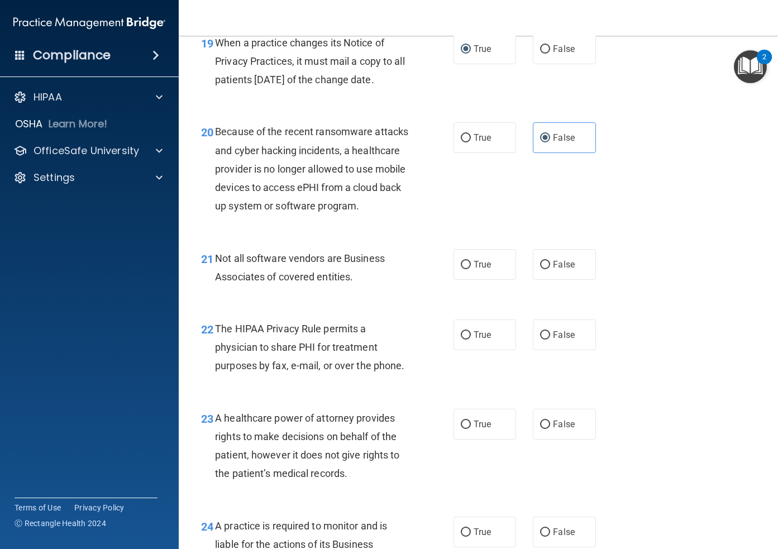
scroll to position [2050, 0]
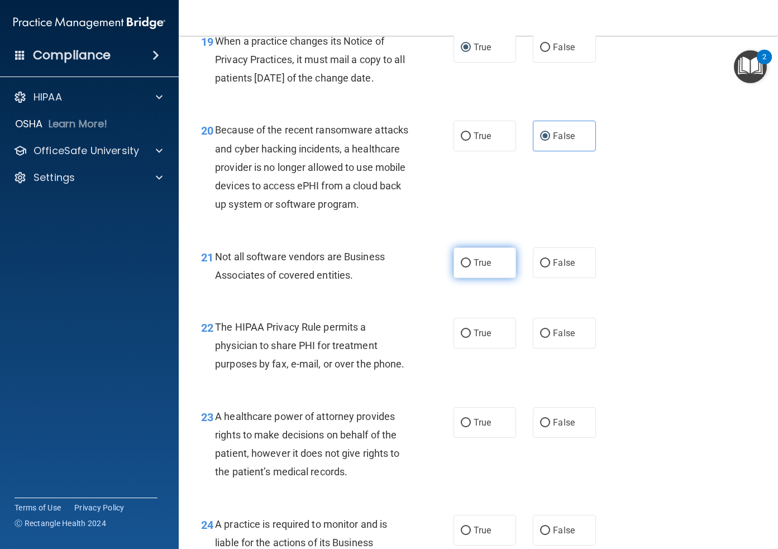
click at [481, 268] on span "True" at bounding box center [481, 262] width 17 height 11
click at [471, 267] on input "True" at bounding box center [465, 263] width 10 height 8
radio input "true"
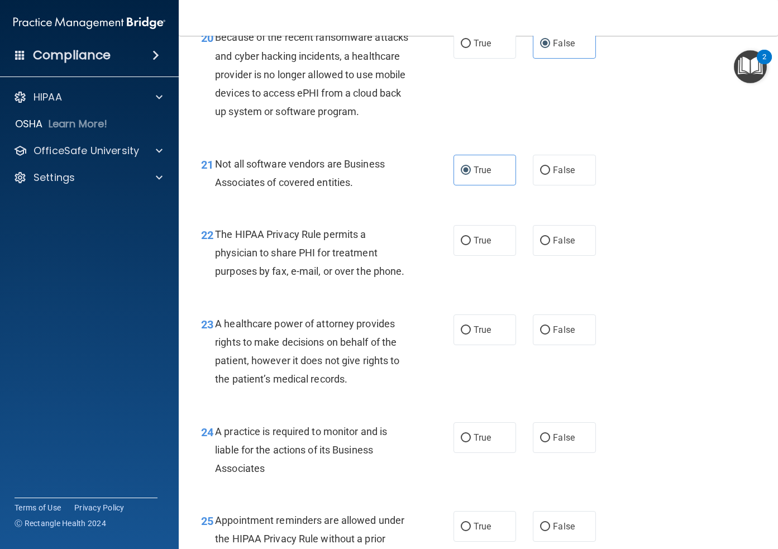
scroll to position [2144, 0]
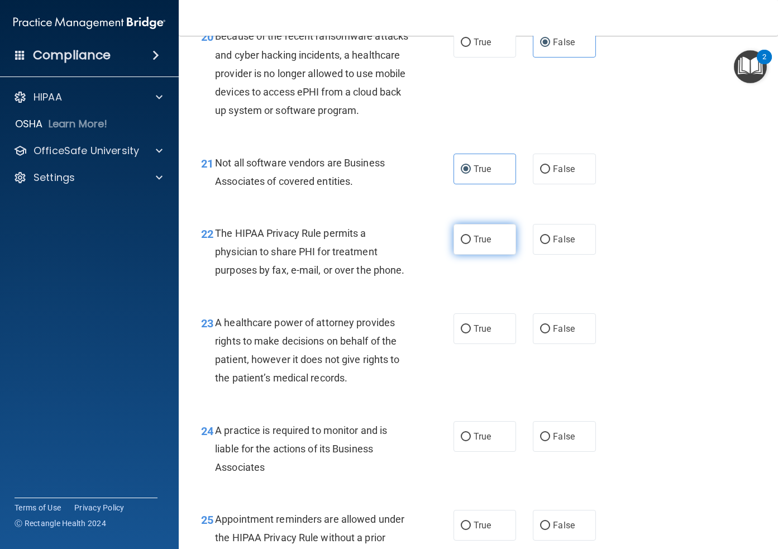
click at [475, 255] on label "True" at bounding box center [484, 239] width 63 height 31
click at [471, 244] on input "True" at bounding box center [465, 240] width 10 height 8
radio input "true"
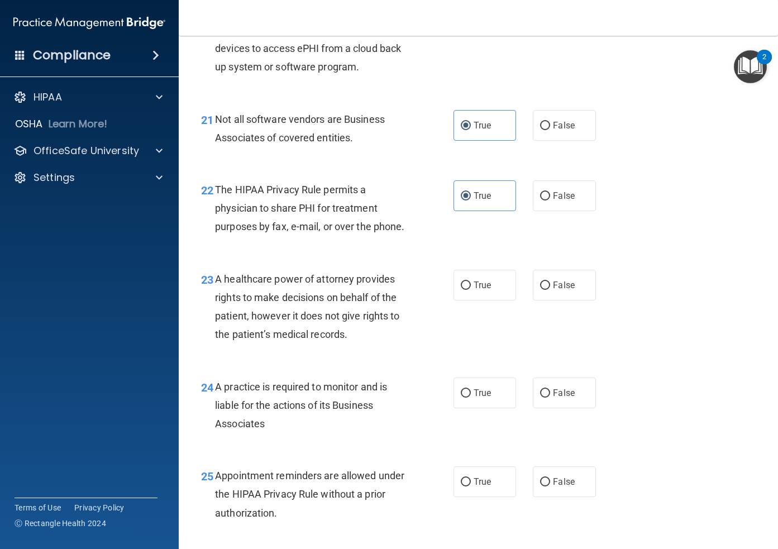
scroll to position [2193, 0]
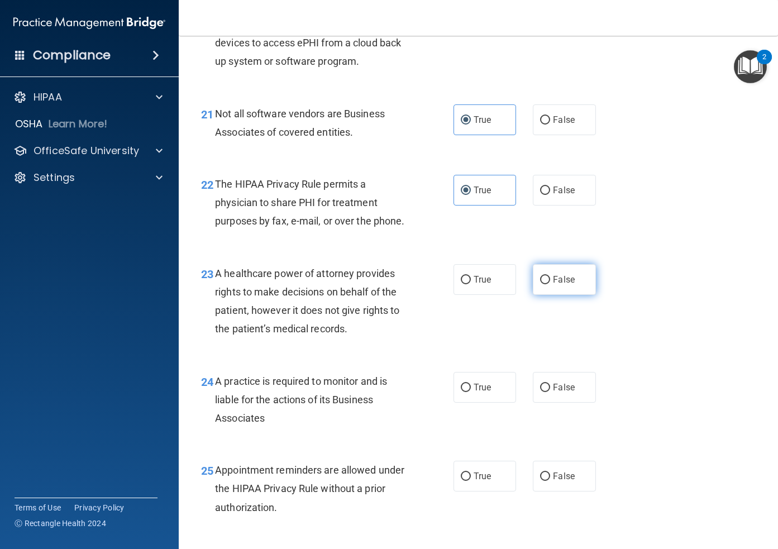
click at [564, 285] on span "False" at bounding box center [564, 279] width 22 height 11
click at [550, 284] on input "False" at bounding box center [545, 280] width 10 height 8
radio input "true"
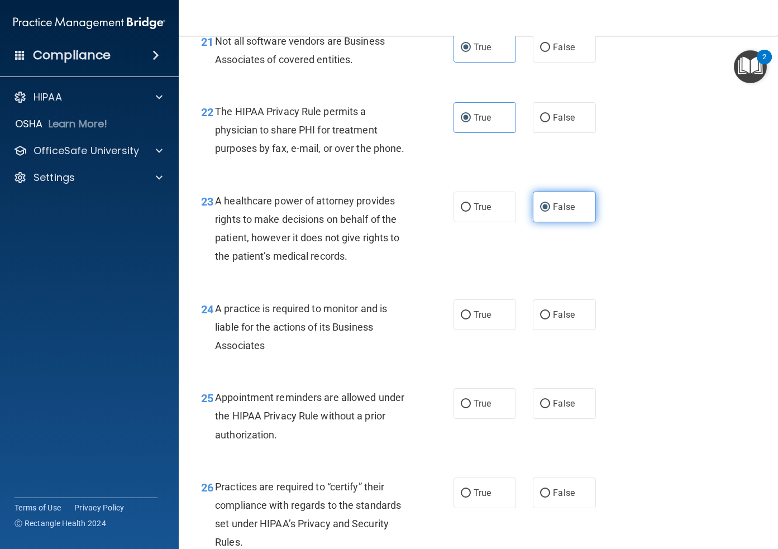
scroll to position [2288, 0]
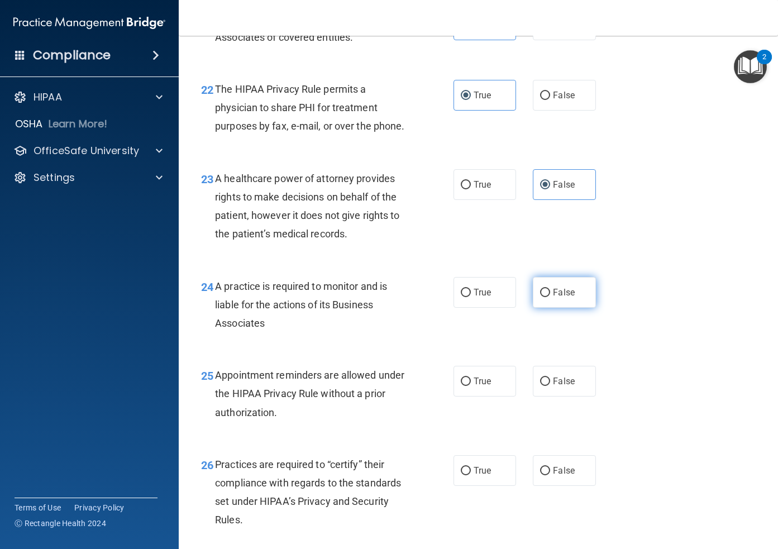
click at [540, 297] on input "False" at bounding box center [545, 293] width 10 height 8
radio input "true"
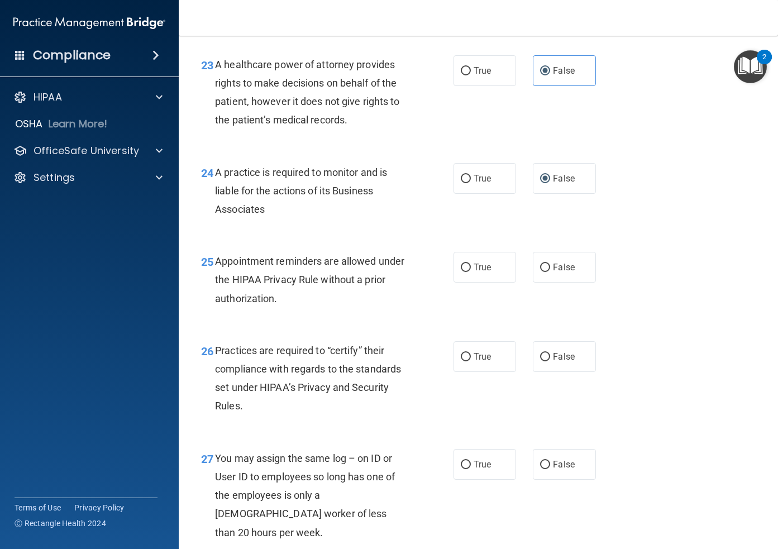
scroll to position [2402, 0]
click at [488, 282] on label "True" at bounding box center [484, 266] width 63 height 31
click at [471, 271] on input "True" at bounding box center [465, 267] width 10 height 8
radio input "true"
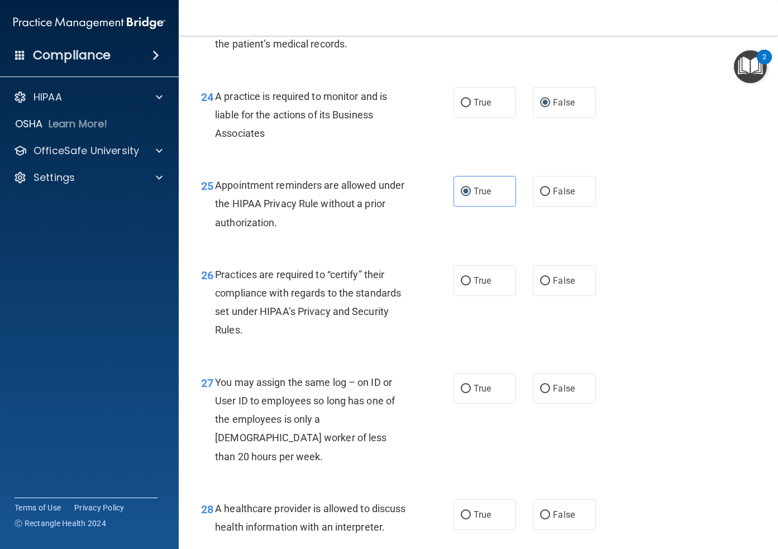
scroll to position [2485, 0]
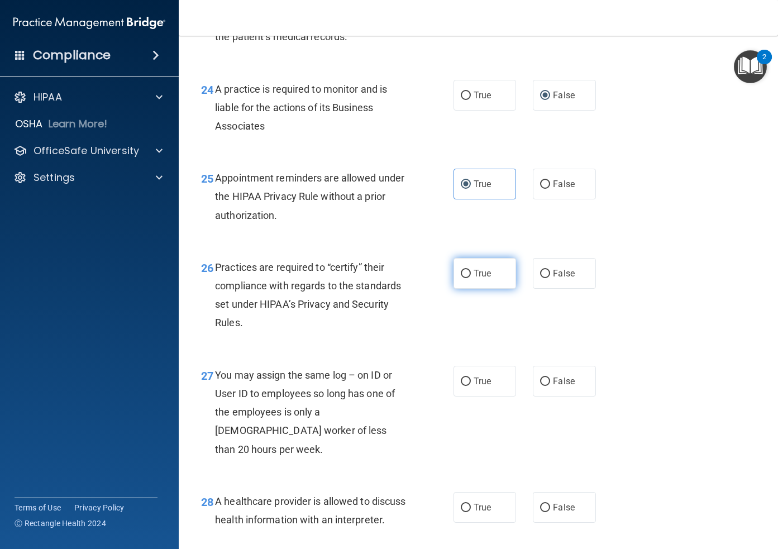
click at [478, 279] on span "True" at bounding box center [481, 273] width 17 height 11
click at [471, 278] on input "True" at bounding box center [465, 274] width 10 height 8
radio input "true"
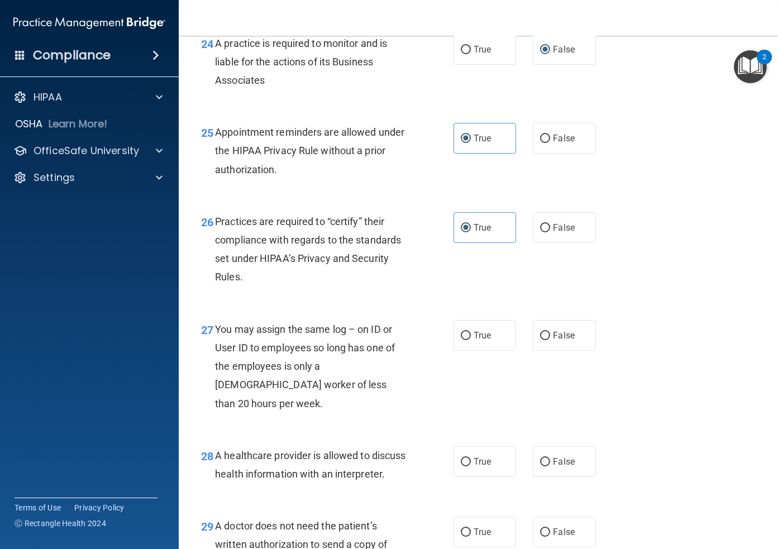
scroll to position [2532, 0]
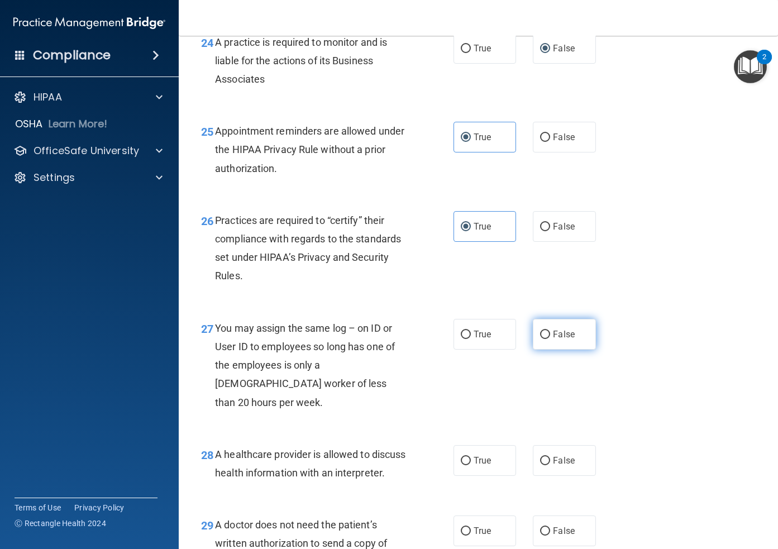
click at [559, 339] on span "False" at bounding box center [564, 334] width 22 height 11
click at [550, 339] on input "False" at bounding box center [545, 334] width 10 height 8
radio input "true"
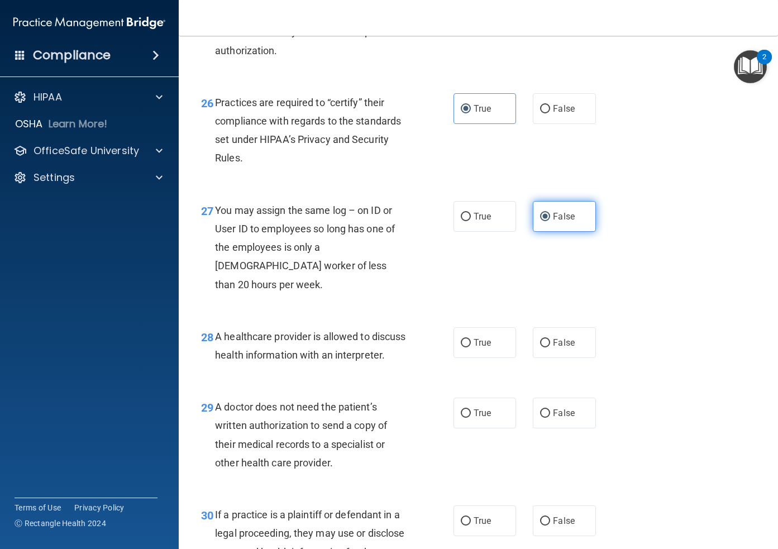
scroll to position [2664, 0]
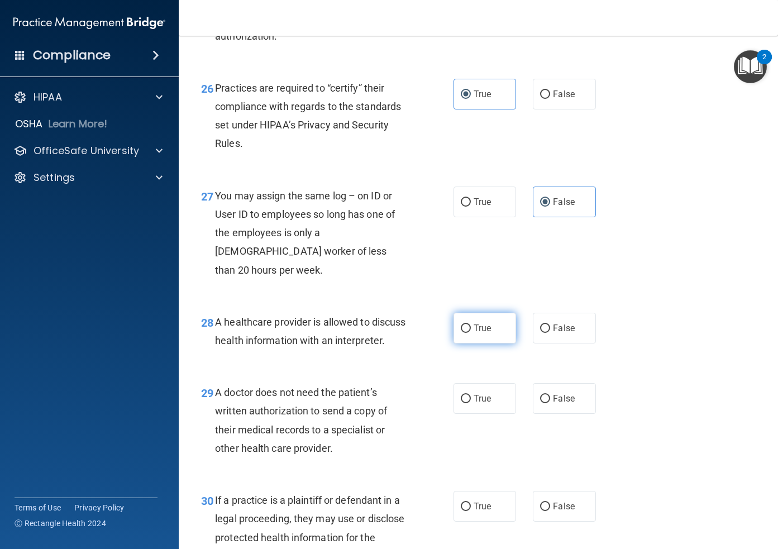
click at [484, 330] on span "True" at bounding box center [481, 328] width 17 height 11
click at [471, 330] on input "True" at bounding box center [465, 328] width 10 height 8
radio input "true"
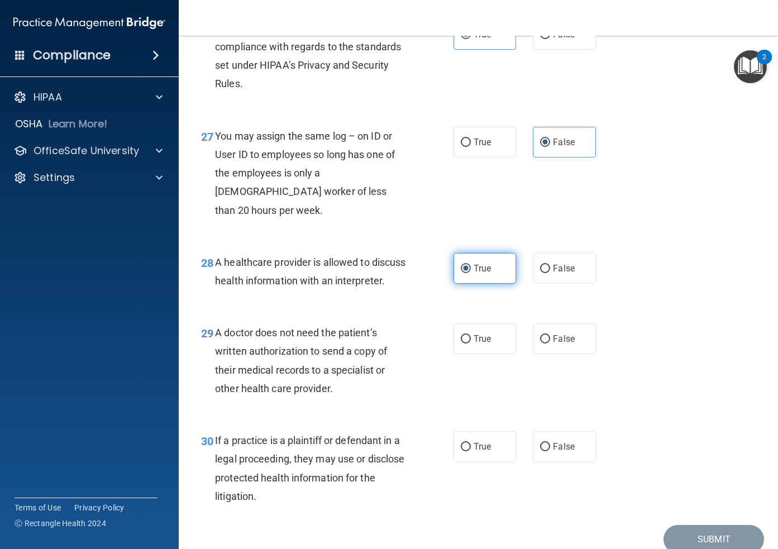
scroll to position [2731, 0]
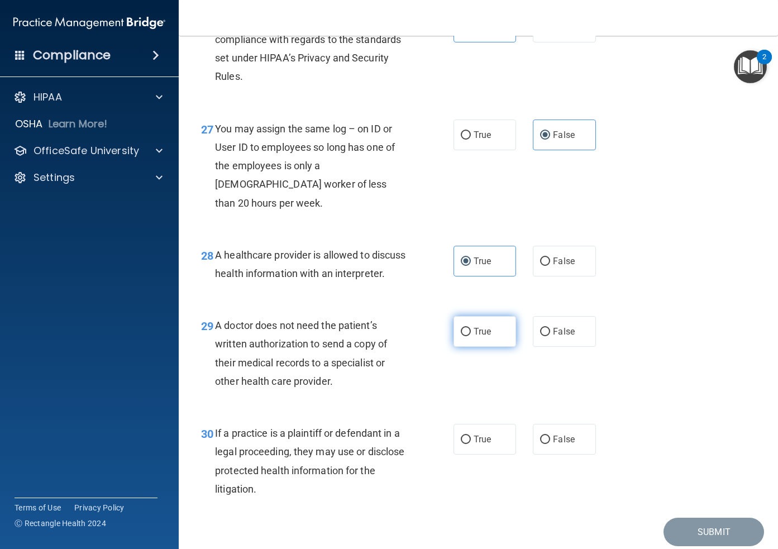
click at [484, 337] on span "True" at bounding box center [481, 331] width 17 height 11
click at [471, 336] on input "True" at bounding box center [465, 332] width 10 height 8
radio input "true"
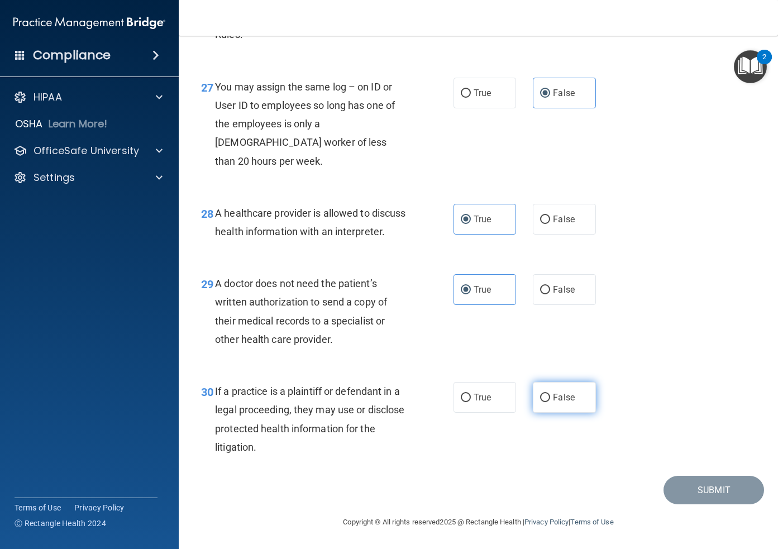
click at [553, 399] on span "False" at bounding box center [564, 397] width 22 height 11
click at [550, 399] on input "False" at bounding box center [545, 398] width 10 height 8
radio input "true"
click at [704, 490] on button "Submit" at bounding box center [713, 490] width 100 height 28
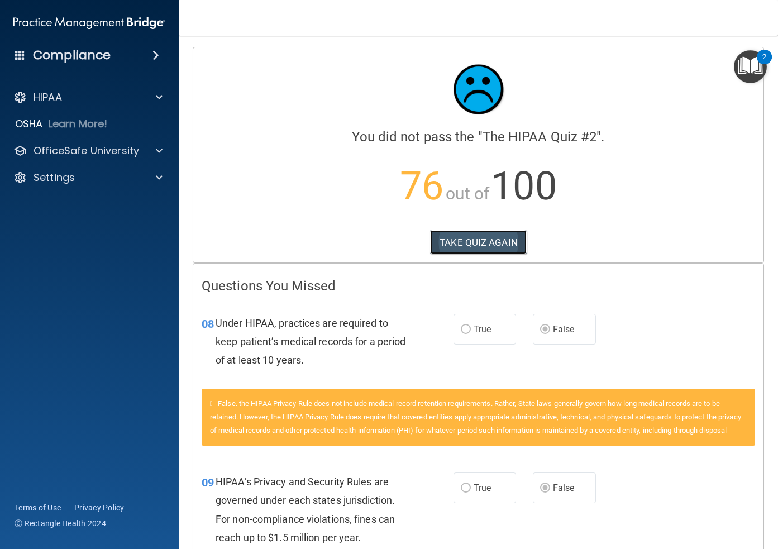
click at [509, 241] on button "TAKE QUIZ AGAIN" at bounding box center [478, 242] width 97 height 25
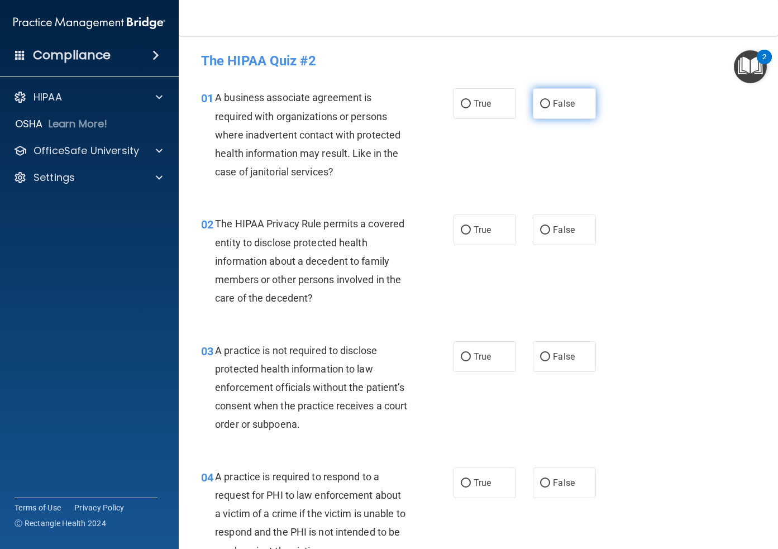
click at [558, 105] on span "False" at bounding box center [564, 103] width 22 height 11
click at [550, 105] on input "False" at bounding box center [545, 104] width 10 height 8
radio input "true"
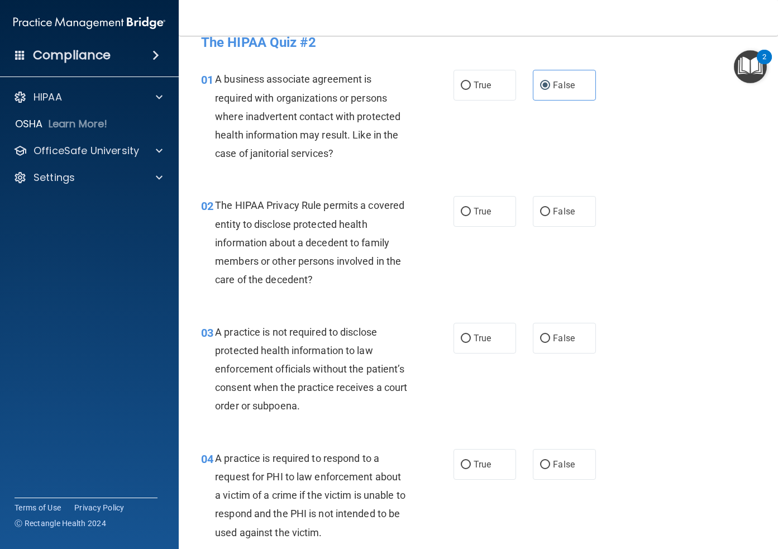
scroll to position [20, 0]
click at [489, 218] on label "True" at bounding box center [484, 210] width 63 height 31
click at [471, 215] on input "True" at bounding box center [465, 211] width 10 height 8
radio input "true"
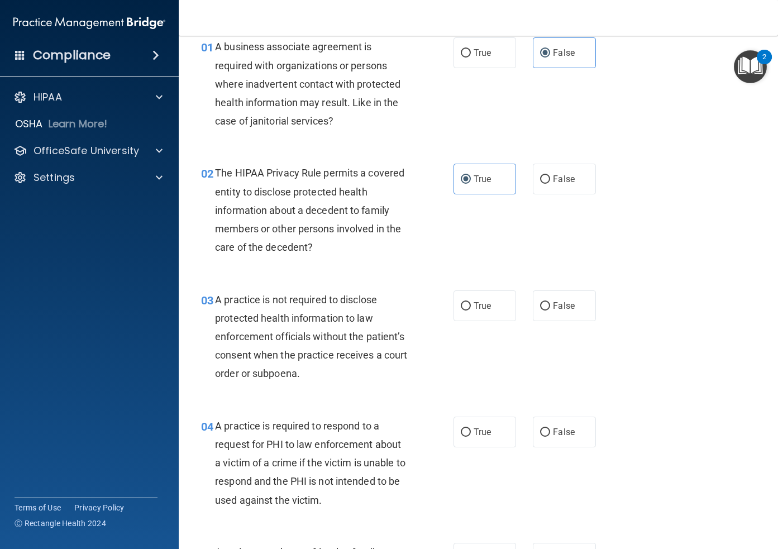
scroll to position [76, 0]
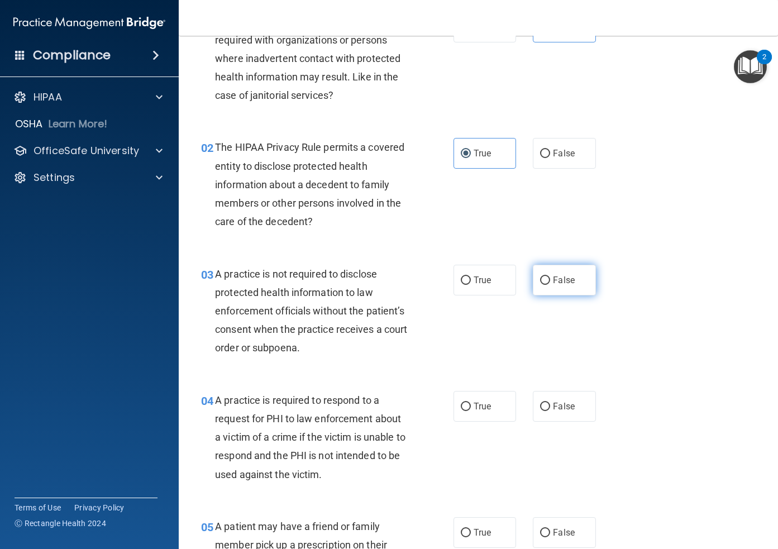
click at [557, 271] on label "False" at bounding box center [564, 280] width 63 height 31
click at [550, 276] on input "False" at bounding box center [545, 280] width 10 height 8
radio input "true"
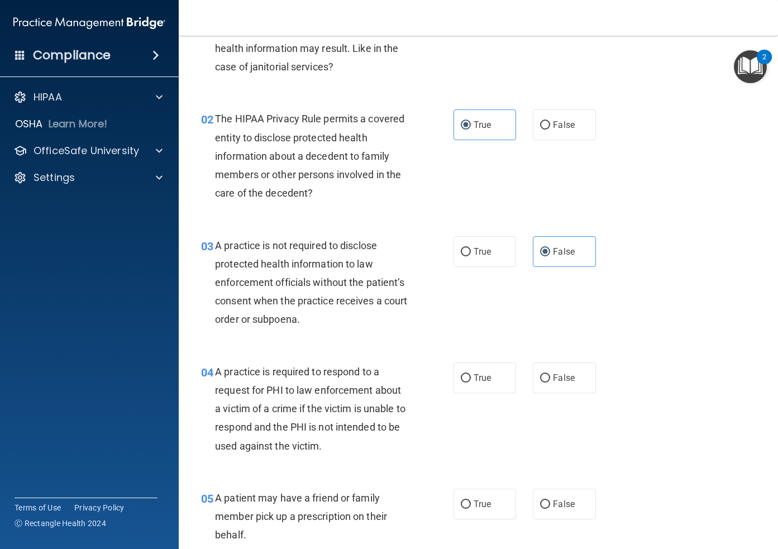
scroll to position [105, 0]
click at [486, 371] on label "True" at bounding box center [484, 377] width 63 height 31
click at [471, 373] on input "True" at bounding box center [465, 377] width 10 height 8
radio input "true"
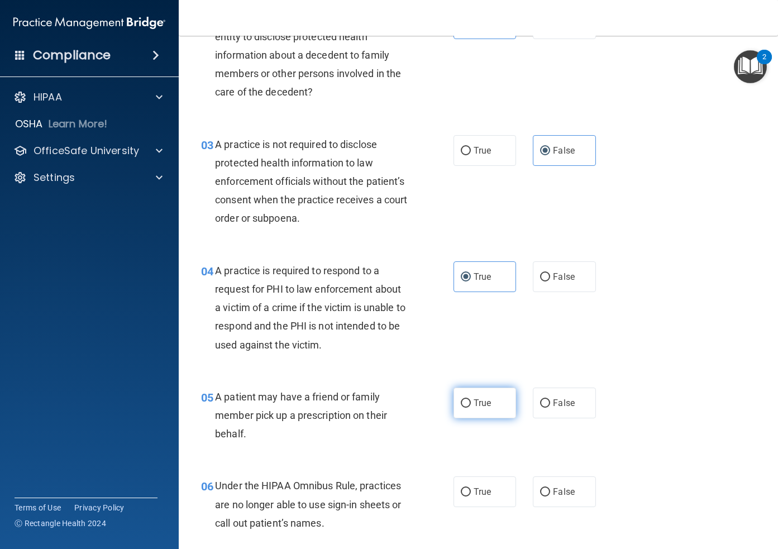
click at [481, 394] on label "True" at bounding box center [484, 402] width 63 height 31
click at [471, 399] on input "True" at bounding box center [465, 403] width 10 height 8
radio input "true"
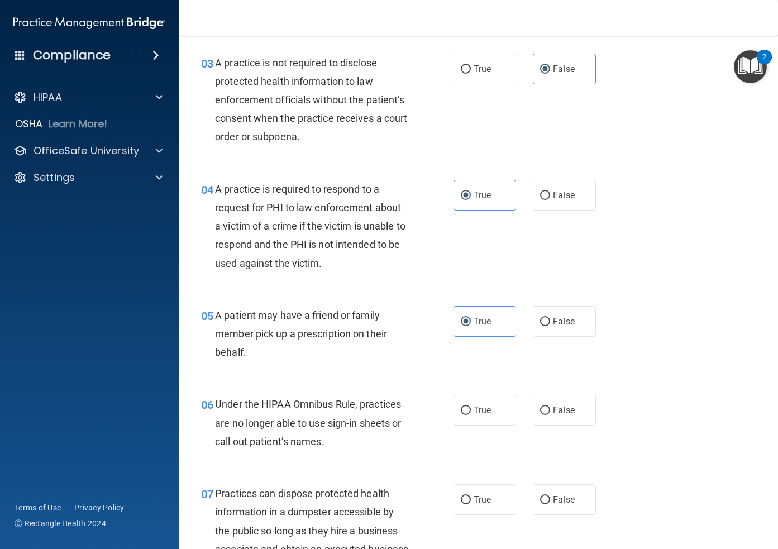
scroll to position [322, 0]
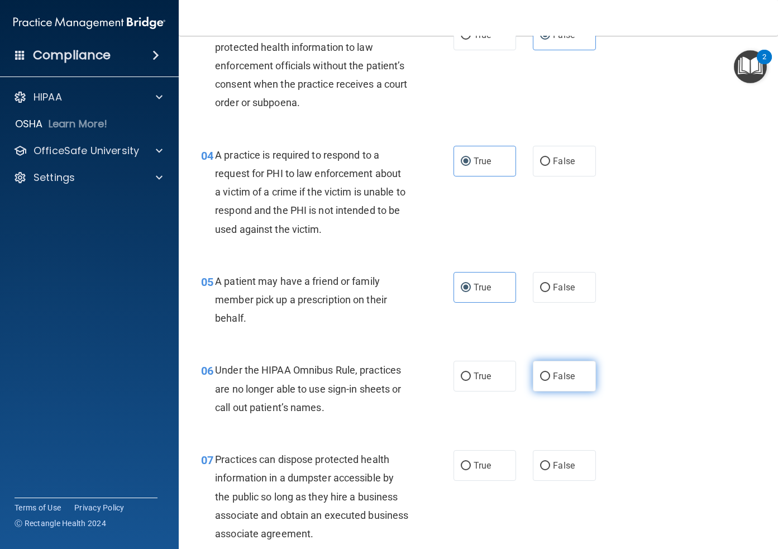
click at [562, 377] on span "False" at bounding box center [564, 376] width 22 height 11
click at [550, 377] on input "False" at bounding box center [545, 376] width 10 height 8
radio input "true"
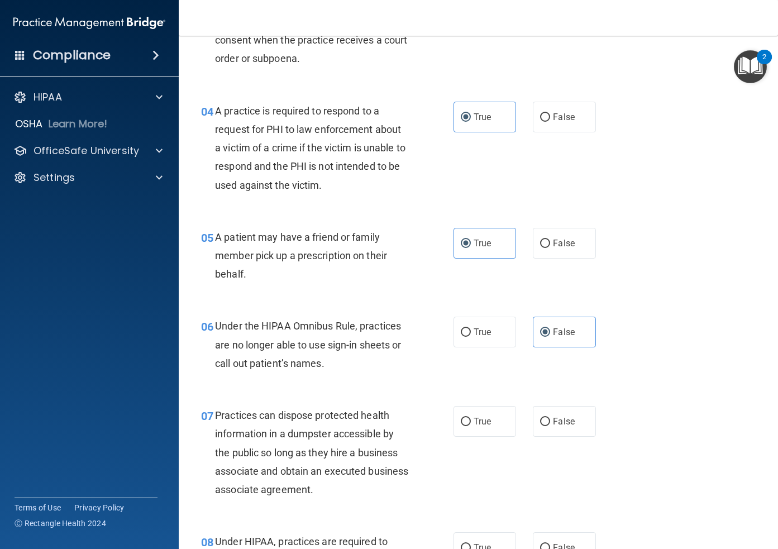
scroll to position [395, 0]
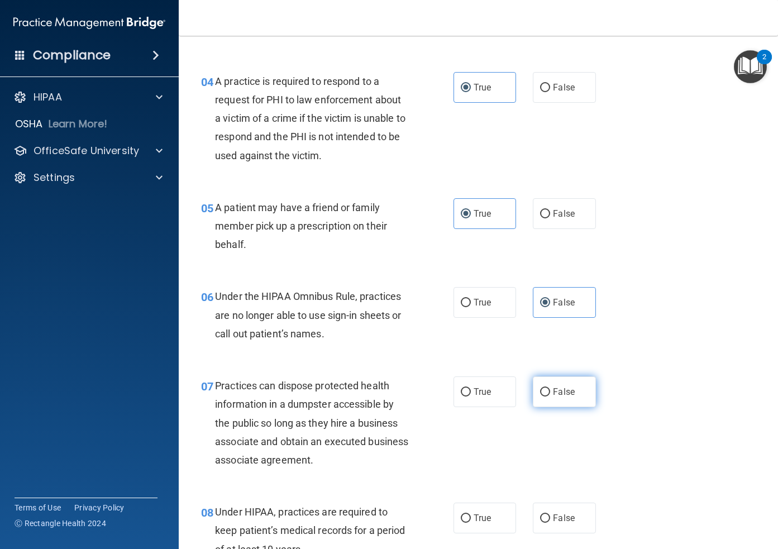
click at [568, 394] on span "False" at bounding box center [564, 391] width 22 height 11
click at [550, 394] on input "False" at bounding box center [545, 392] width 10 height 8
radio input "true"
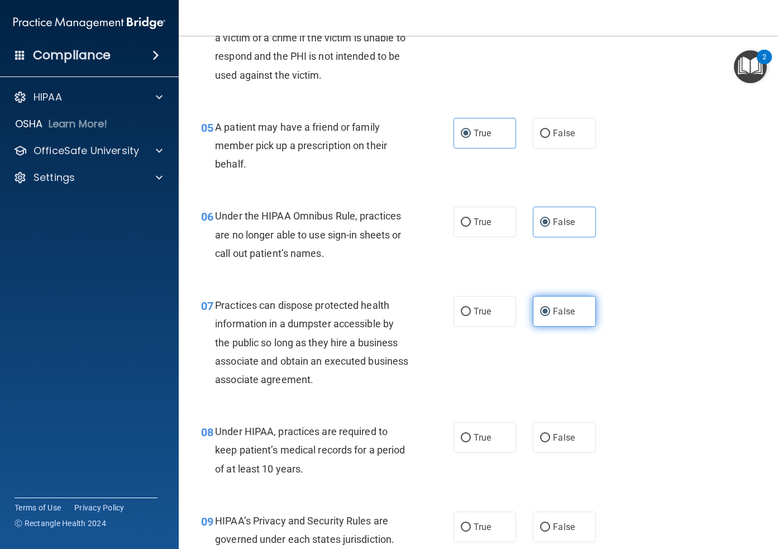
scroll to position [477, 0]
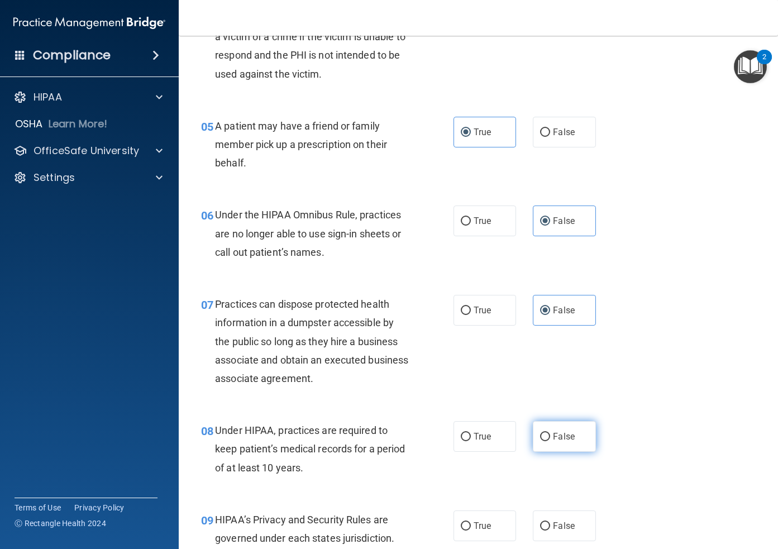
click at [558, 439] on span "False" at bounding box center [564, 436] width 22 height 11
click at [550, 439] on input "False" at bounding box center [545, 437] width 10 height 8
radio input "true"
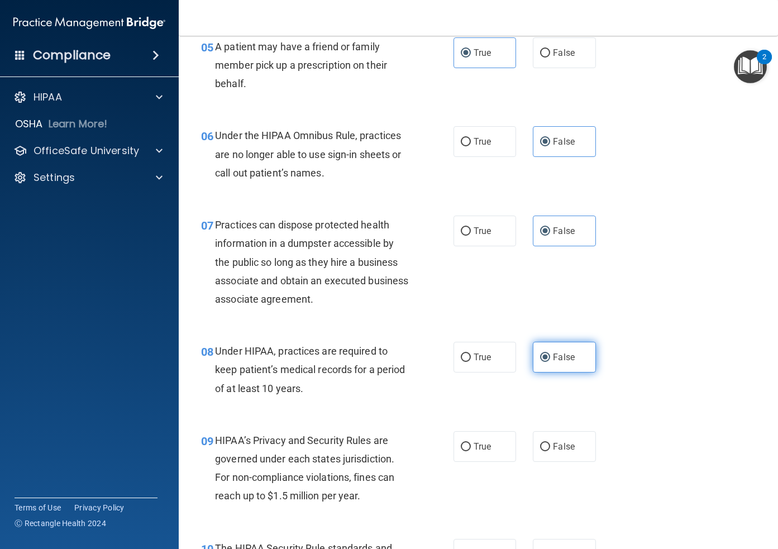
scroll to position [558, 0]
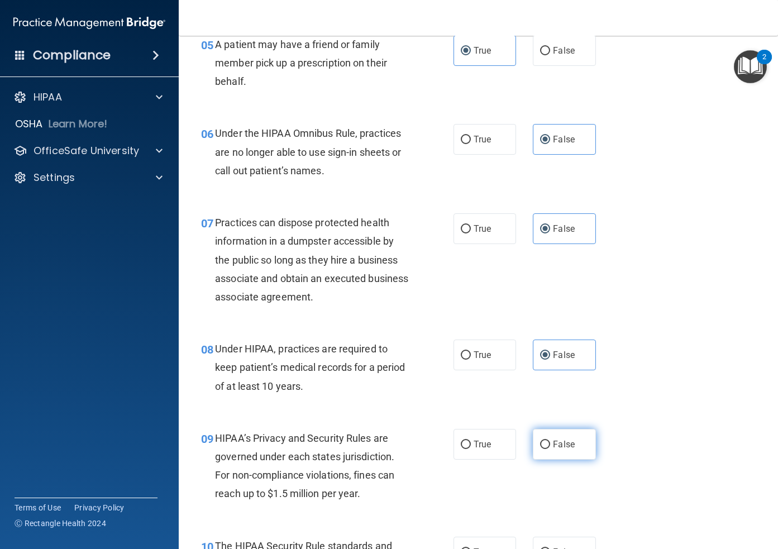
click at [558, 444] on span "False" at bounding box center [564, 444] width 22 height 11
click at [550, 444] on input "False" at bounding box center [545, 444] width 10 height 8
radio input "true"
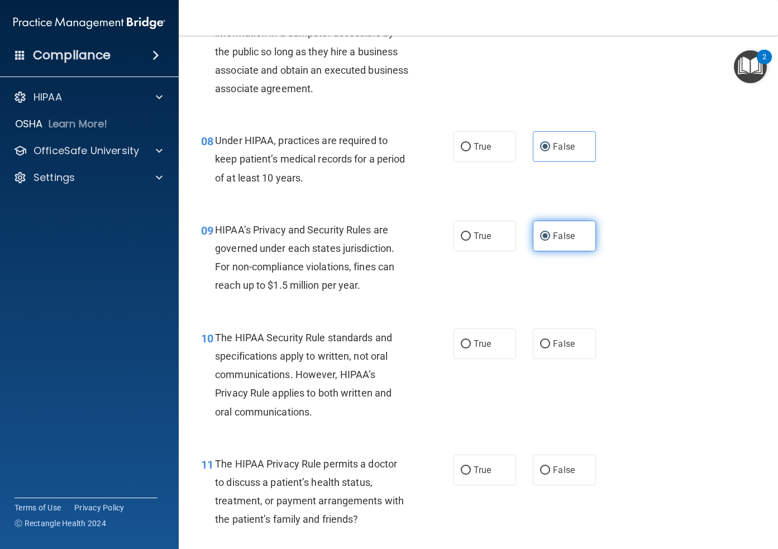
scroll to position [768, 0]
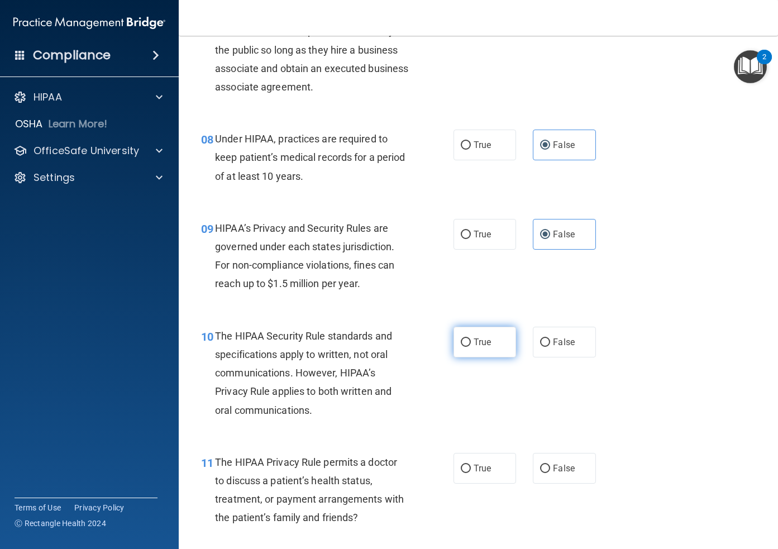
click at [479, 343] on span "True" at bounding box center [481, 342] width 17 height 11
click at [471, 343] on input "True" at bounding box center [465, 342] width 10 height 8
radio input "true"
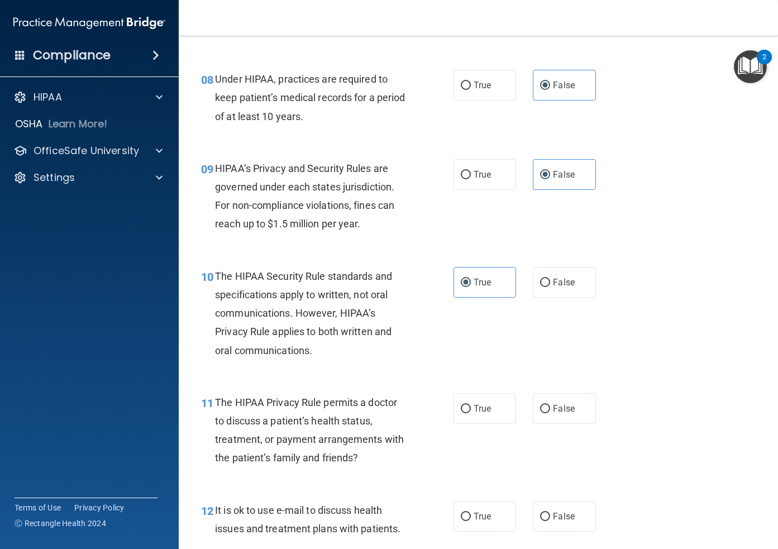
scroll to position [836, 0]
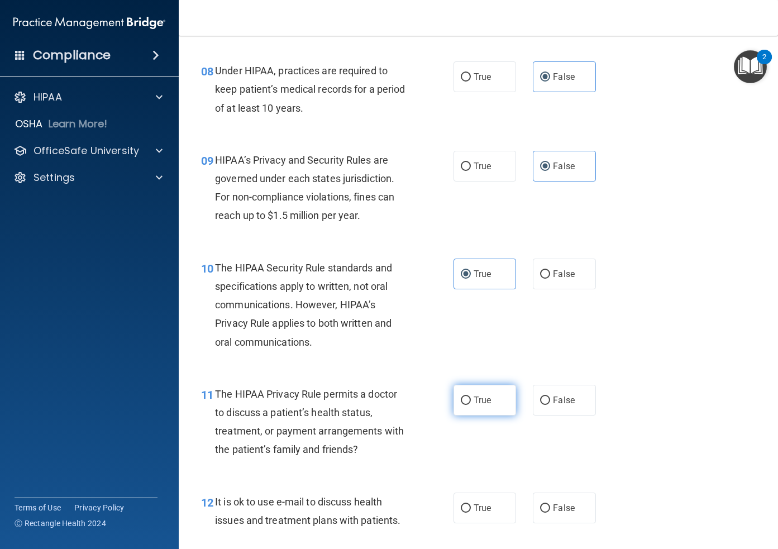
click at [484, 399] on span "True" at bounding box center [481, 400] width 17 height 11
click at [471, 399] on input "True" at bounding box center [465, 400] width 10 height 8
radio input "true"
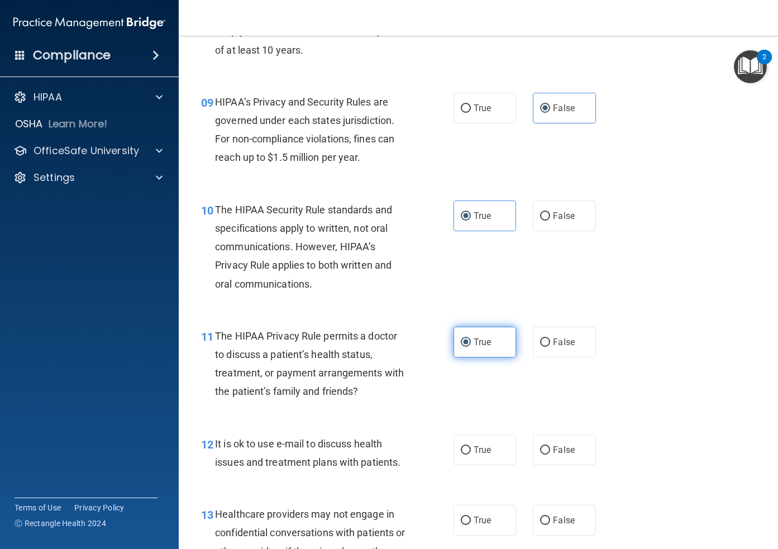
scroll to position [895, 0]
click at [479, 437] on label "True" at bounding box center [484, 449] width 63 height 31
click at [471, 445] on input "True" at bounding box center [465, 449] width 10 height 8
radio input "true"
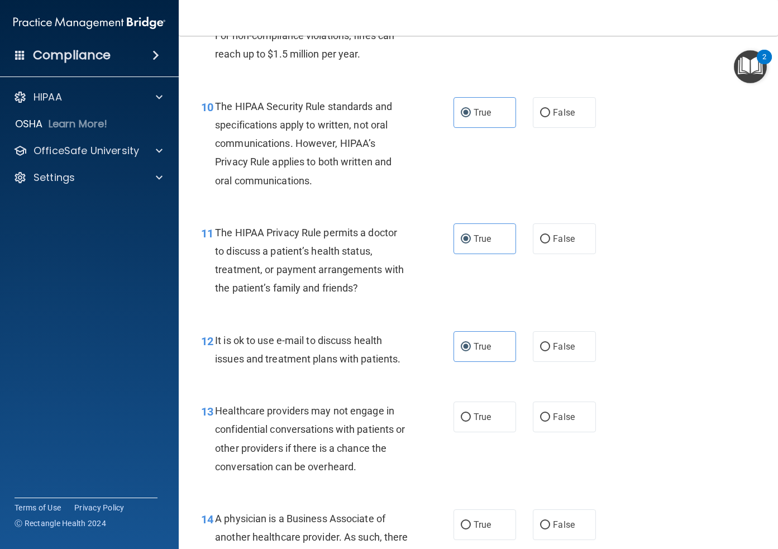
scroll to position [1000, 0]
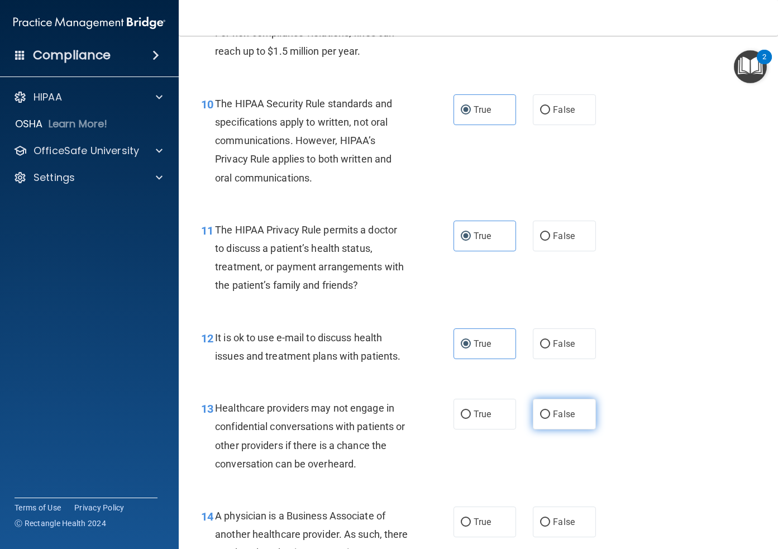
click at [549, 417] on input "False" at bounding box center [545, 414] width 10 height 8
radio input "true"
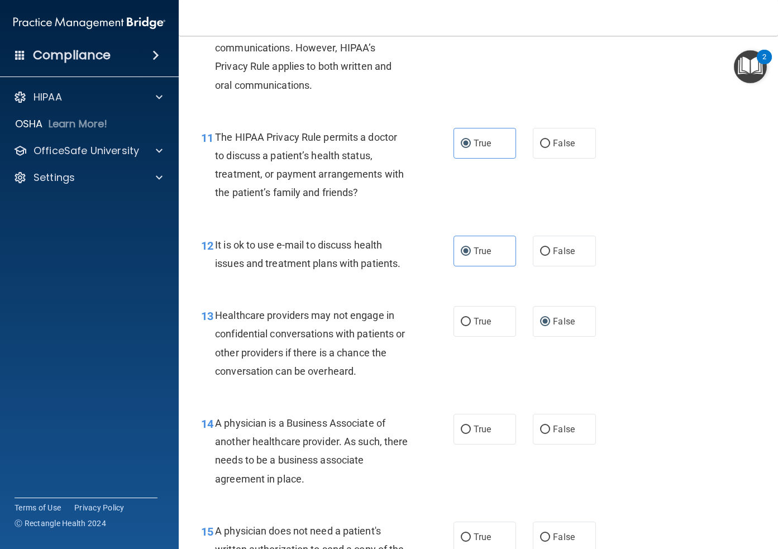
scroll to position [1121, 0]
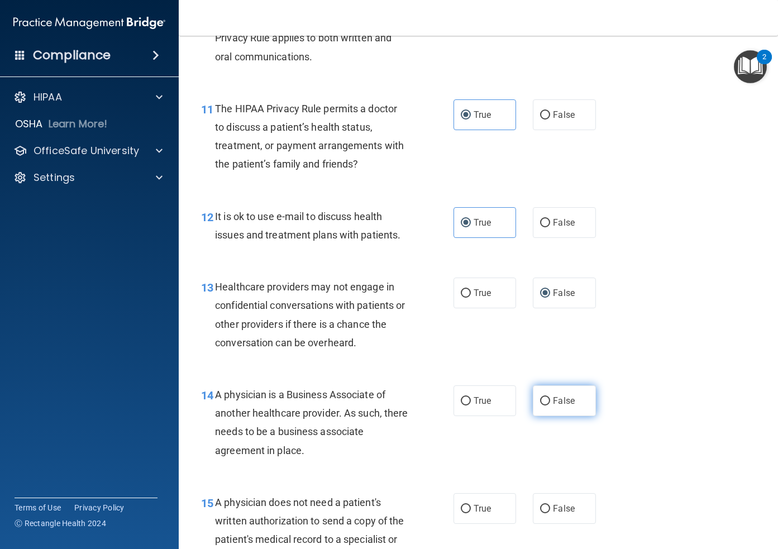
click at [548, 405] on input "False" at bounding box center [545, 401] width 10 height 8
radio input "true"
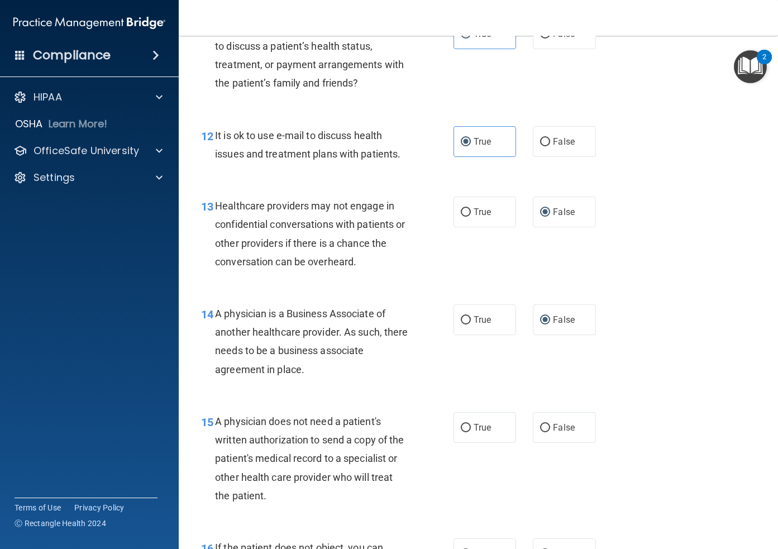
scroll to position [1203, 0]
click at [477, 425] on span "True" at bounding box center [481, 426] width 17 height 11
click at [471, 425] on input "True" at bounding box center [465, 427] width 10 height 8
radio input "true"
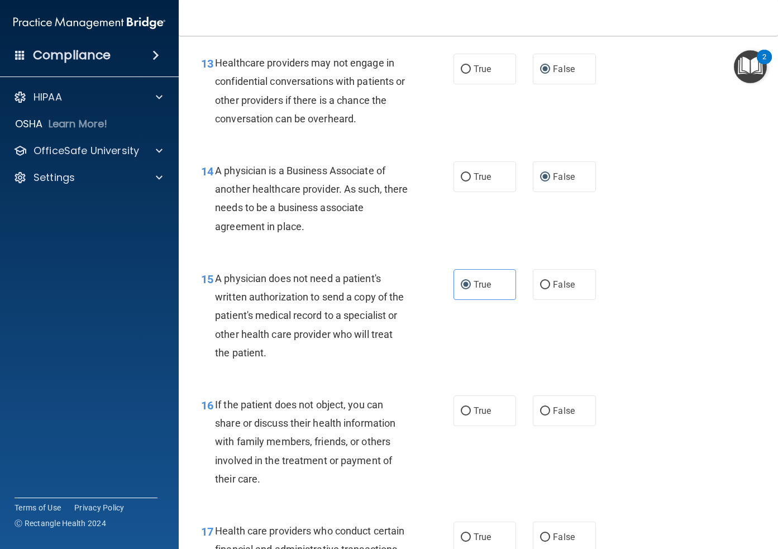
scroll to position [1350, 0]
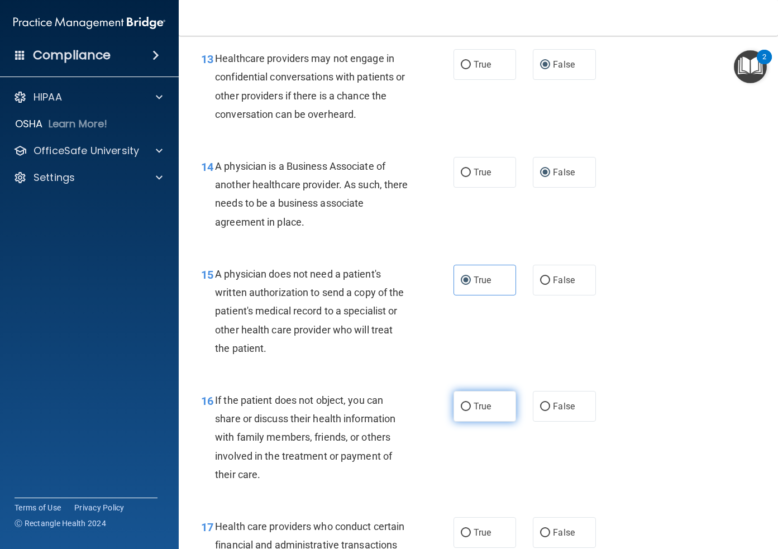
click at [488, 409] on span "True" at bounding box center [481, 406] width 17 height 11
click at [471, 409] on input "True" at bounding box center [465, 406] width 10 height 8
radio input "true"
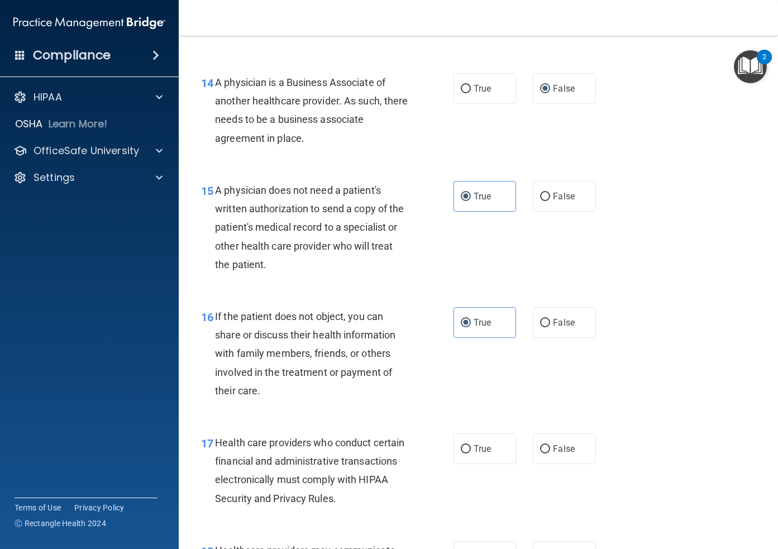
scroll to position [1437, 0]
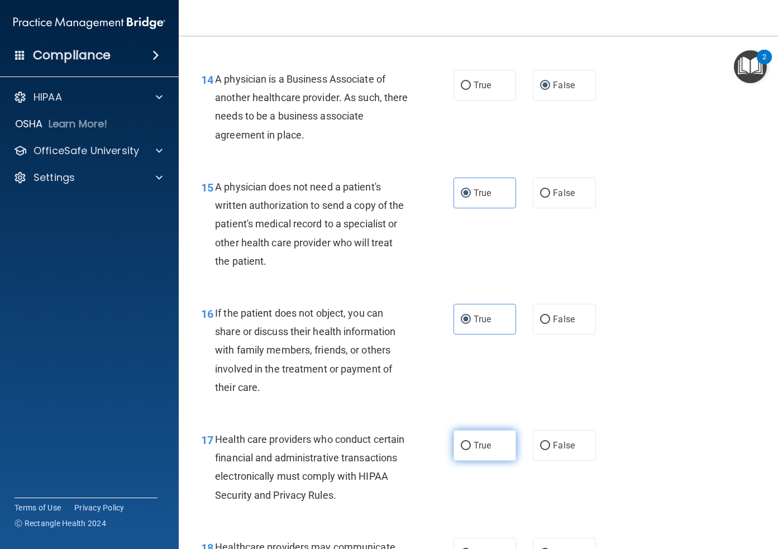
click at [484, 448] on span "True" at bounding box center [481, 445] width 17 height 11
click at [471, 448] on input "True" at bounding box center [465, 446] width 10 height 8
radio input "true"
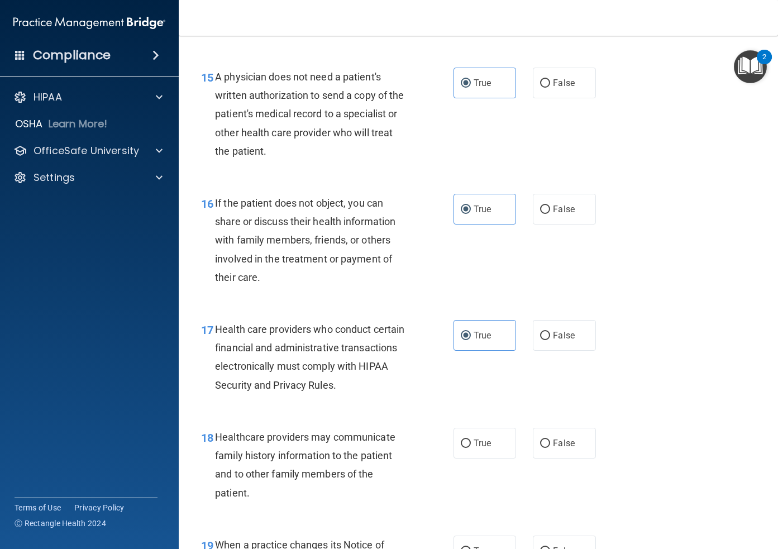
scroll to position [1551, 0]
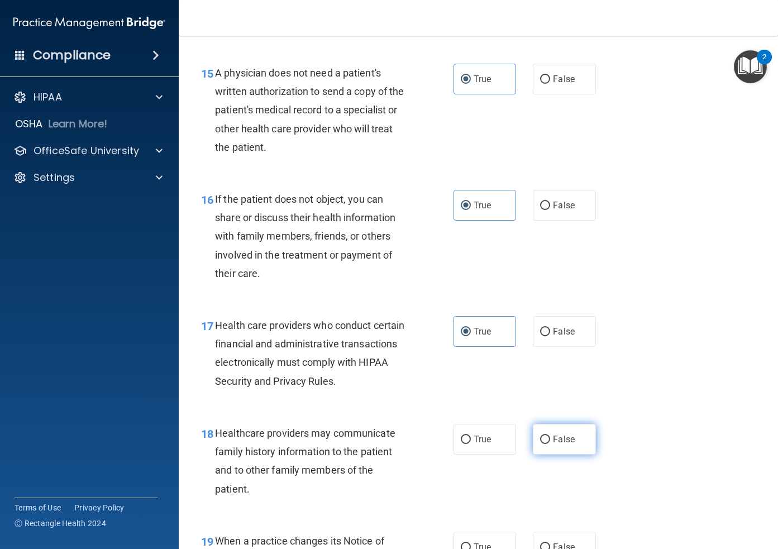
click at [565, 442] on span "False" at bounding box center [564, 439] width 22 height 11
click at [550, 442] on input "False" at bounding box center [545, 439] width 10 height 8
radio input "true"
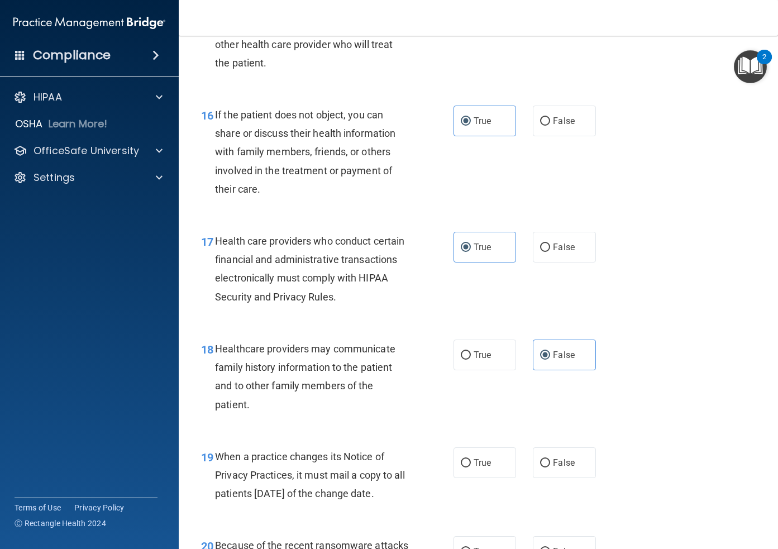
scroll to position [1642, 0]
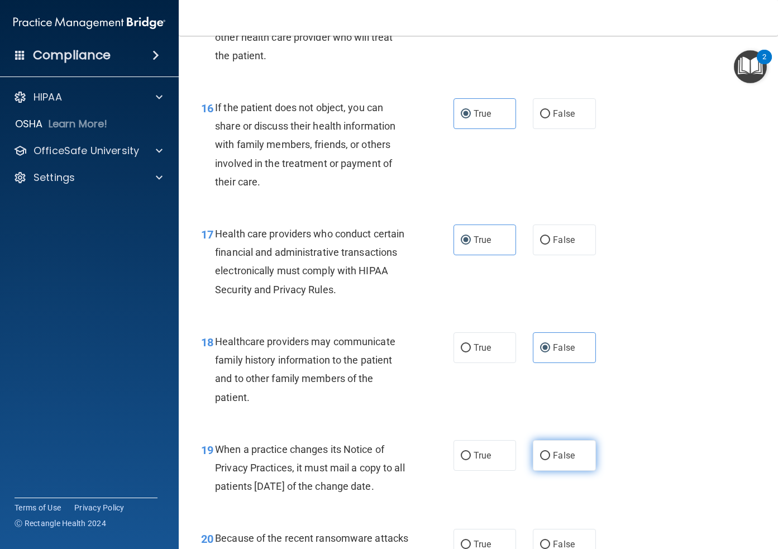
click at [567, 459] on span "False" at bounding box center [564, 455] width 22 height 11
click at [550, 459] on input "False" at bounding box center [545, 456] width 10 height 8
radio input "true"
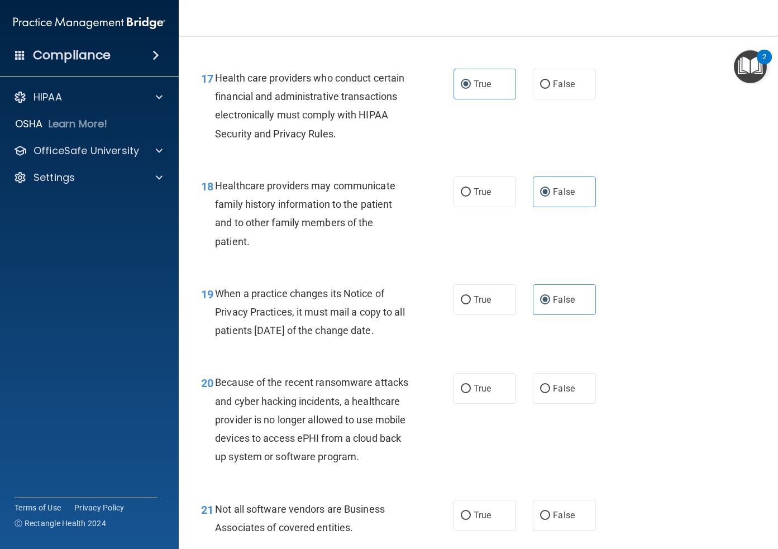
scroll to position [1817, 0]
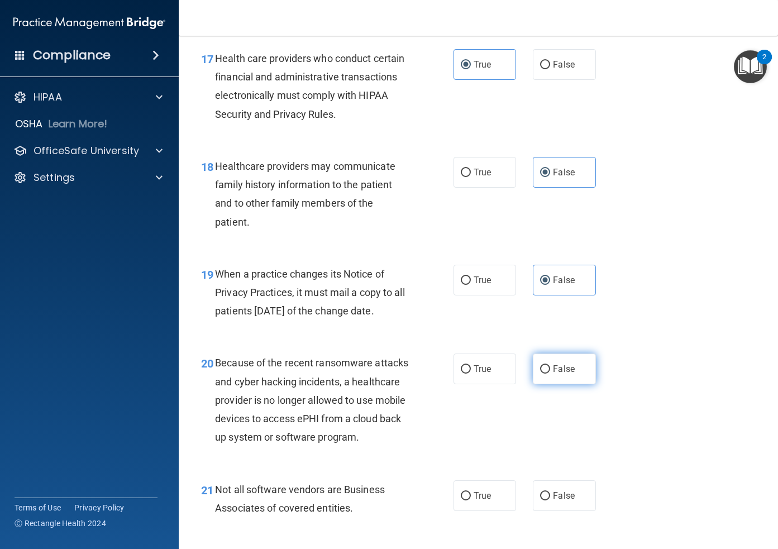
click at [554, 384] on label "False" at bounding box center [564, 368] width 63 height 31
click at [550, 373] on input "False" at bounding box center [545, 369] width 10 height 8
radio input "true"
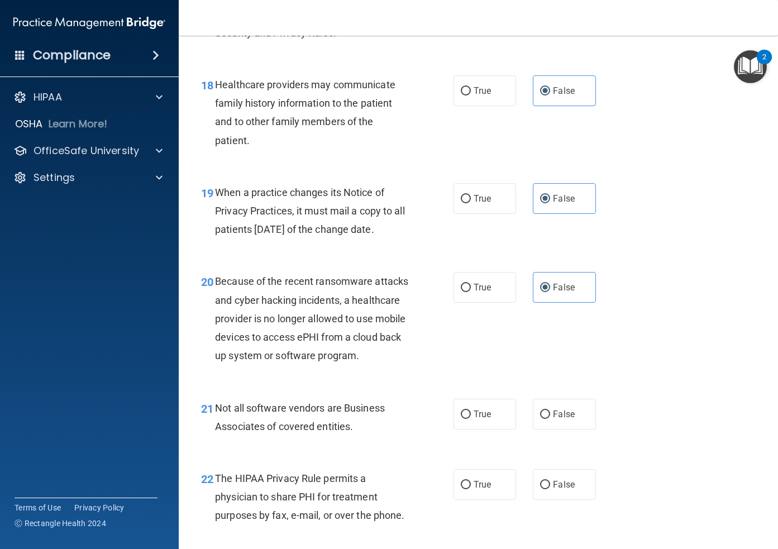
scroll to position [1899, 0]
click at [482, 429] on label "True" at bounding box center [484, 413] width 63 height 31
click at [471, 418] on input "True" at bounding box center [465, 414] width 10 height 8
radio input "true"
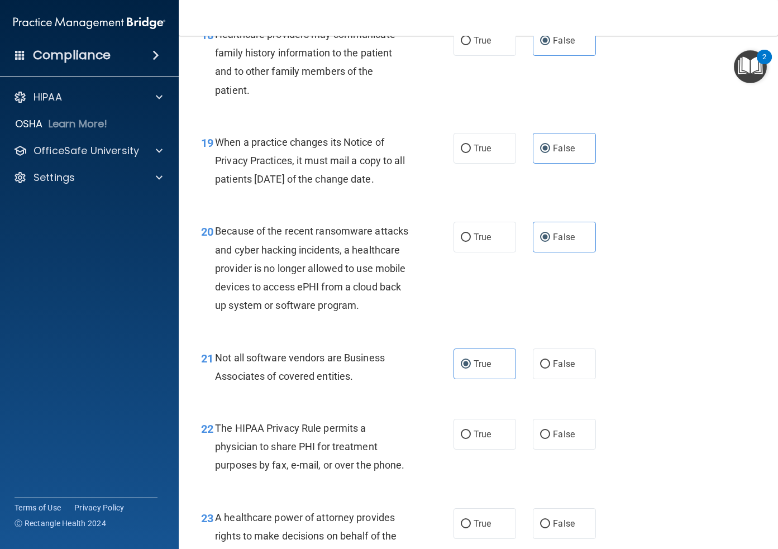
scroll to position [1964, 0]
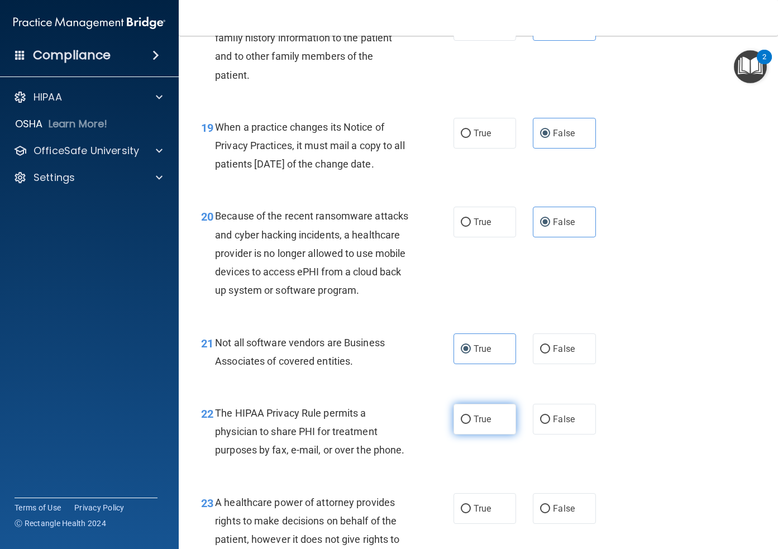
click at [472, 434] on label "True" at bounding box center [484, 419] width 63 height 31
click at [471, 424] on input "True" at bounding box center [465, 419] width 10 height 8
radio input "true"
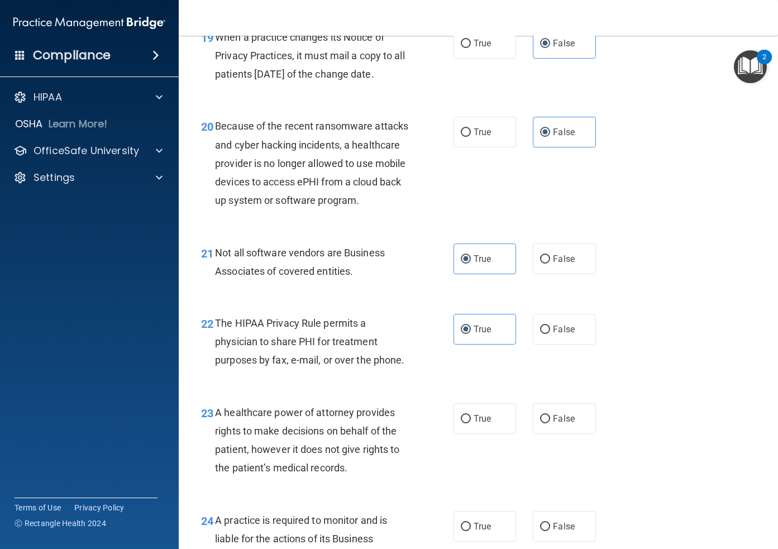
scroll to position [2056, 0]
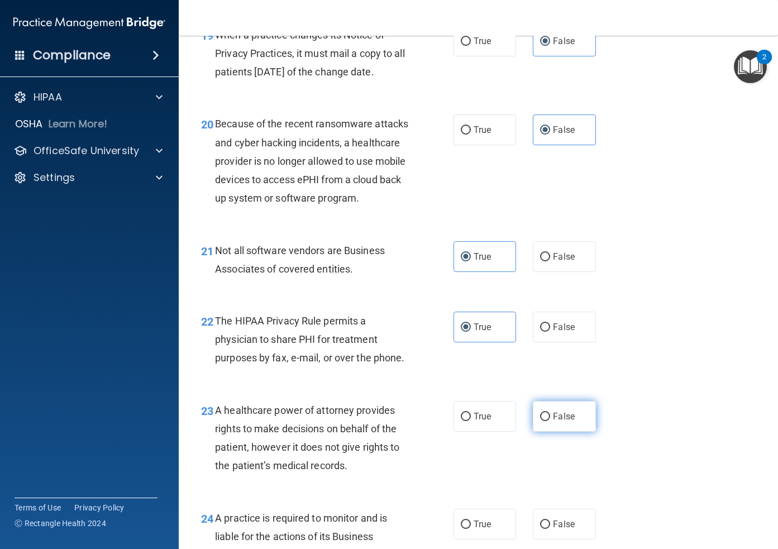
click at [541, 431] on label "False" at bounding box center [564, 416] width 63 height 31
click at [541, 421] on input "False" at bounding box center [545, 416] width 10 height 8
radio input "true"
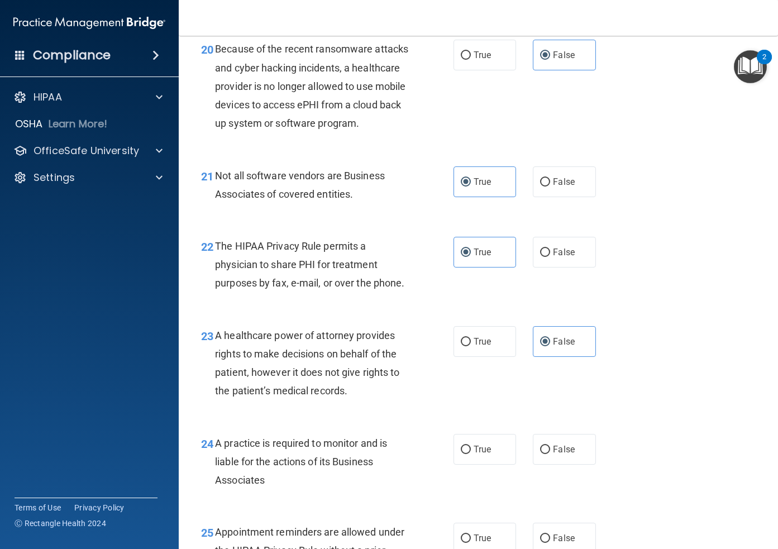
scroll to position [2185, 0]
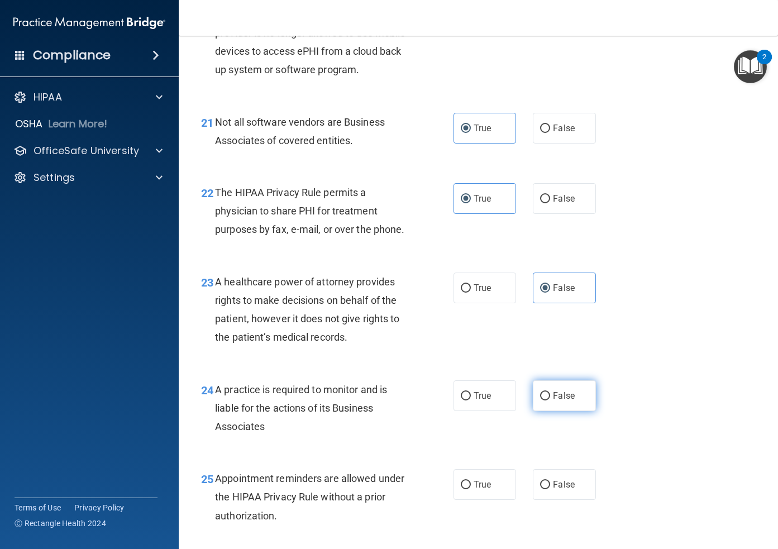
click at [556, 411] on label "False" at bounding box center [564, 395] width 63 height 31
click at [550, 400] on input "False" at bounding box center [545, 396] width 10 height 8
radio input "true"
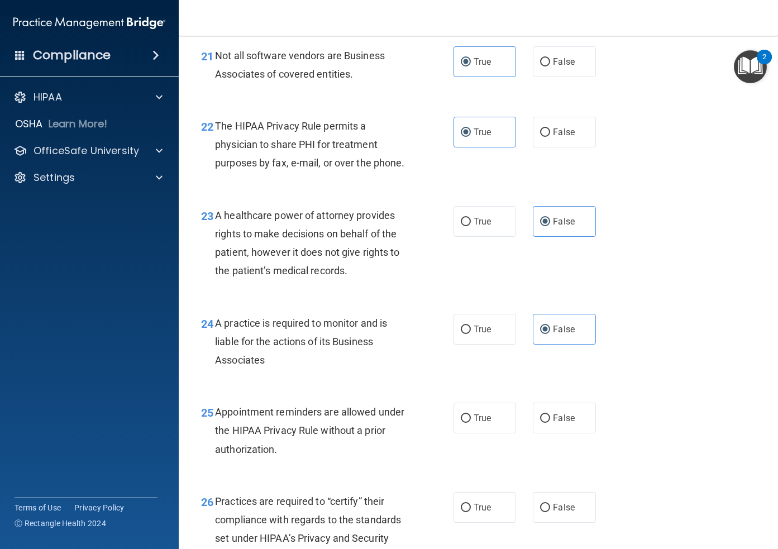
scroll to position [2252, 0]
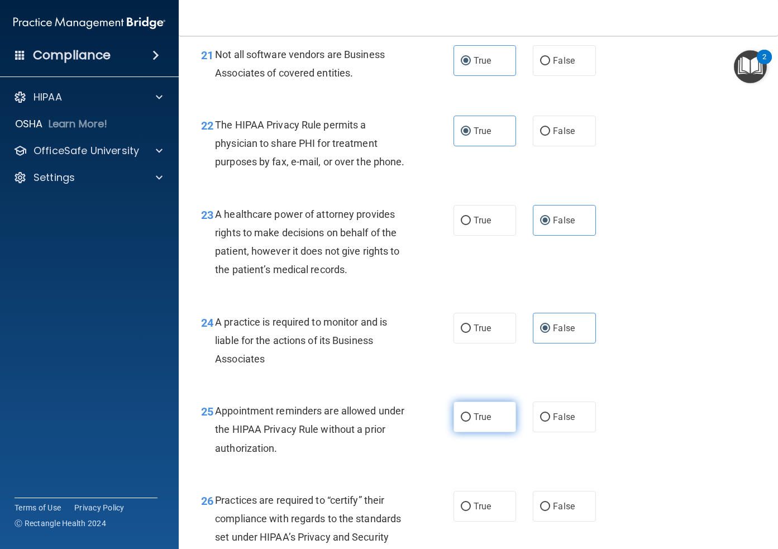
click at [477, 432] on label "True" at bounding box center [484, 416] width 63 height 31
click at [471, 421] on input "True" at bounding box center [465, 417] width 10 height 8
radio input "true"
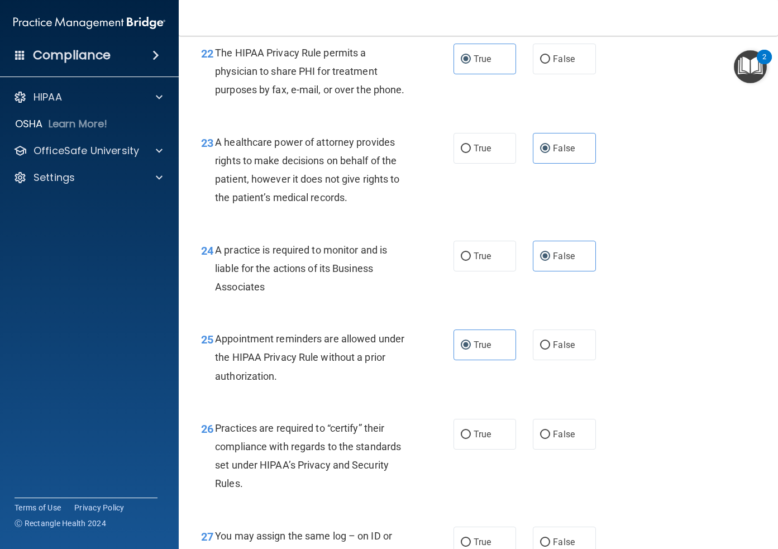
scroll to position [2325, 0]
click at [557, 438] on span "False" at bounding box center [564, 433] width 22 height 11
click at [550, 438] on input "False" at bounding box center [545, 433] width 10 height 8
radio input "true"
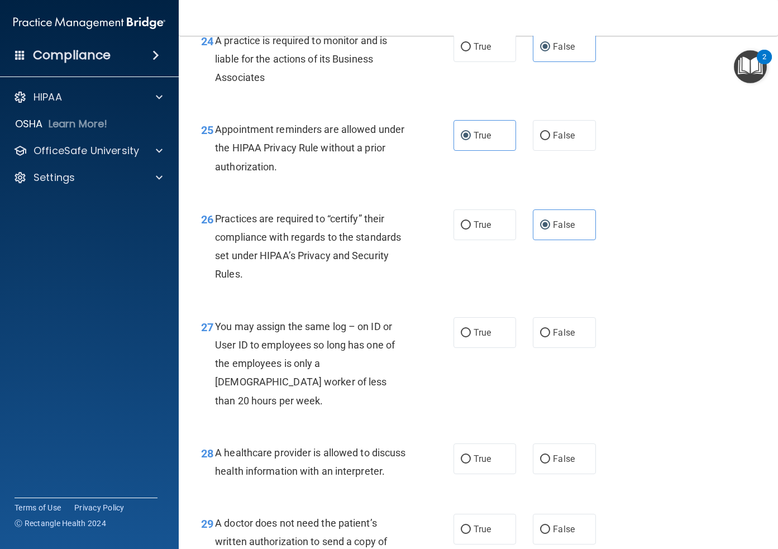
scroll to position [2539, 0]
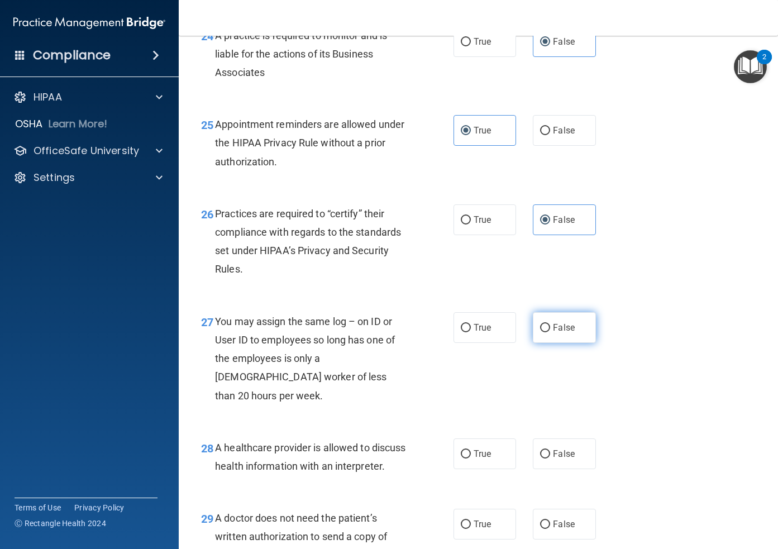
click at [551, 343] on label "False" at bounding box center [564, 327] width 63 height 31
click at [550, 332] on input "False" at bounding box center [545, 328] width 10 height 8
radio input "true"
click at [484, 452] on span "True" at bounding box center [481, 453] width 17 height 11
click at [471, 452] on input "True" at bounding box center [465, 454] width 10 height 8
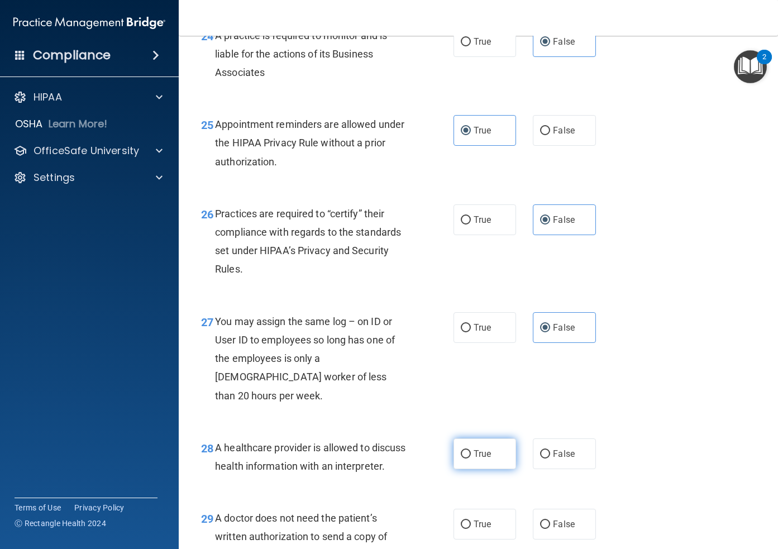
radio input "true"
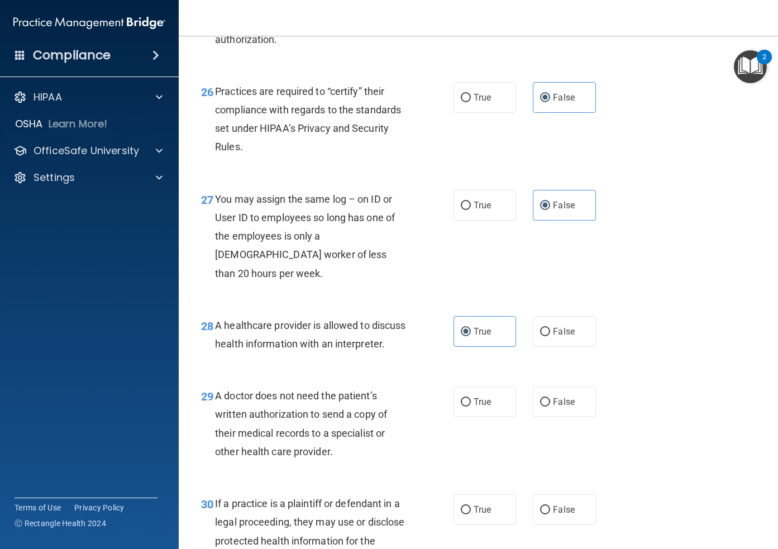
scroll to position [2665, 0]
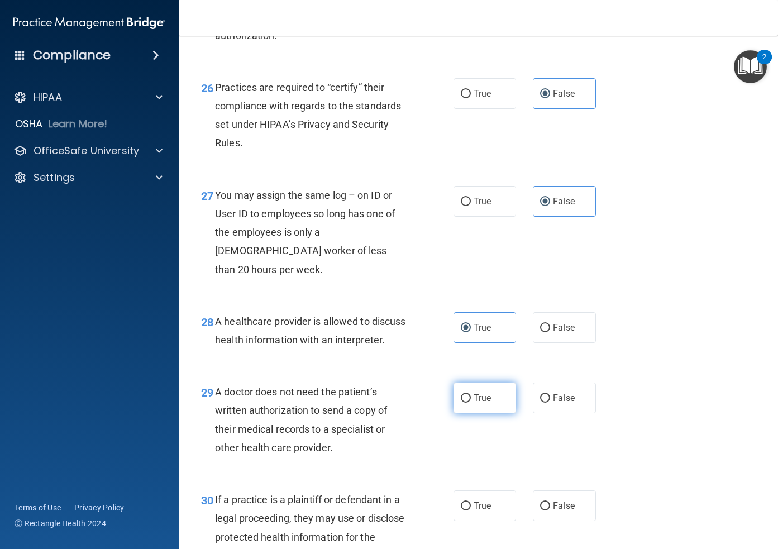
click at [487, 397] on span "True" at bounding box center [481, 397] width 17 height 11
click at [471, 397] on input "True" at bounding box center [465, 398] width 10 height 8
radio input "true"
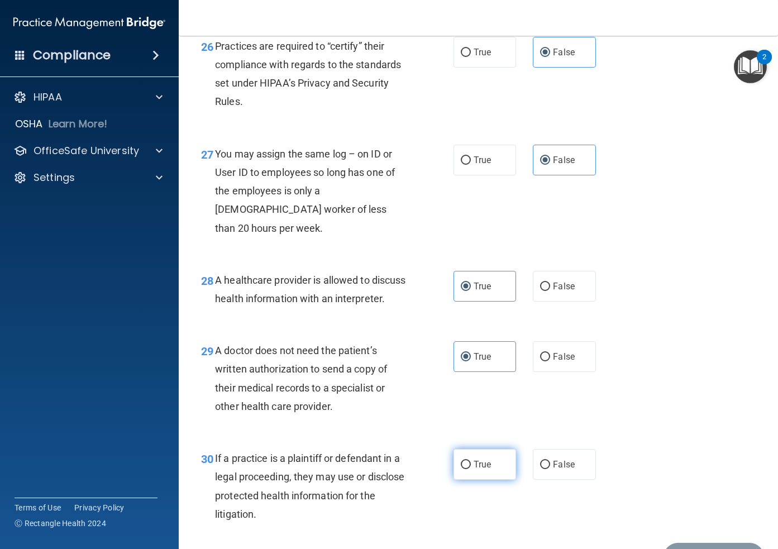
click at [460, 464] on input "True" at bounding box center [465, 464] width 10 height 8
radio input "true"
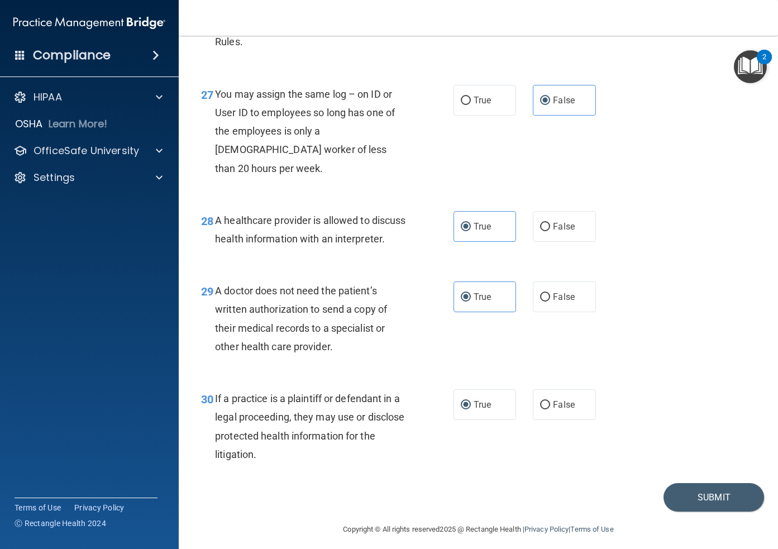
scroll to position [2773, 0]
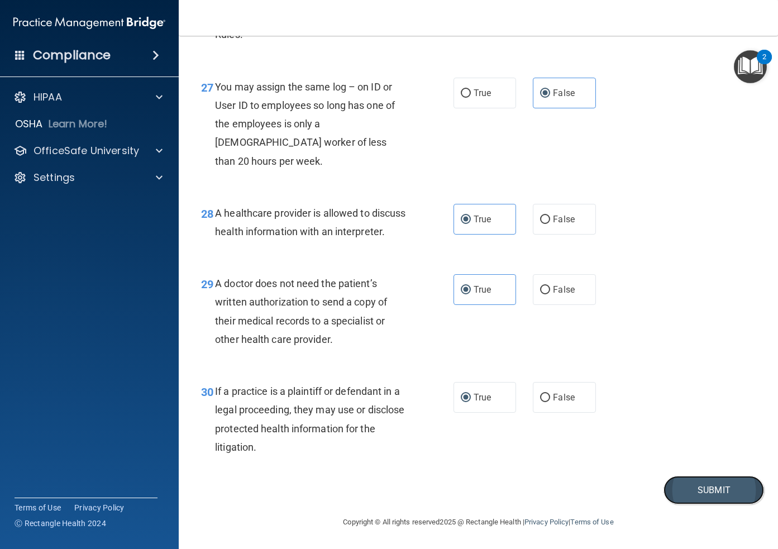
click at [716, 491] on button "Submit" at bounding box center [713, 490] width 100 height 28
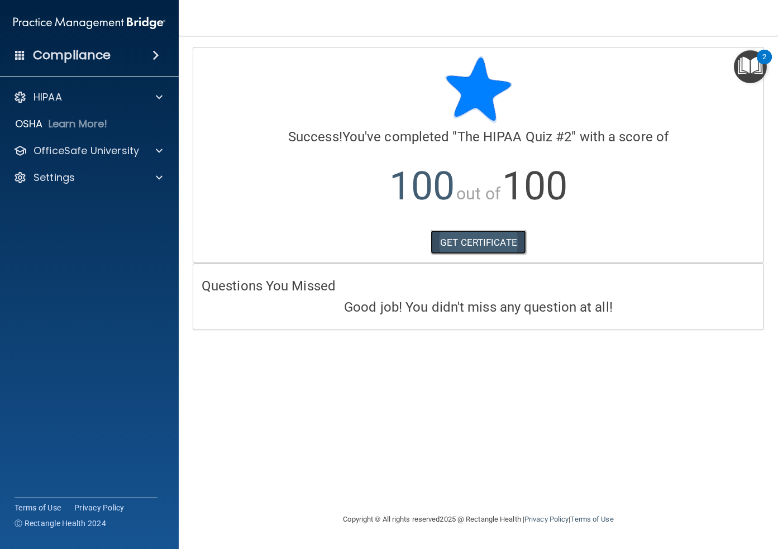
click at [481, 241] on link "GET CERTIFICATE" at bounding box center [477, 242] width 95 height 25
click at [157, 148] on span at bounding box center [159, 150] width 7 height 13
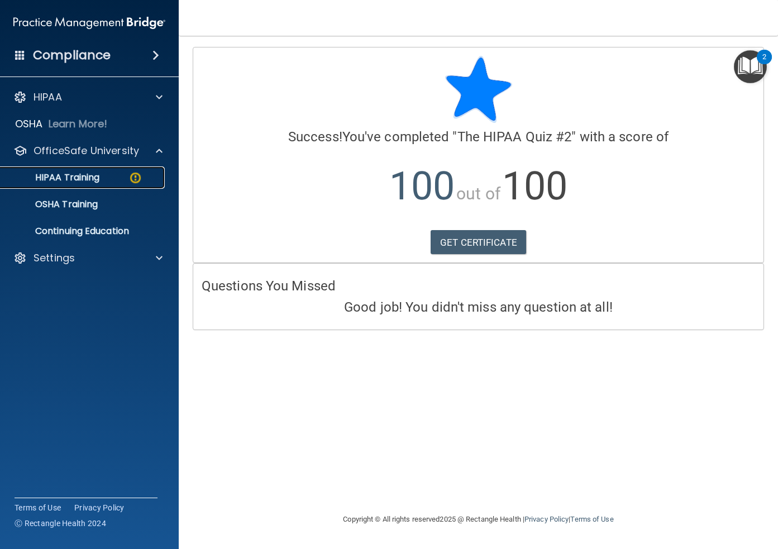
click at [84, 178] on p "HIPAA Training" at bounding box center [53, 177] width 92 height 11
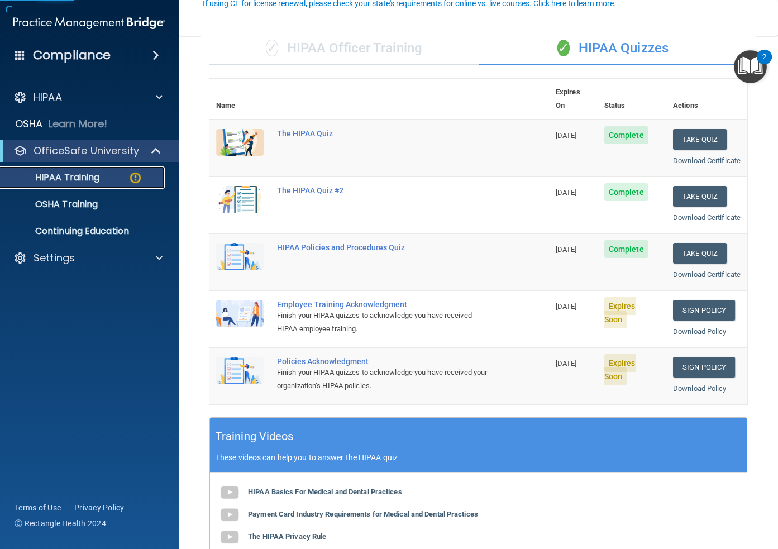
scroll to position [112, 0]
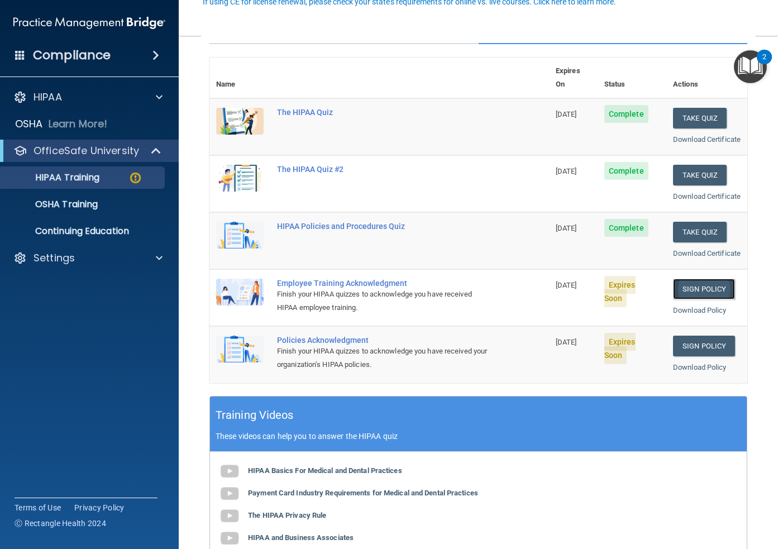
click at [702, 299] on link "Sign Policy" at bounding box center [704, 289] width 62 height 21
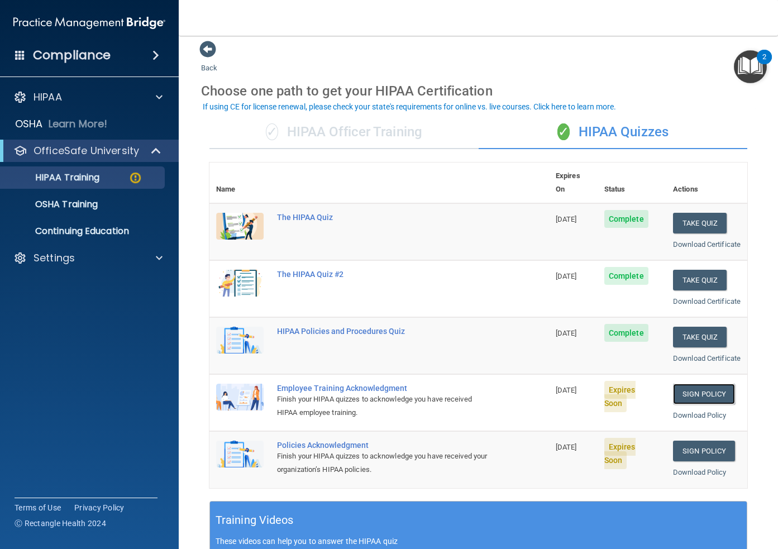
scroll to position [0, 0]
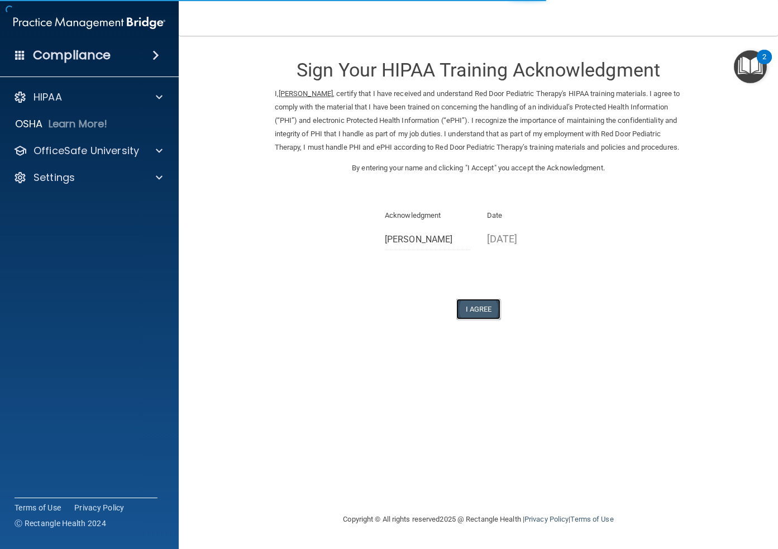
click at [491, 319] on button "I Agree" at bounding box center [478, 309] width 45 height 21
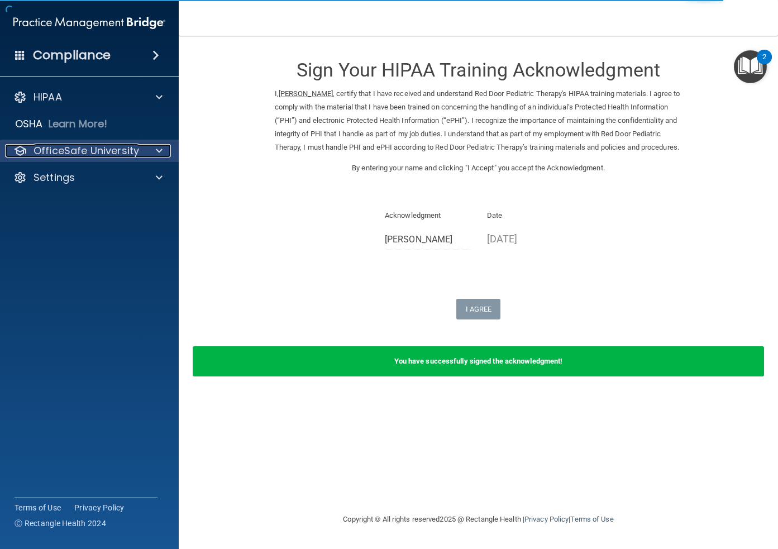
click at [162, 150] on div at bounding box center [157, 150] width 28 height 13
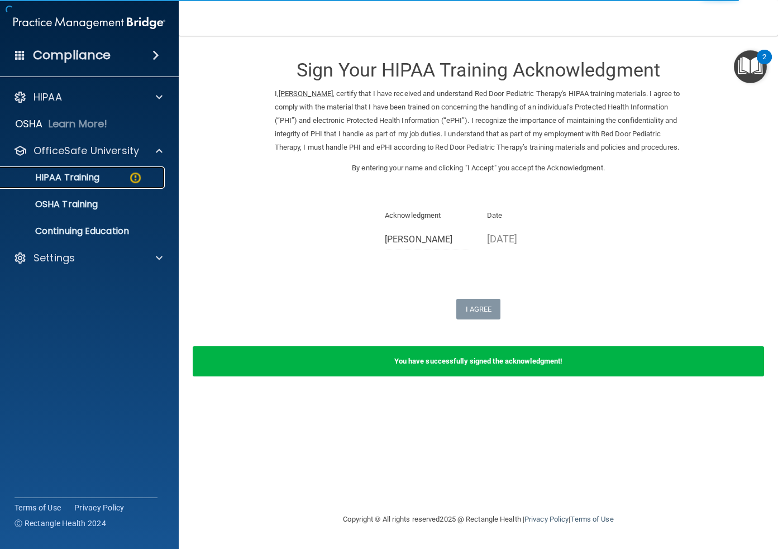
click at [138, 174] on img at bounding box center [135, 178] width 14 height 14
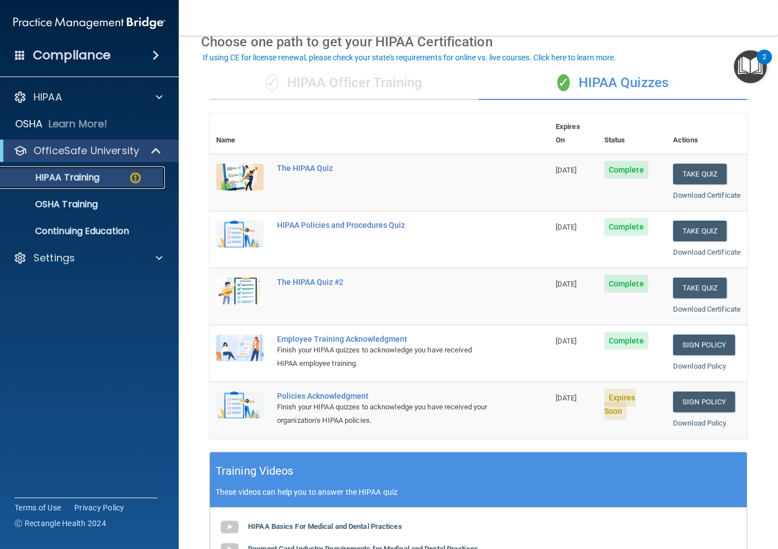
scroll to position [57, 0]
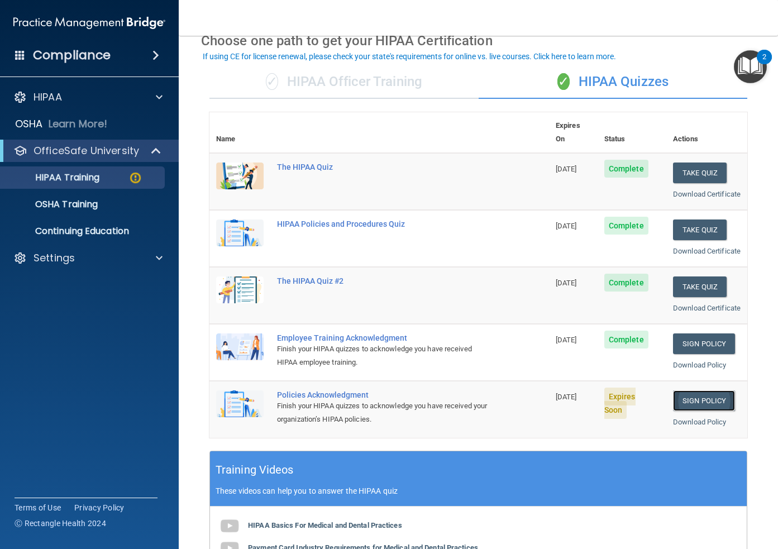
click at [718, 411] on link "Sign Policy" at bounding box center [704, 400] width 62 height 21
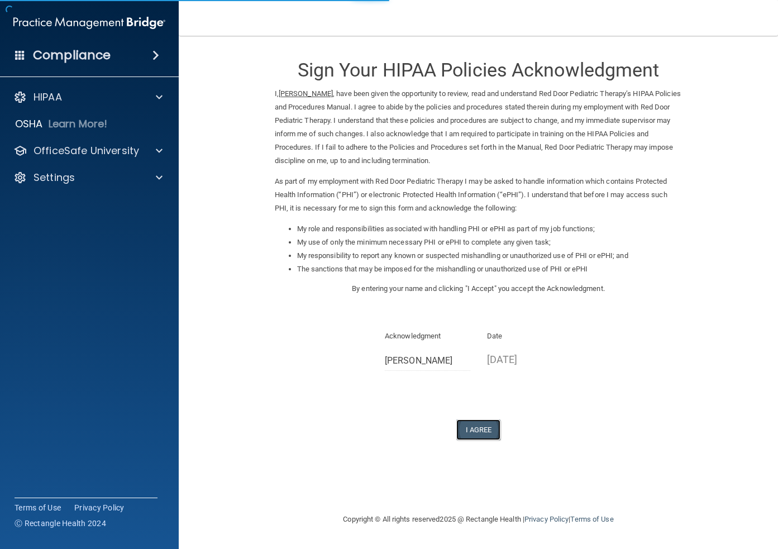
click at [468, 428] on button "I Agree" at bounding box center [478, 429] width 45 height 21
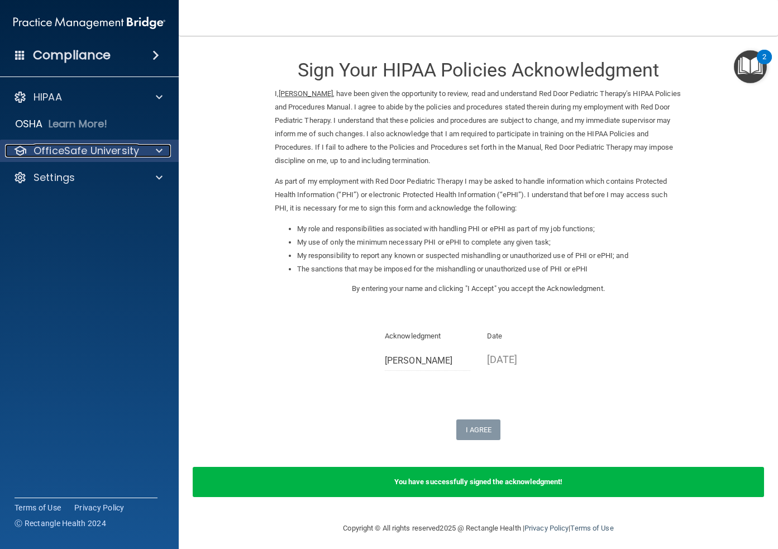
click at [146, 153] on div at bounding box center [157, 150] width 28 height 13
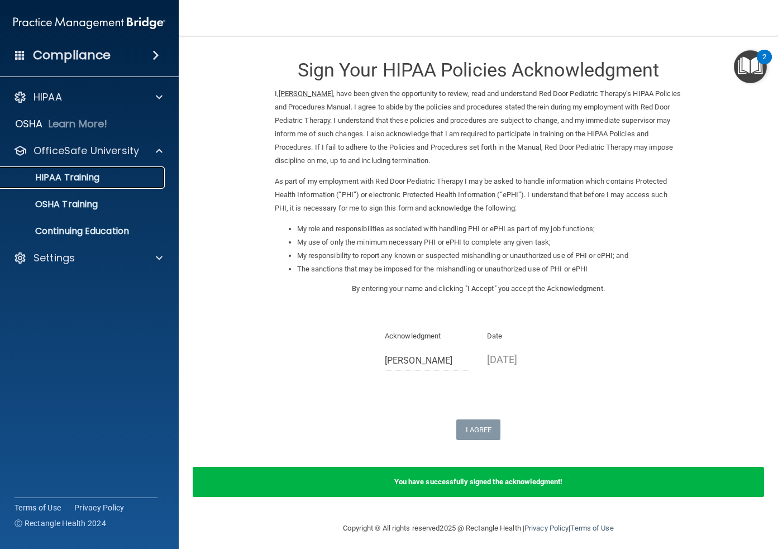
click at [92, 181] on p "HIPAA Training" at bounding box center [53, 177] width 92 height 11
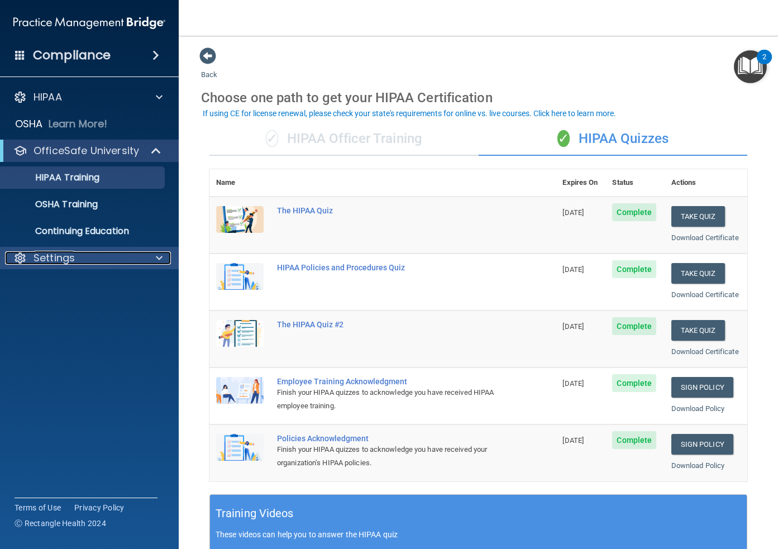
click at [160, 261] on span at bounding box center [159, 257] width 7 height 13
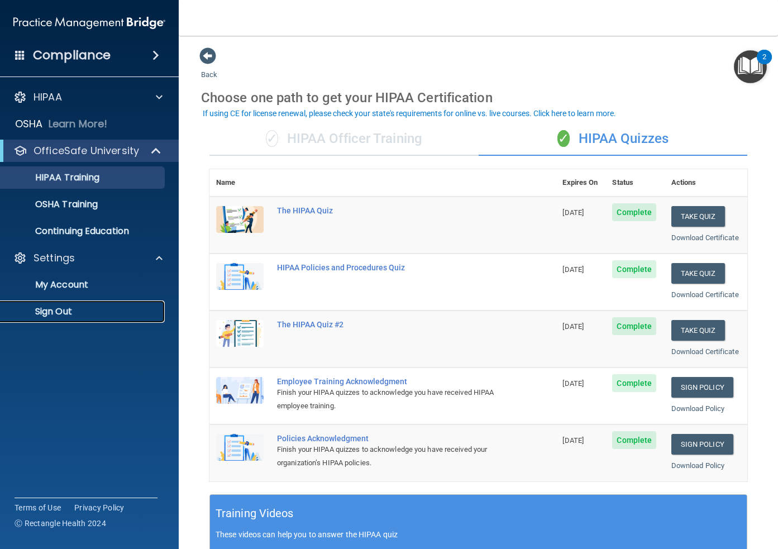
click at [59, 306] on p "Sign Out" at bounding box center [83, 311] width 152 height 11
